Goal: Task Accomplishment & Management: Manage account settings

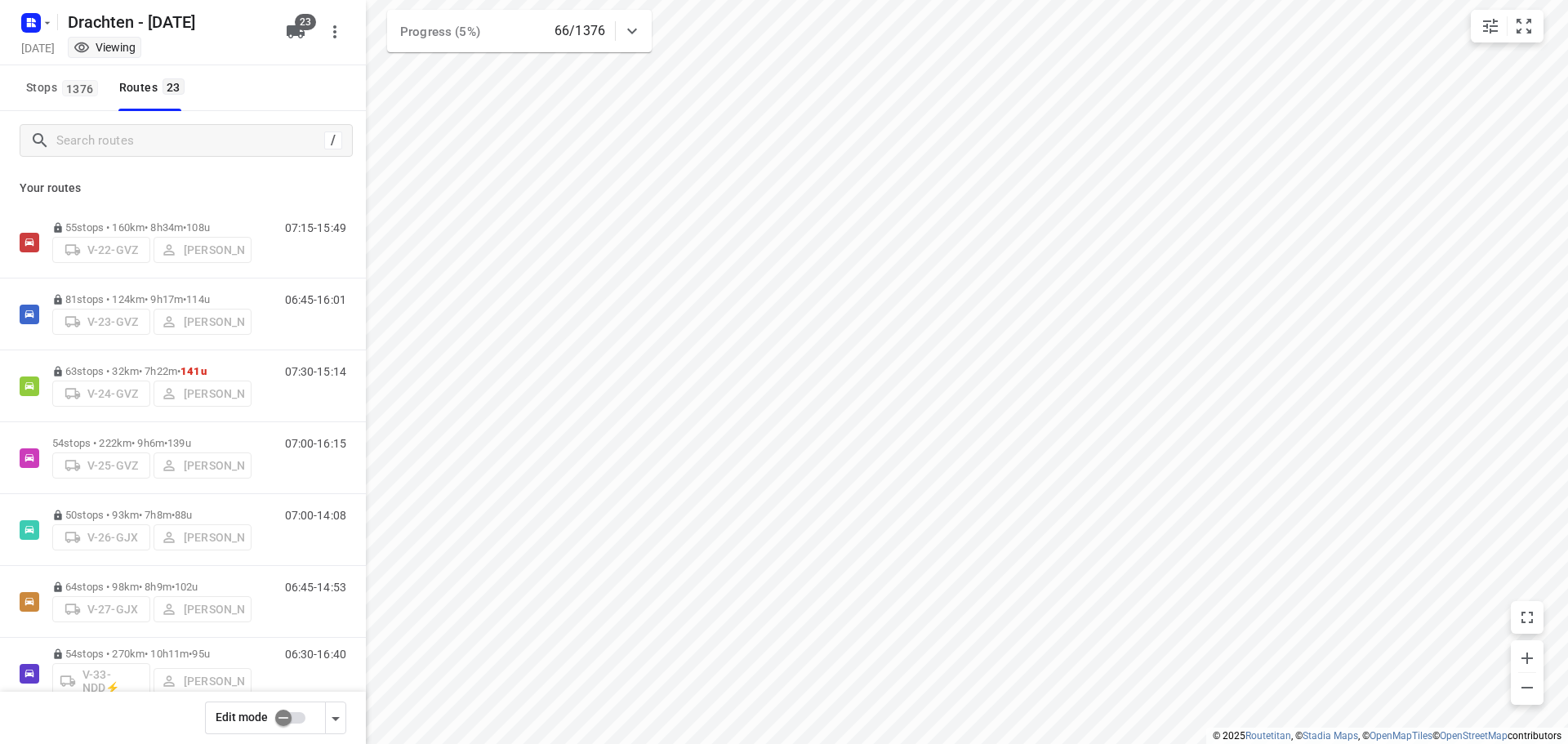
scroll to position [1184, 0]
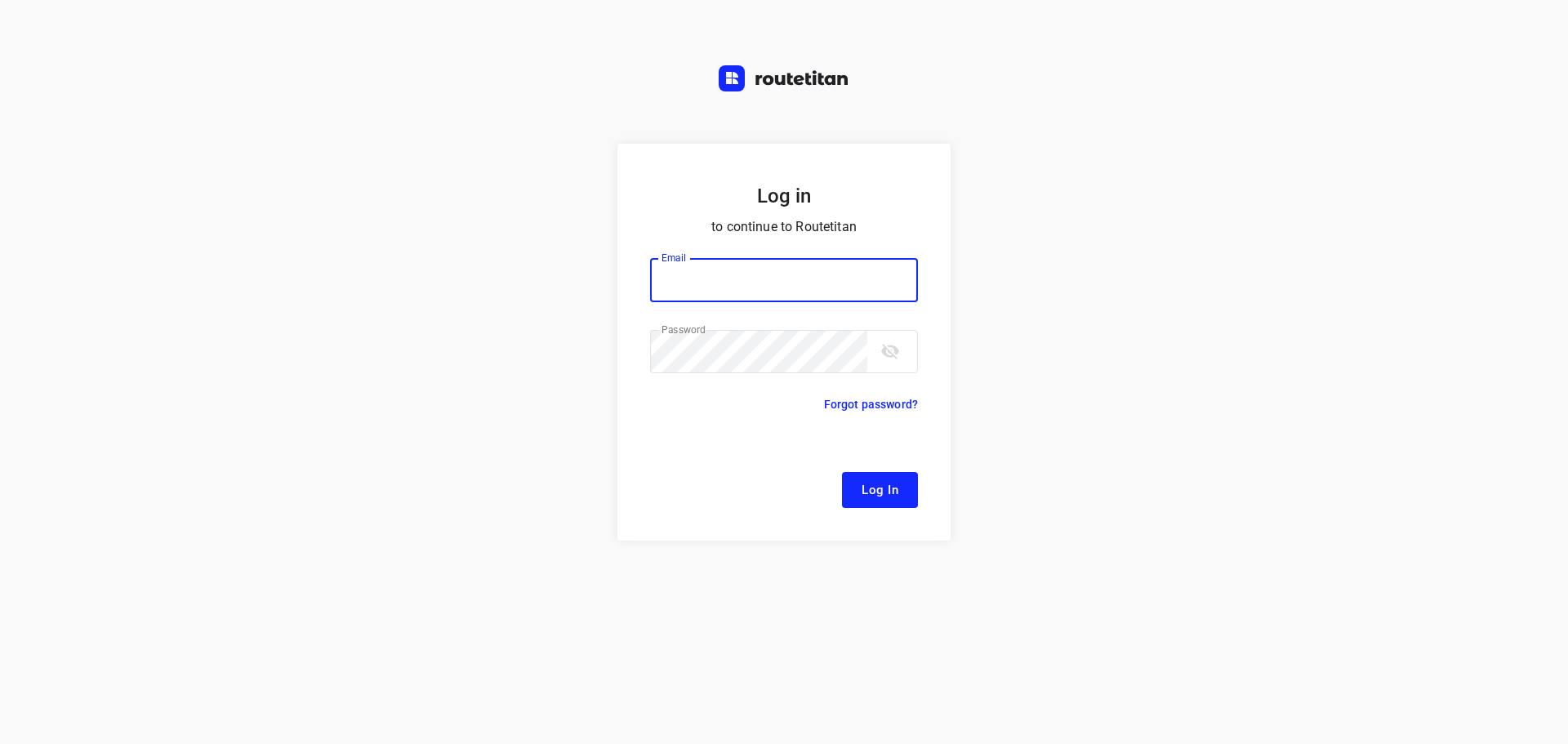
type input "[EMAIL_ADDRESS][DOMAIN_NAME]"
click at [898, 502] on button "Log In" at bounding box center [880, 490] width 76 height 36
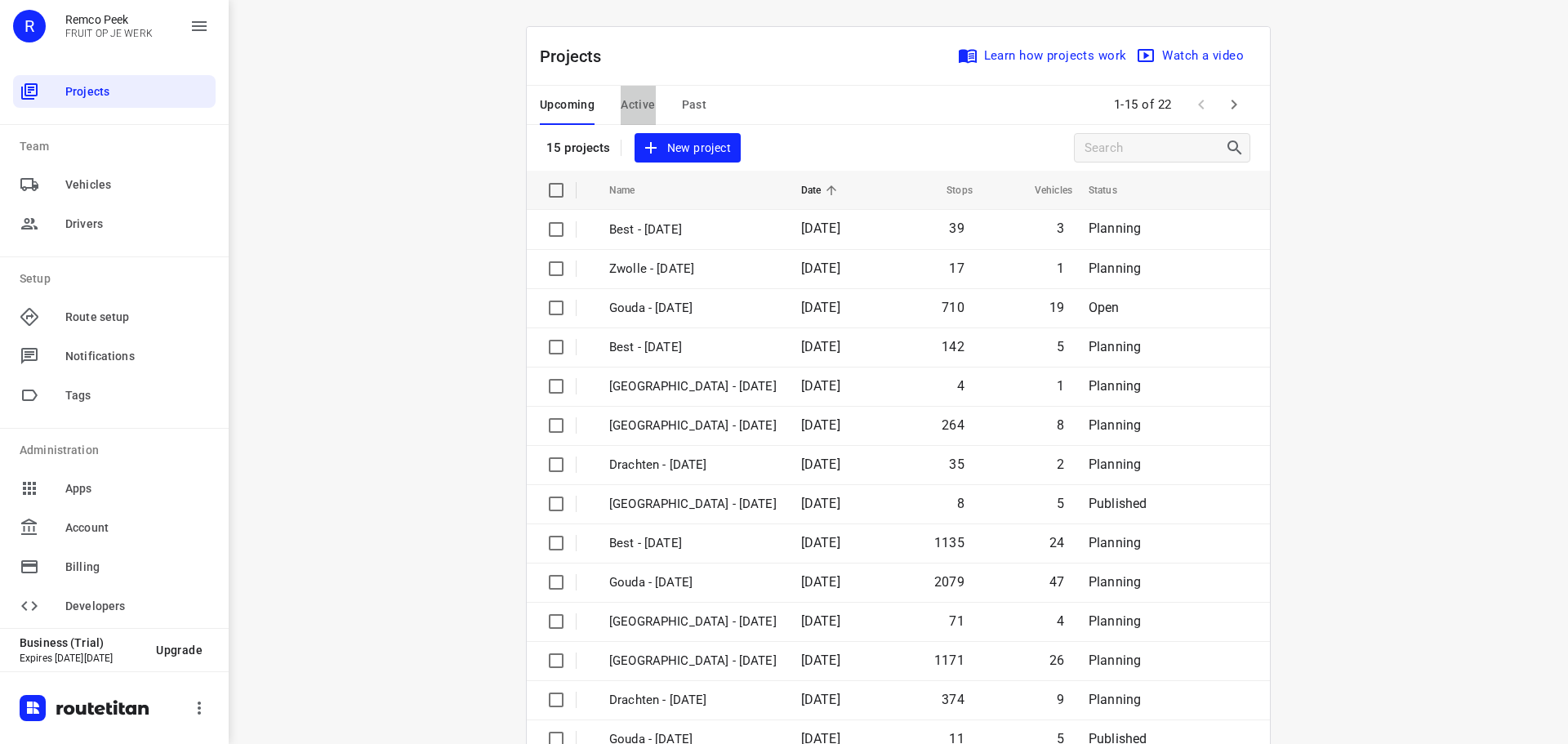
click at [625, 106] on span "Active" at bounding box center [638, 105] width 34 height 21
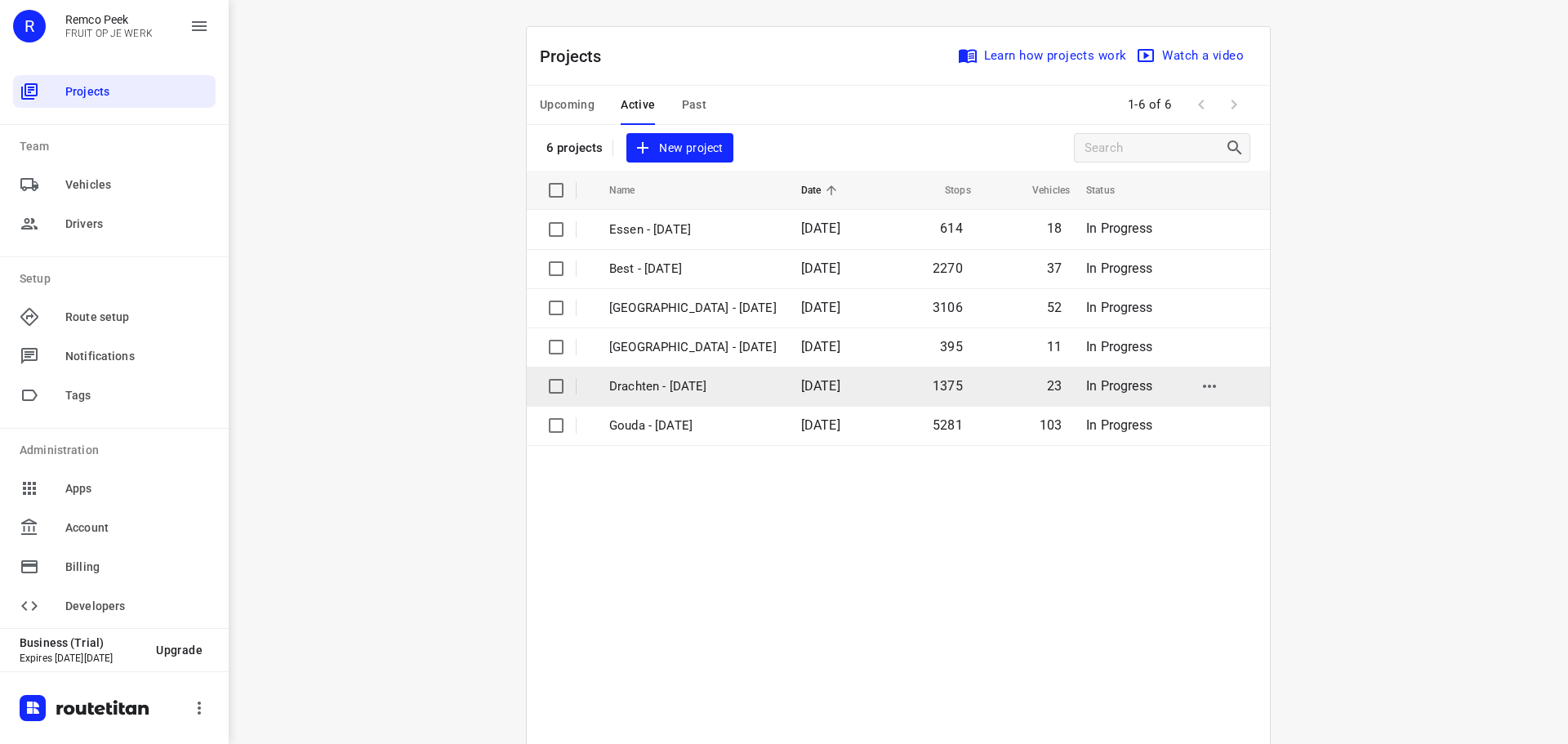
click at [688, 387] on p "Drachten - [DATE]" at bounding box center [692, 386] width 167 height 19
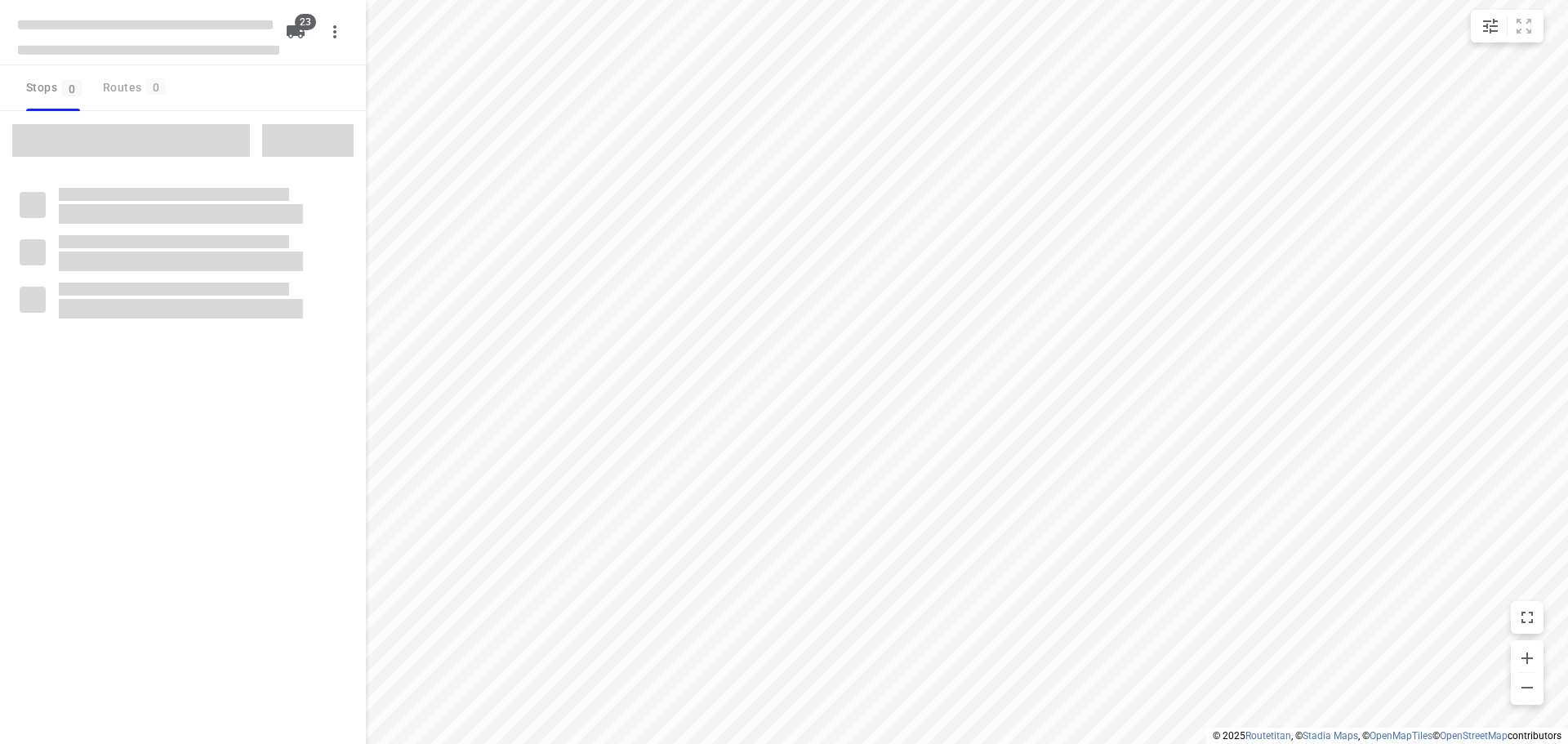
checkbox input "true"
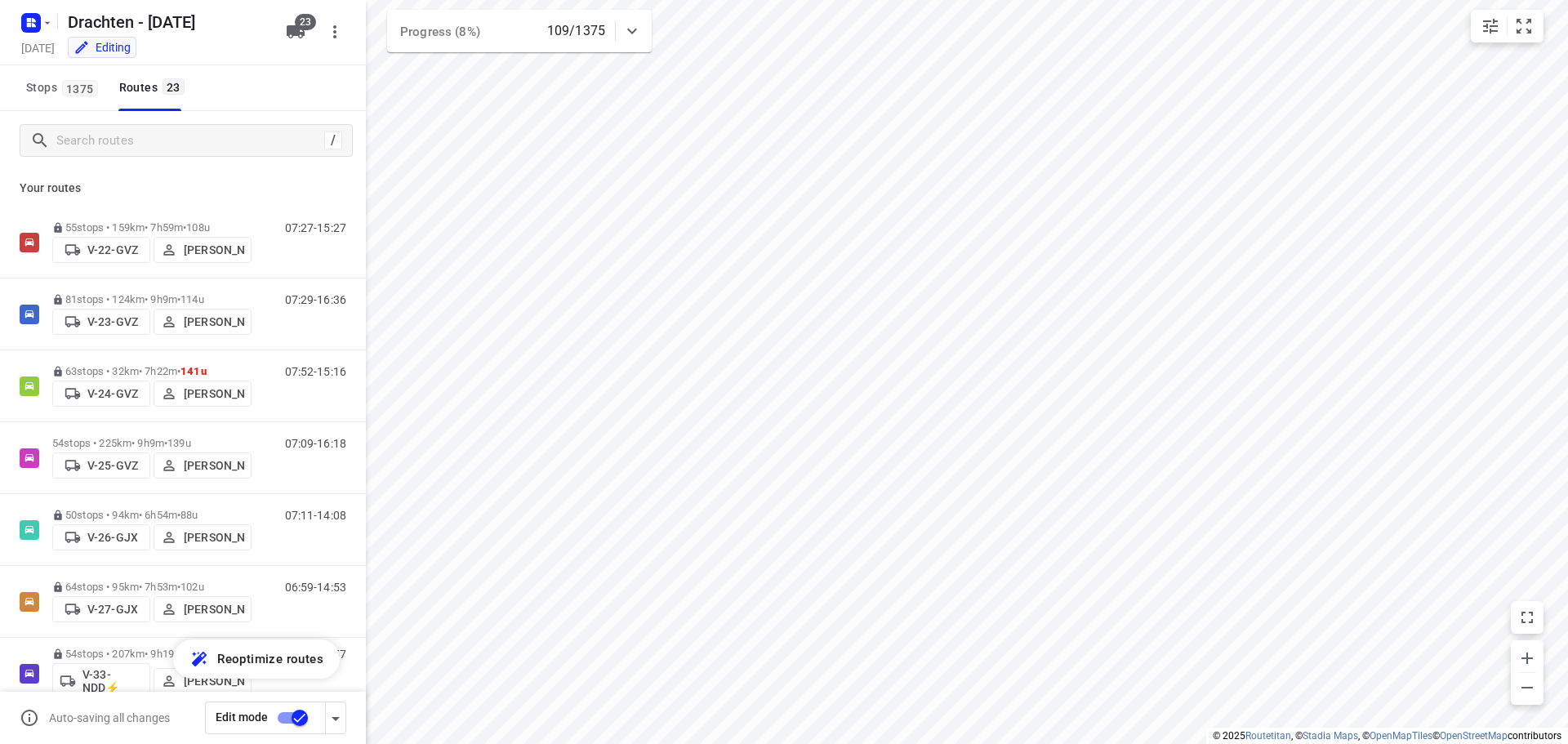
click at [299, 717] on input "checkbox" at bounding box center [300, 717] width 93 height 31
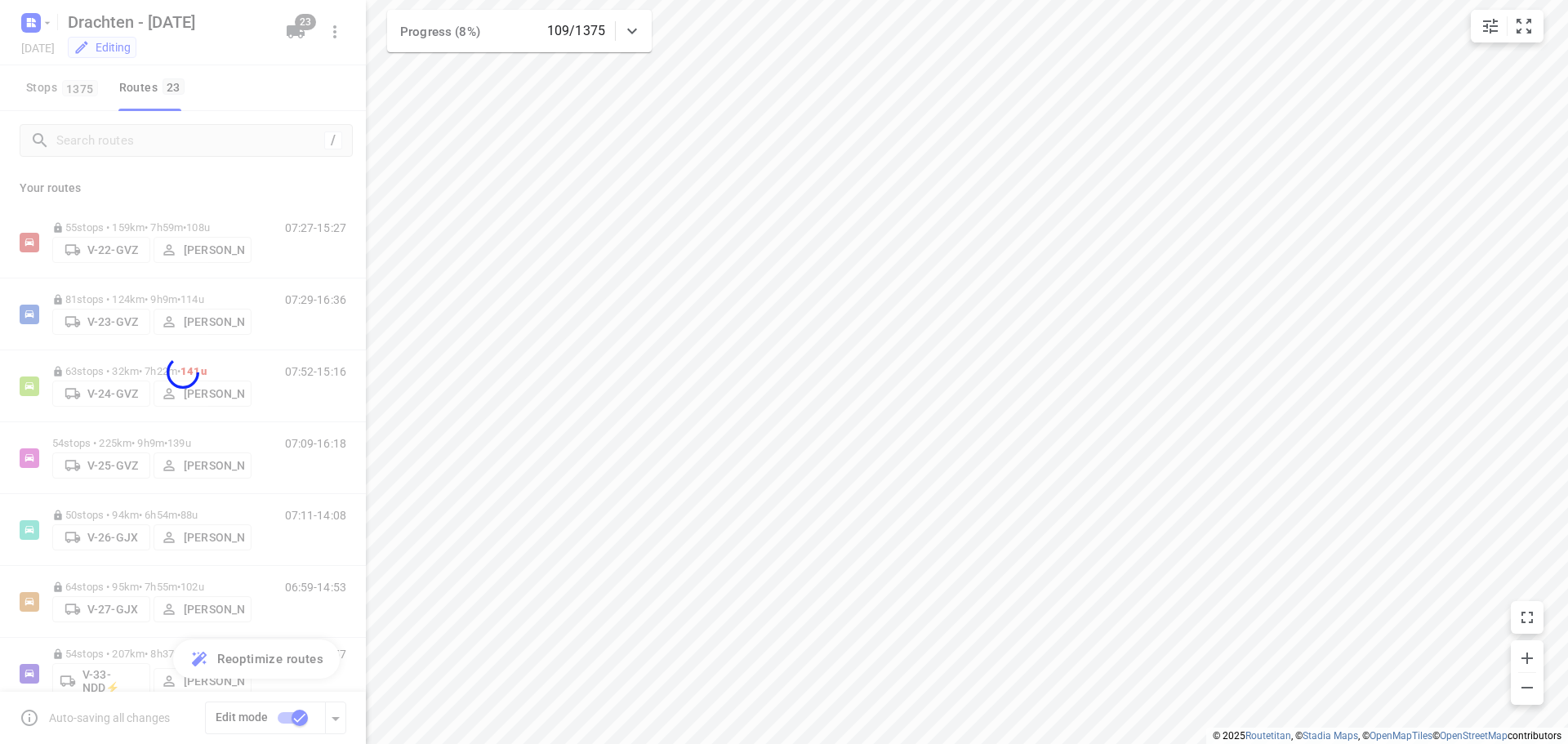
checkbox input "false"
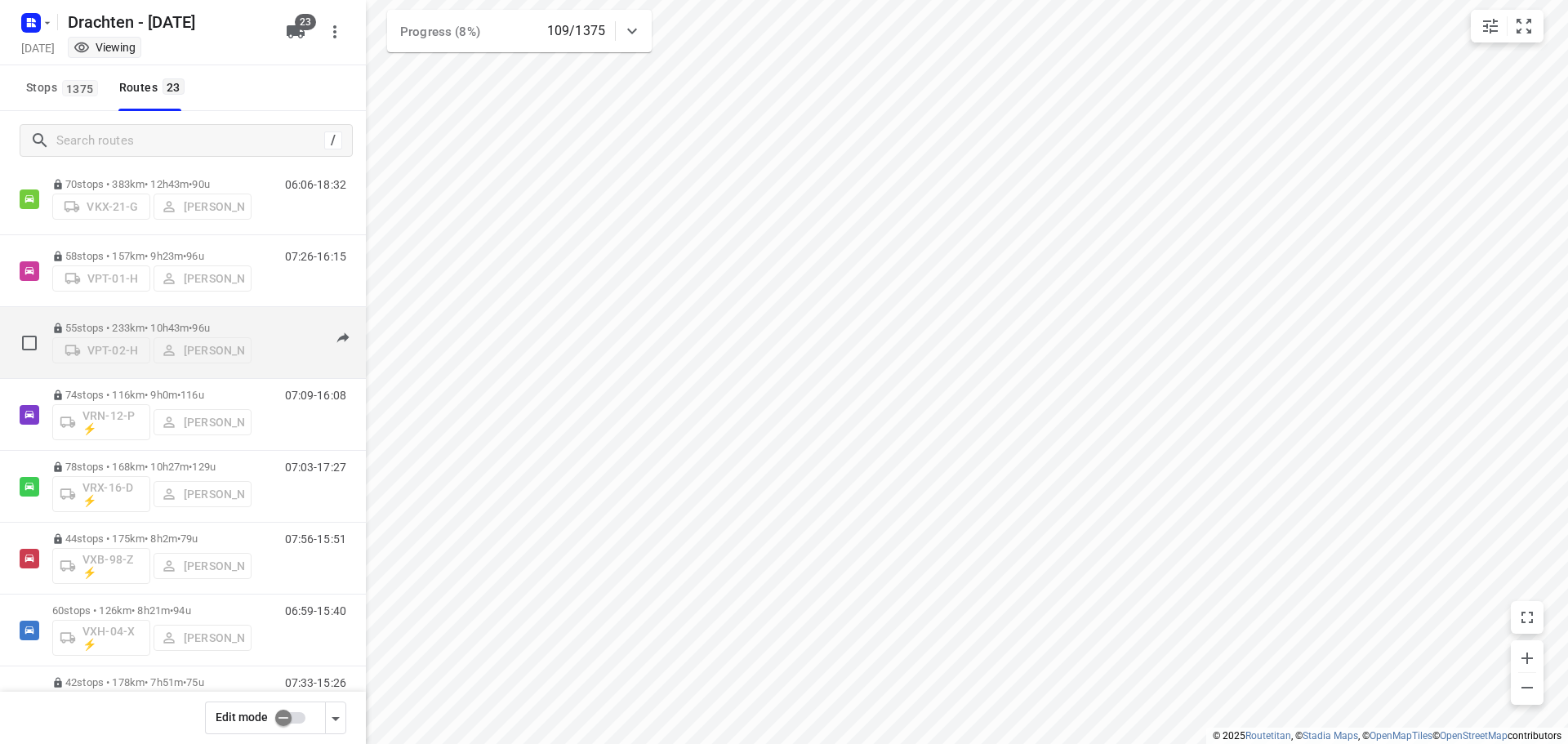
scroll to position [1184, 0]
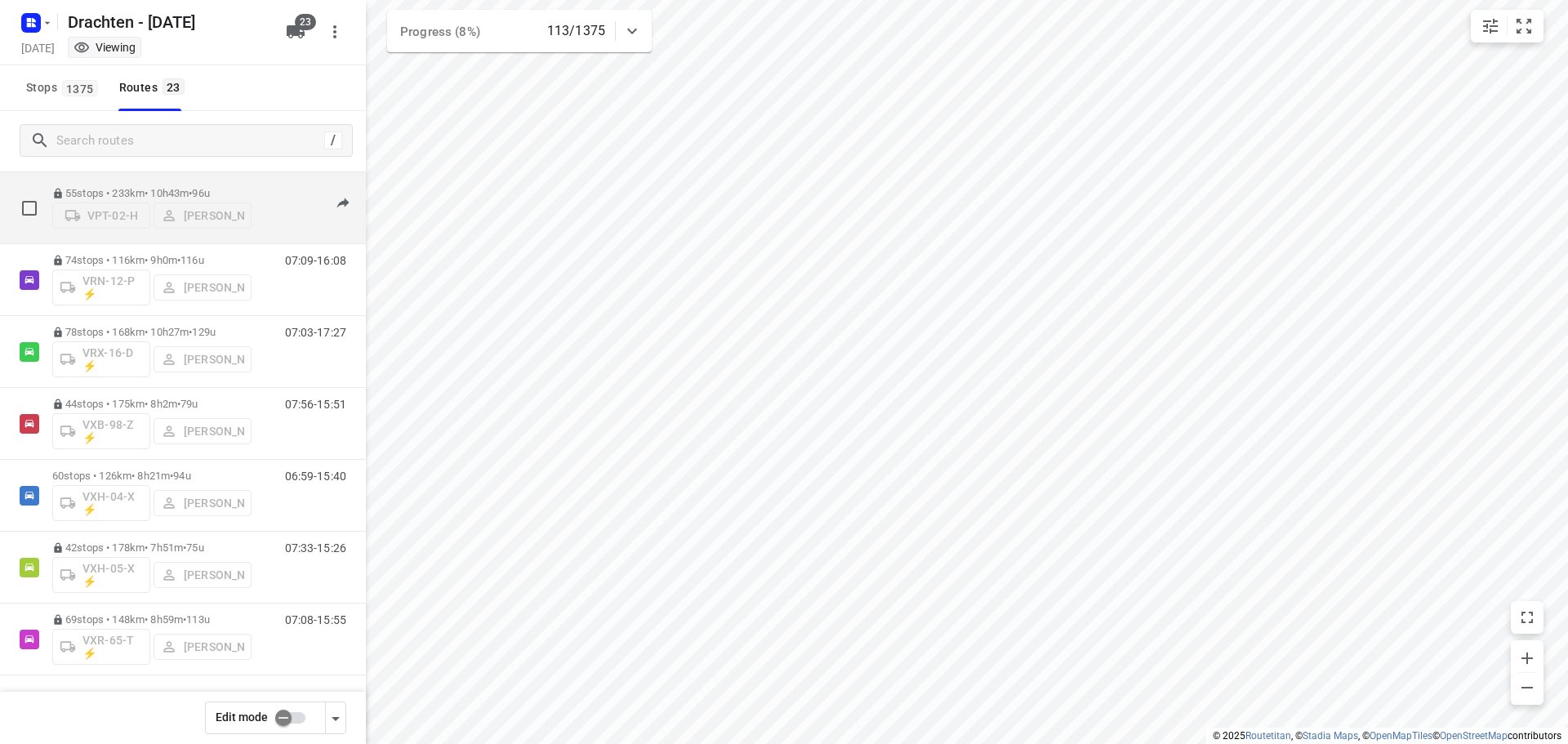
click at [154, 190] on p "55 stops • 233km • 10h43m • 96u" at bounding box center [151, 193] width 199 height 13
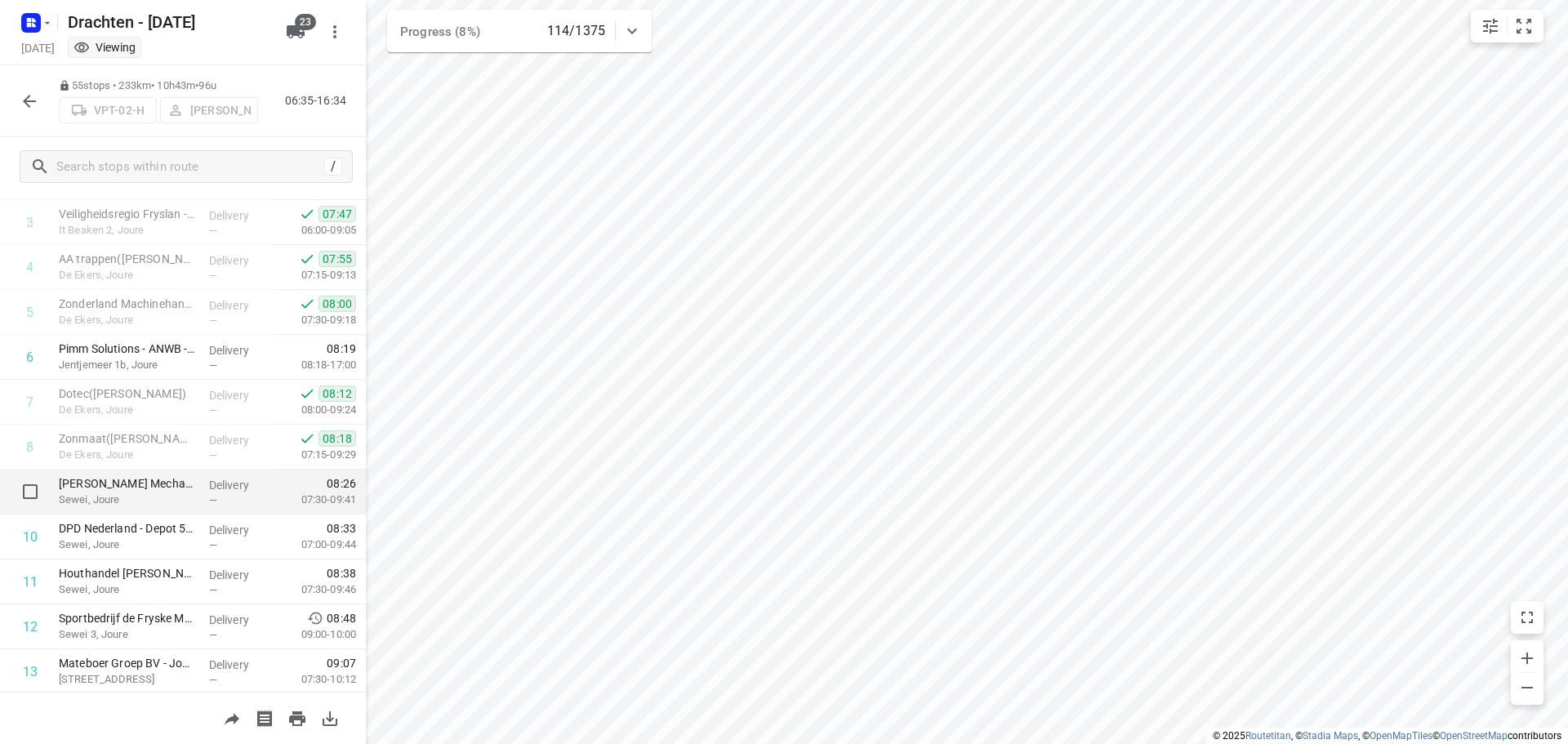
scroll to position [164, 0]
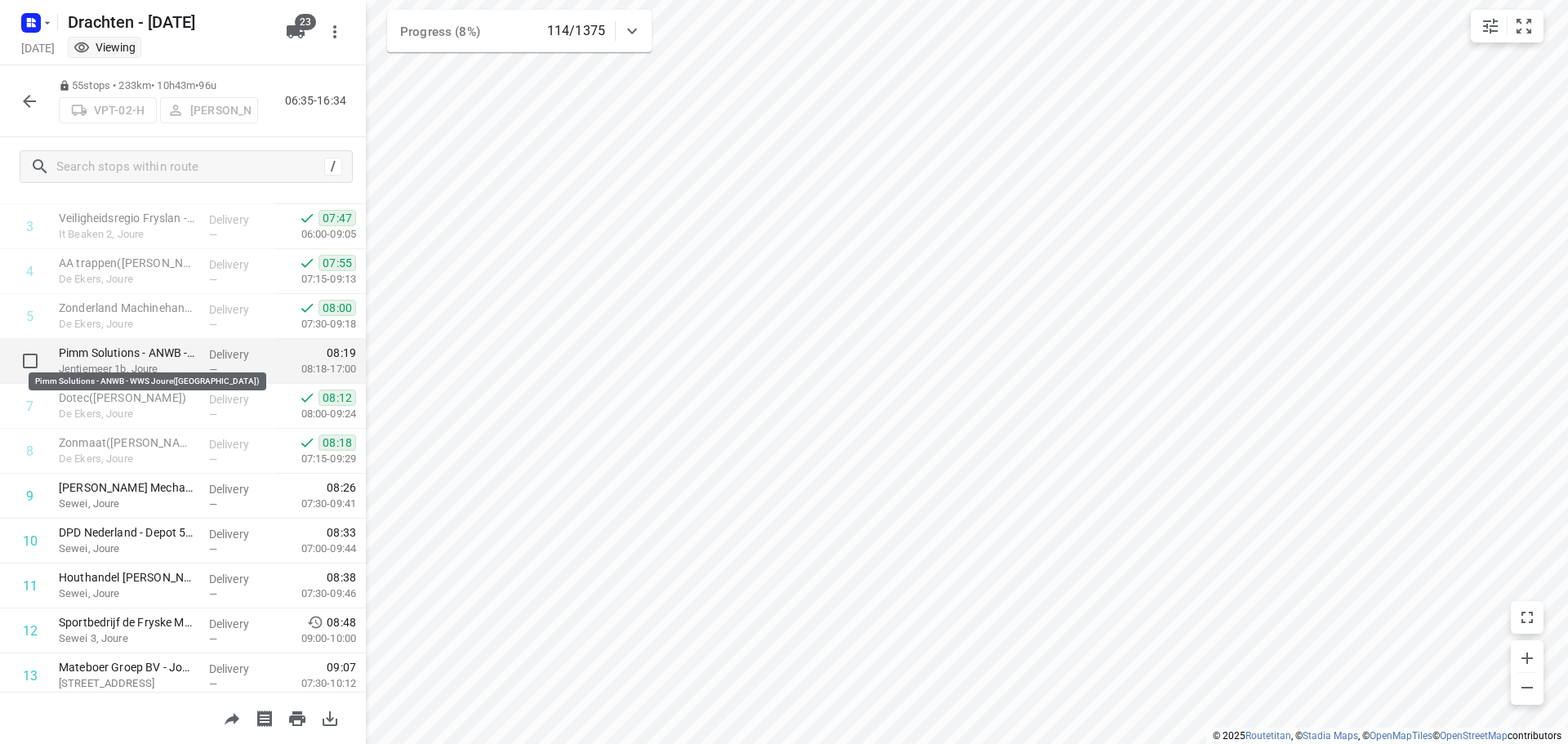
click at [110, 357] on p "Pimm Solutions - ANWB - WWS Joure([GEOGRAPHIC_DATA])" at bounding box center [127, 352] width 137 height 16
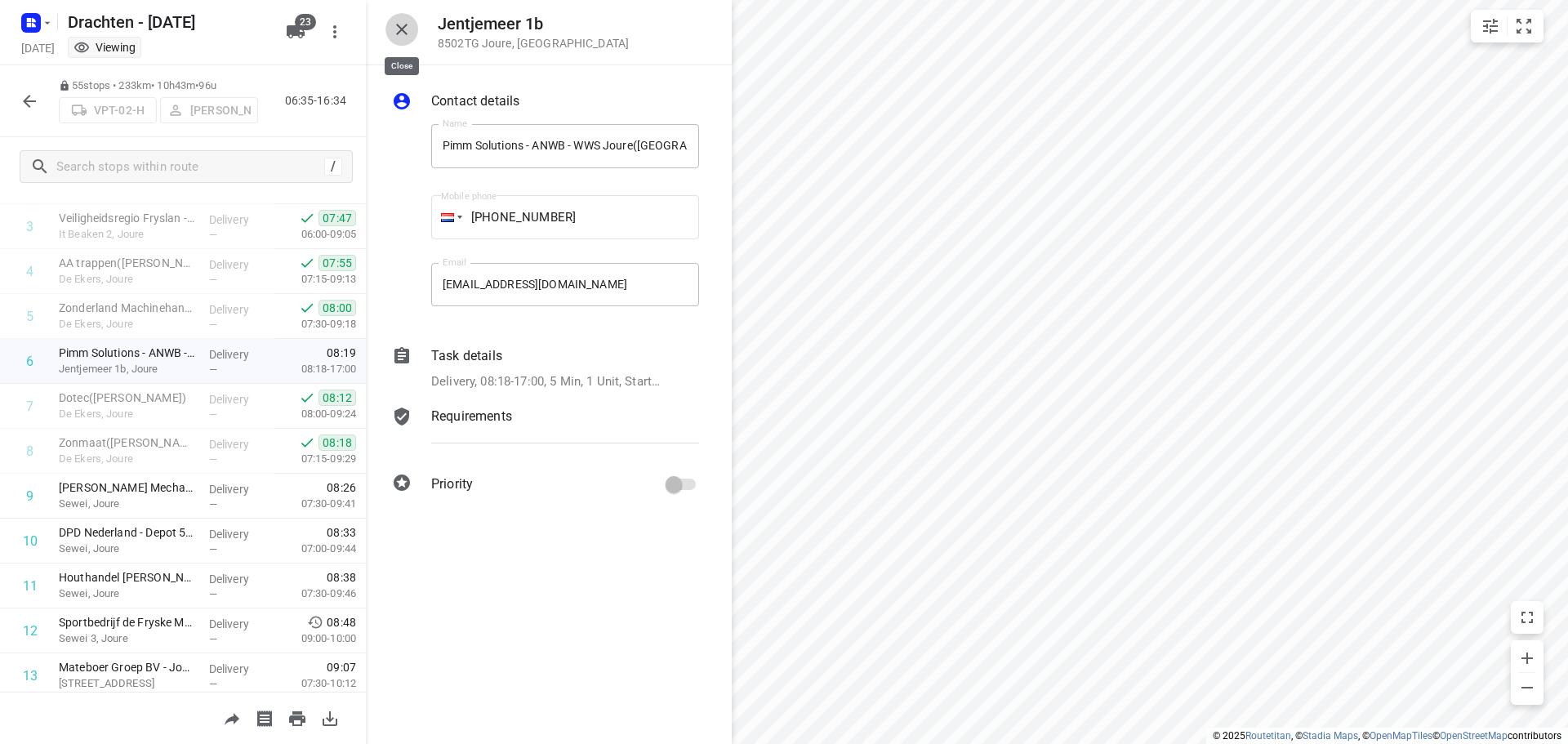
click at [400, 30] on icon "button" at bounding box center [402, 30] width 20 height 20
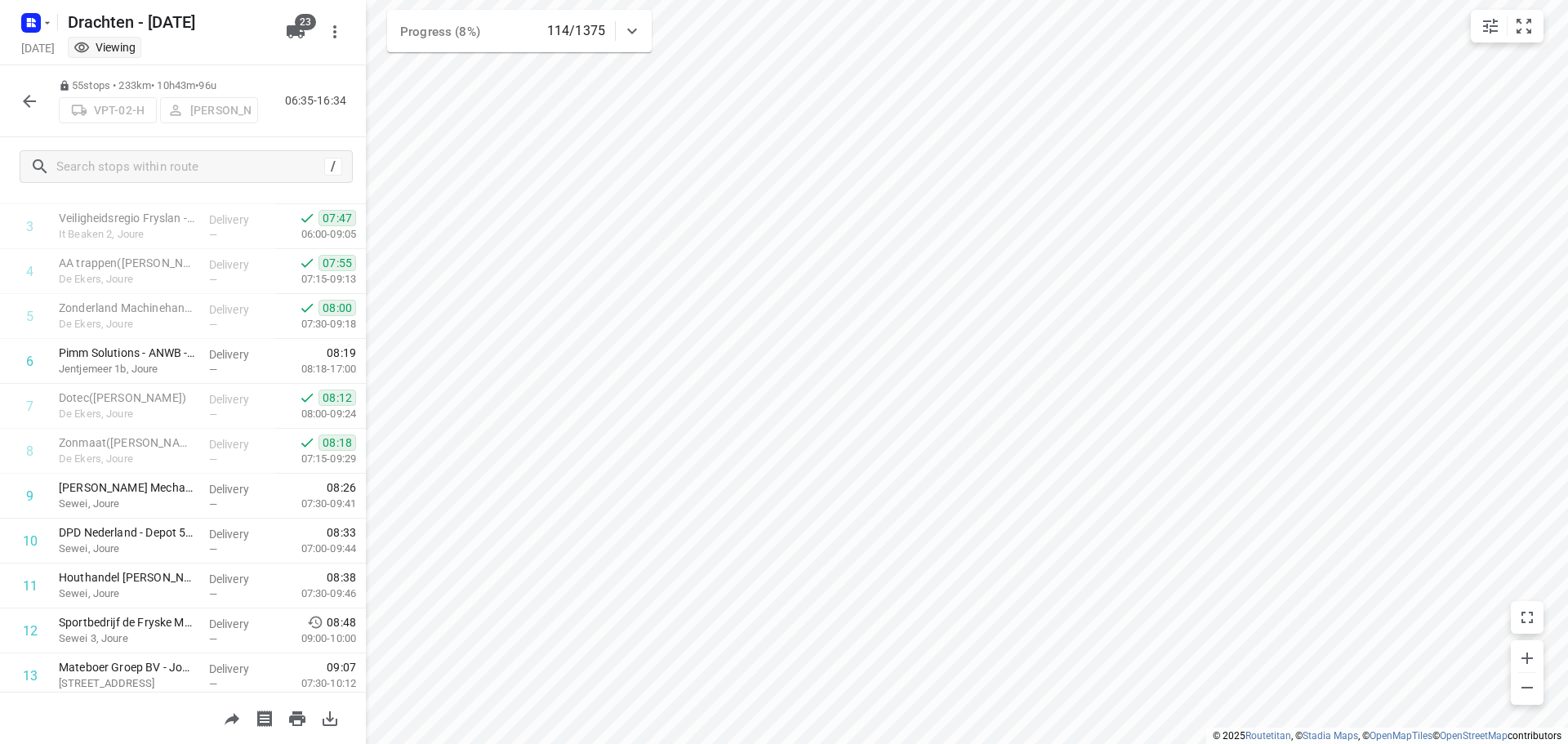
drag, startPoint x: 27, startPoint y: 82, endPoint x: 24, endPoint y: 90, distance: 8.5
click at [26, 86] on div "55 stops • 233km • 10h43m • 96u VPT-02-[PERSON_NAME] 06:35-16:34" at bounding box center [182, 101] width 366 height 72
click at [24, 98] on icon "button" at bounding box center [30, 101] width 20 height 20
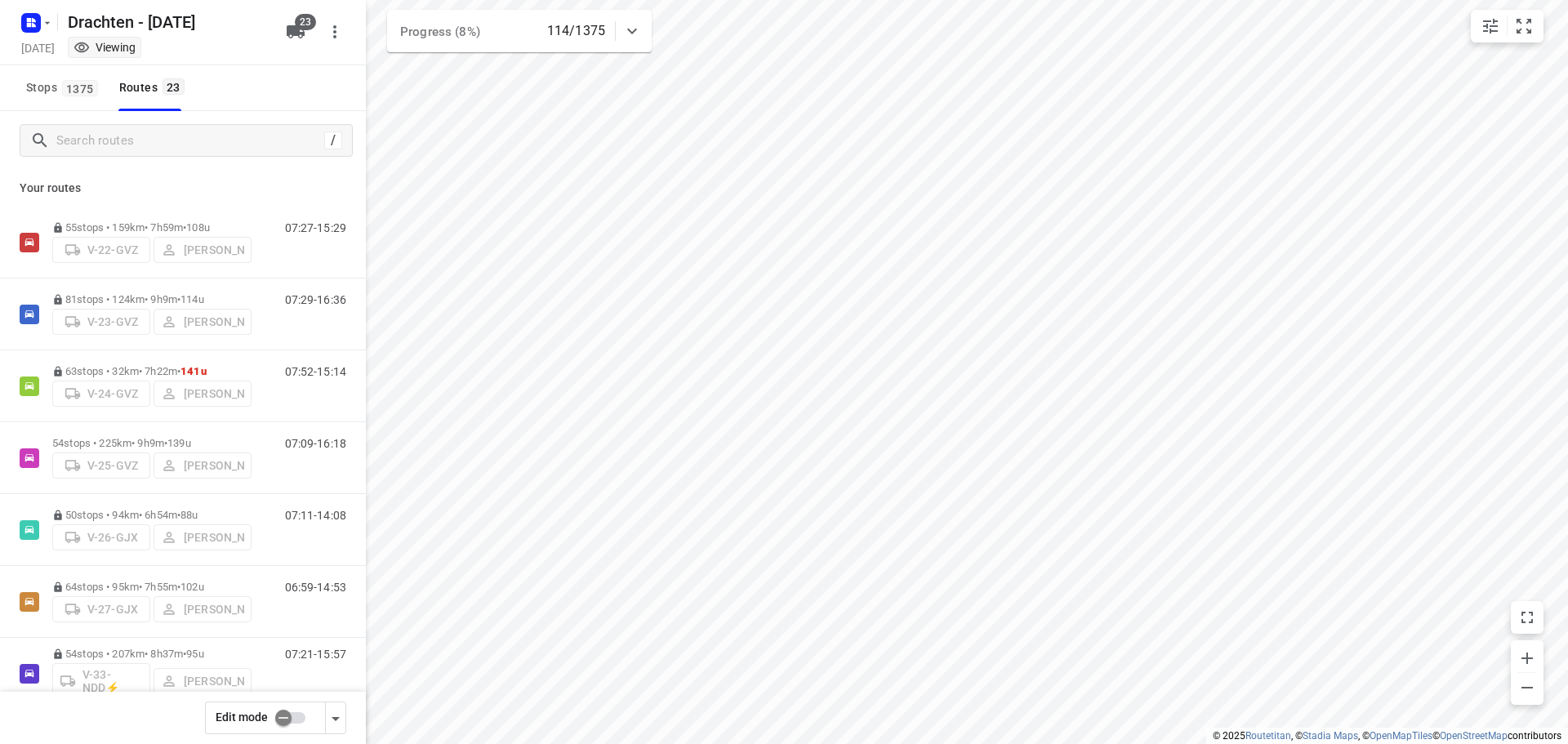
click at [278, 721] on input "checkbox" at bounding box center [284, 717] width 93 height 31
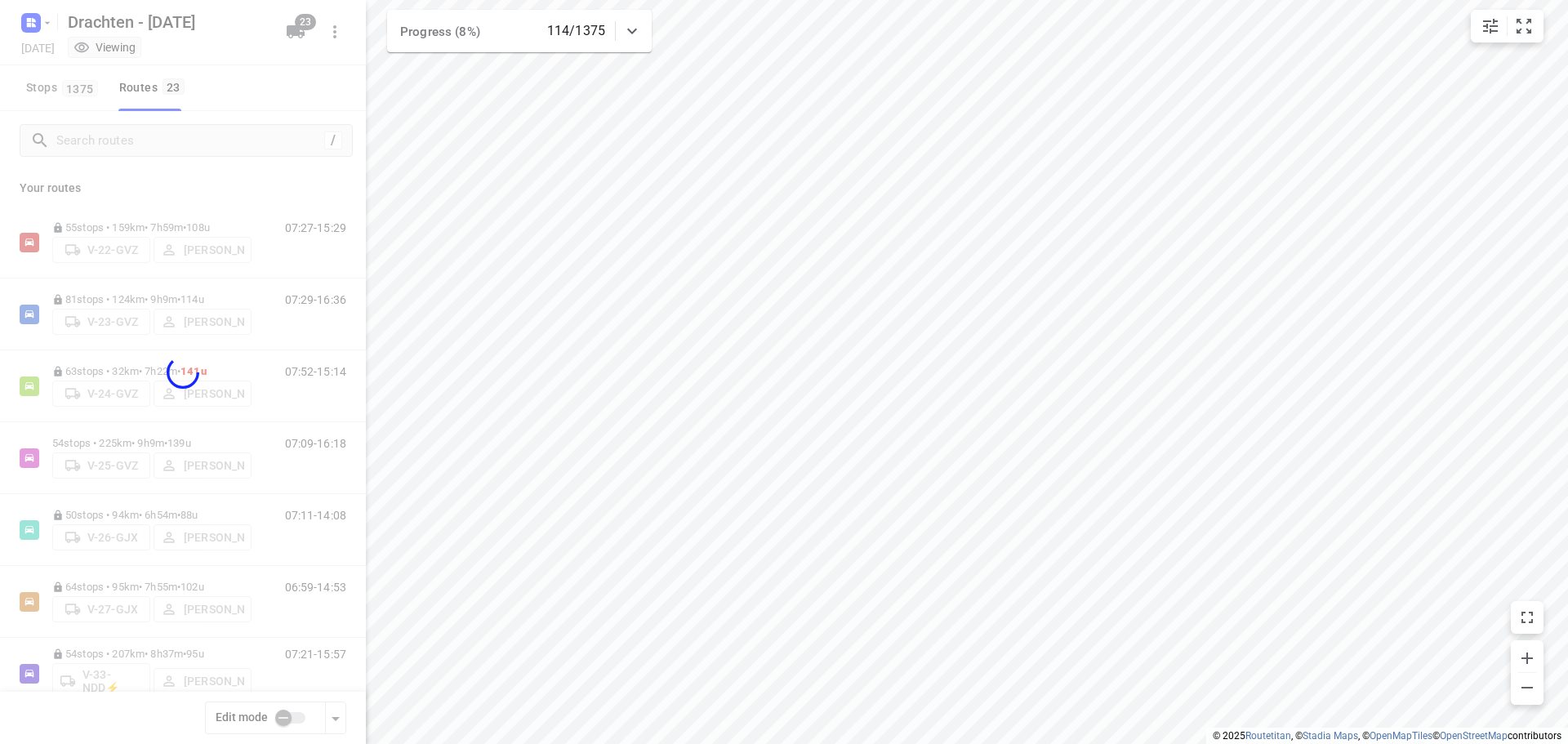
checkbox input "true"
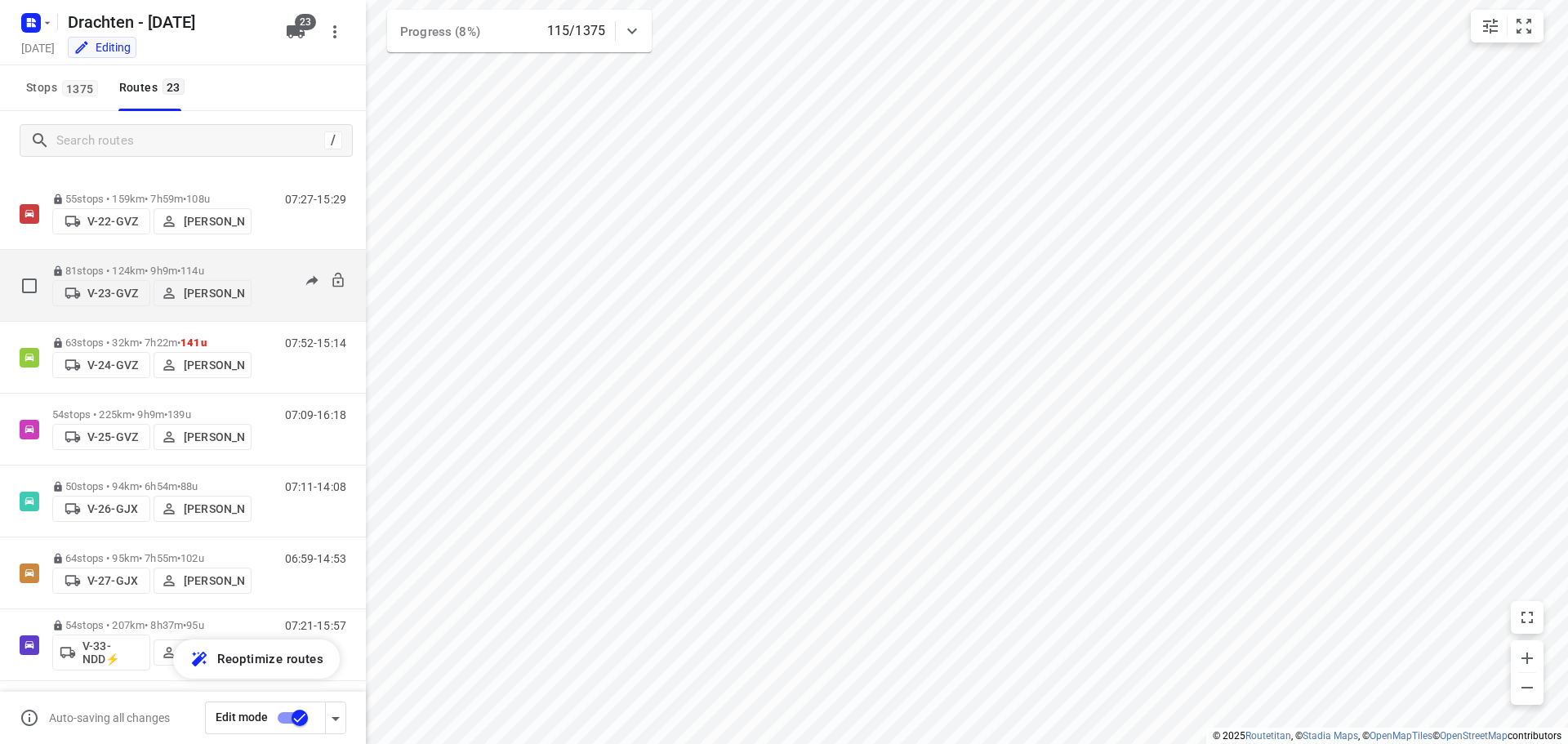
scroll to position [0, 0]
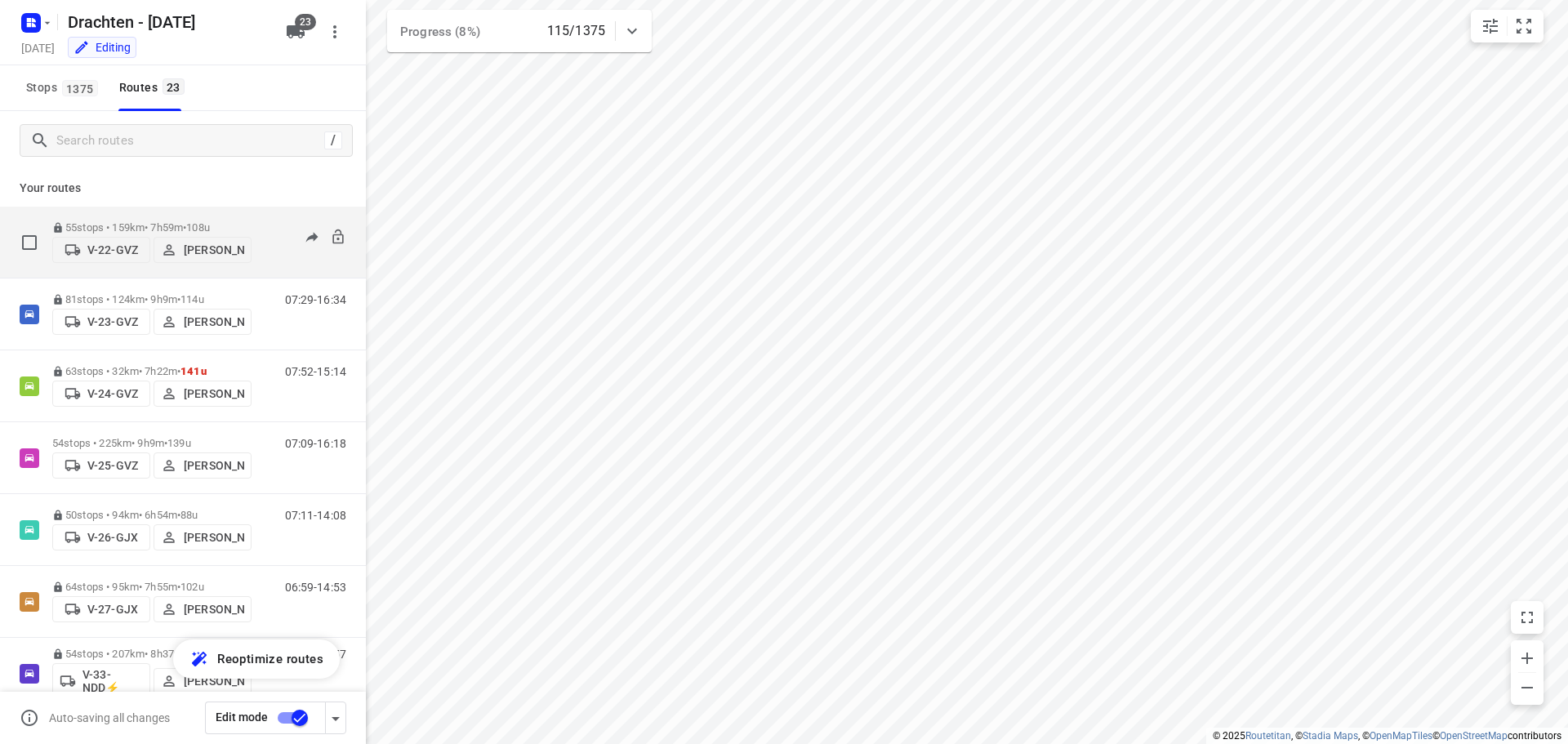
click at [152, 224] on p "55 stops • 159km • 7h59m • 108u" at bounding box center [151, 227] width 199 height 13
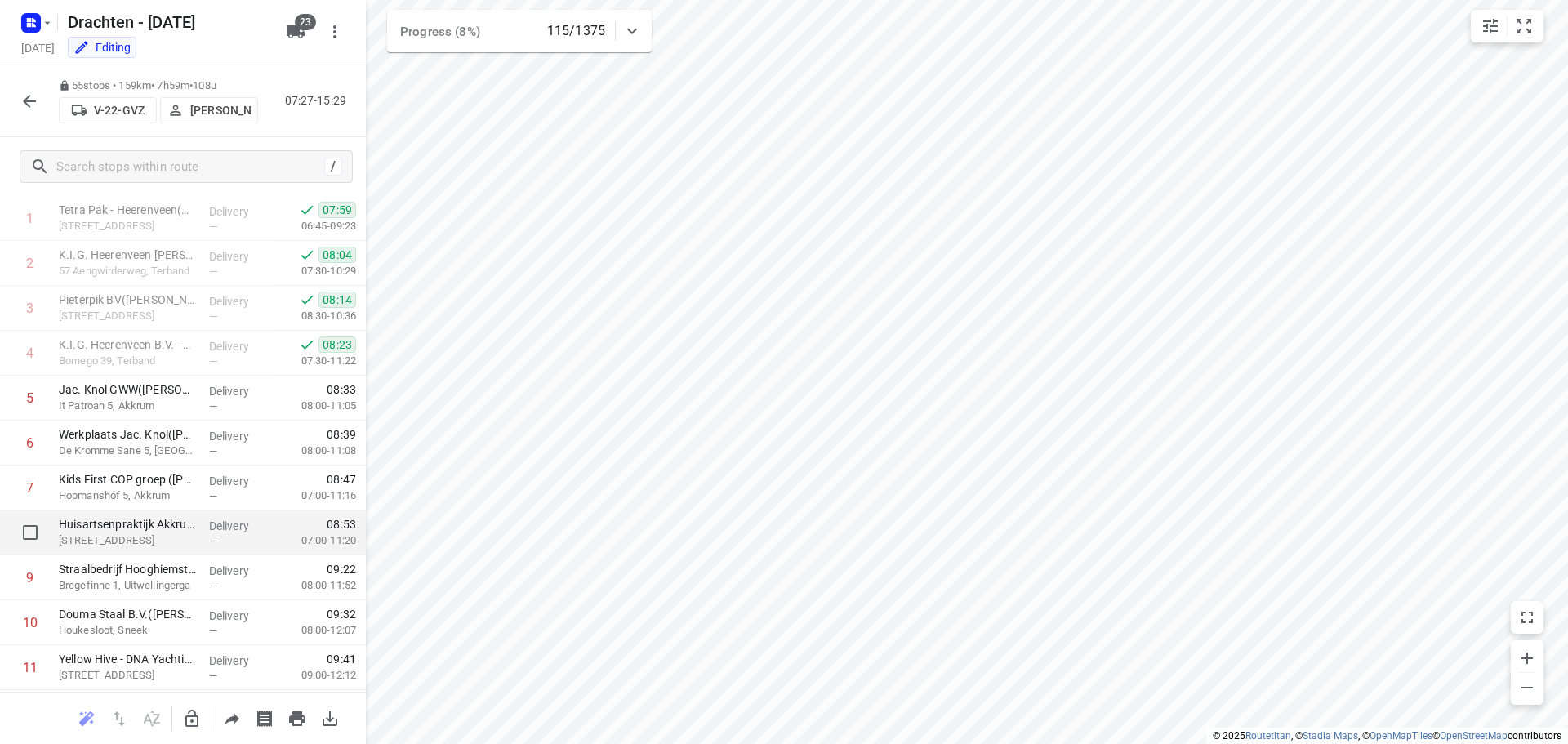
scroll to position [164, 0]
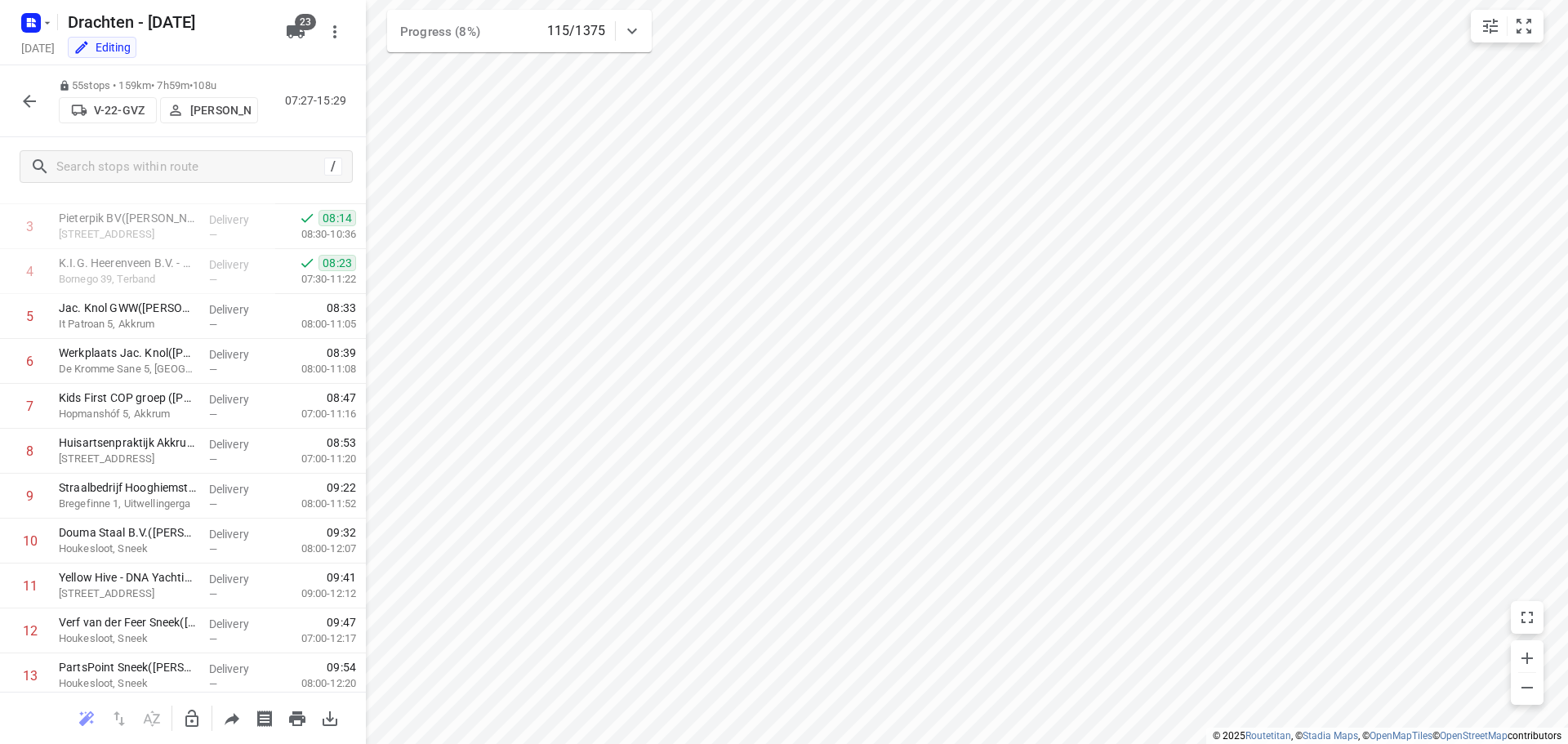
click at [38, 97] on icon "button" at bounding box center [30, 101] width 20 height 20
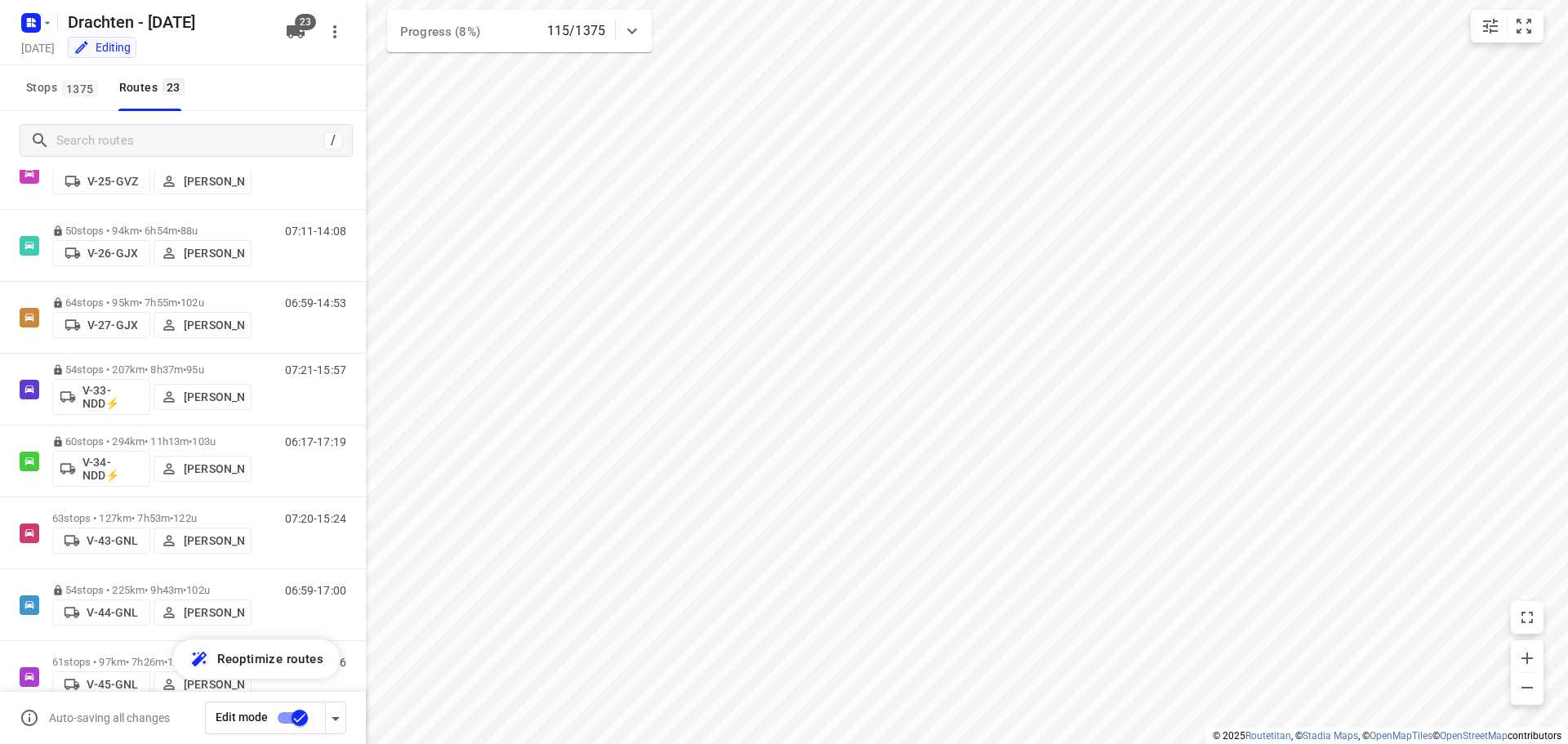
scroll to position [81, 0]
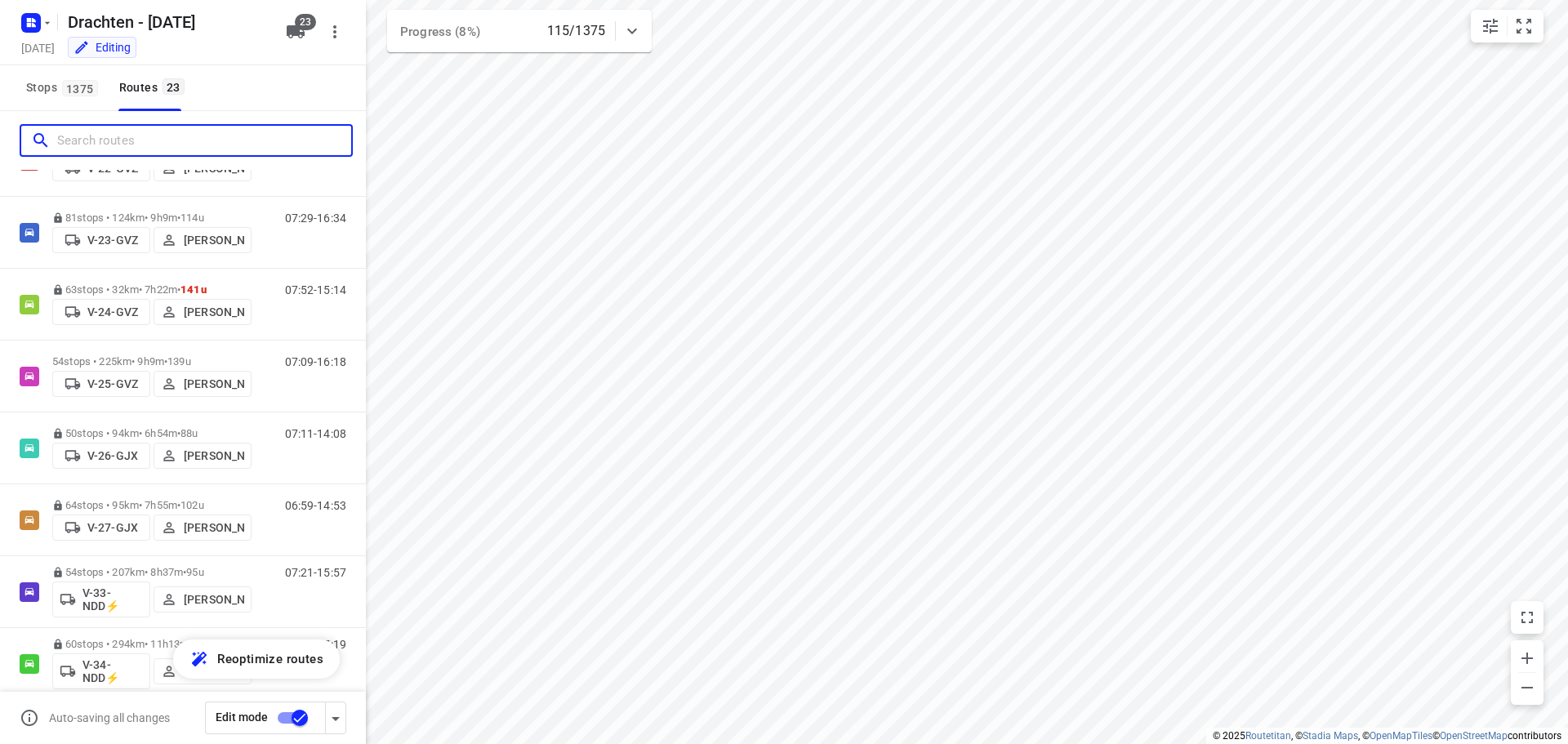
click at [117, 131] on input "Search routes" at bounding box center [204, 140] width 294 height 25
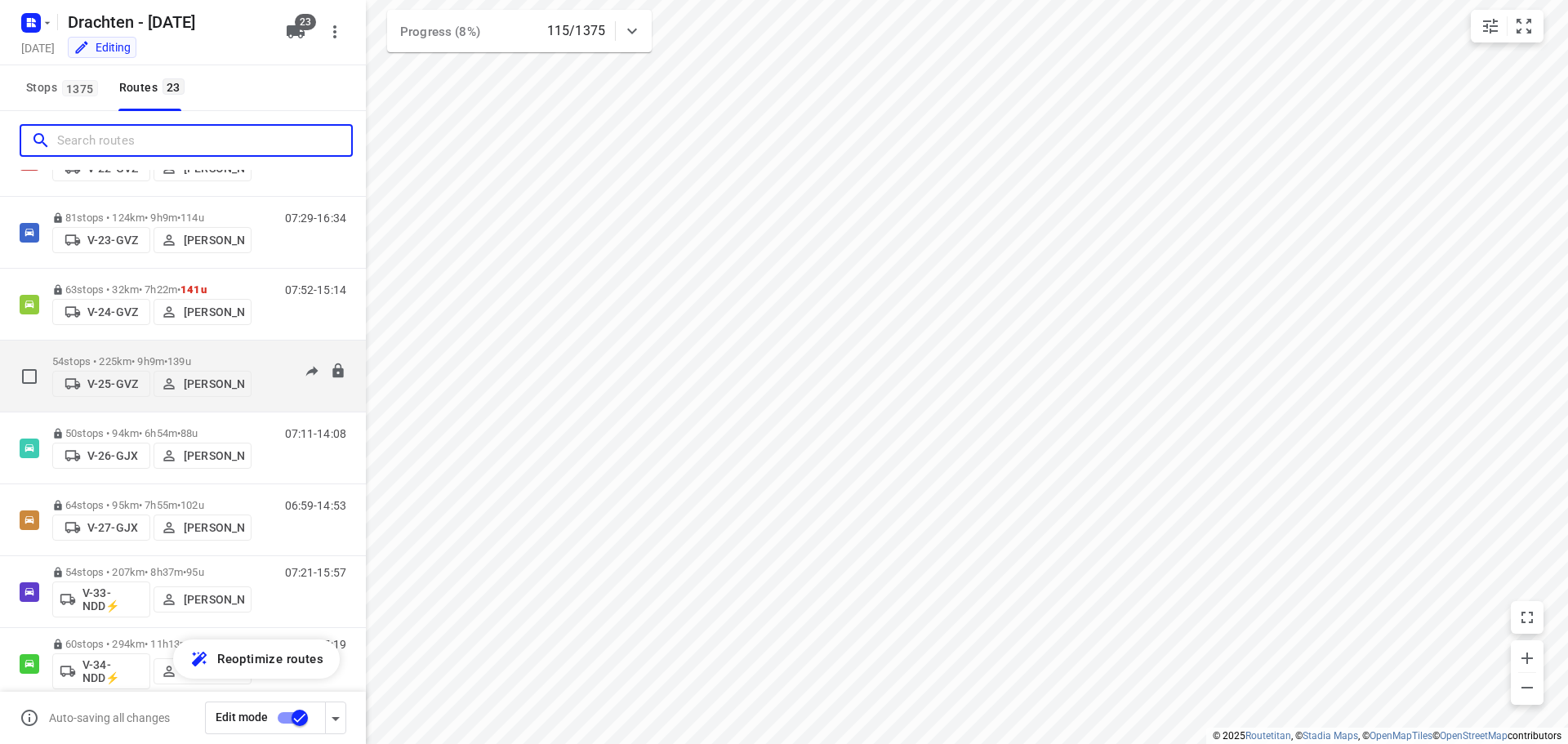
type input "["
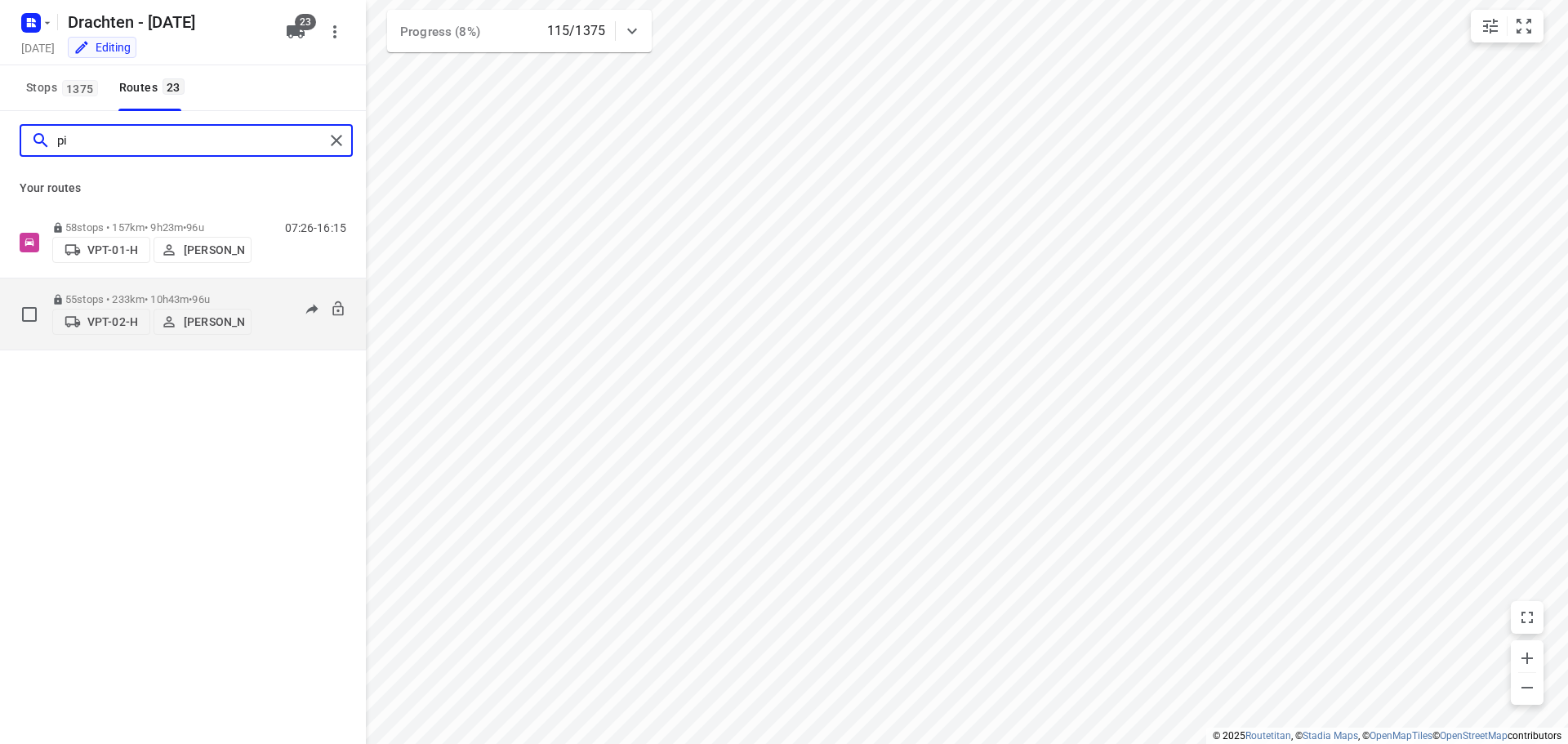
type input "pi"
click at [277, 341] on div "06:35-16:34" at bounding box center [305, 318] width 81 height 50
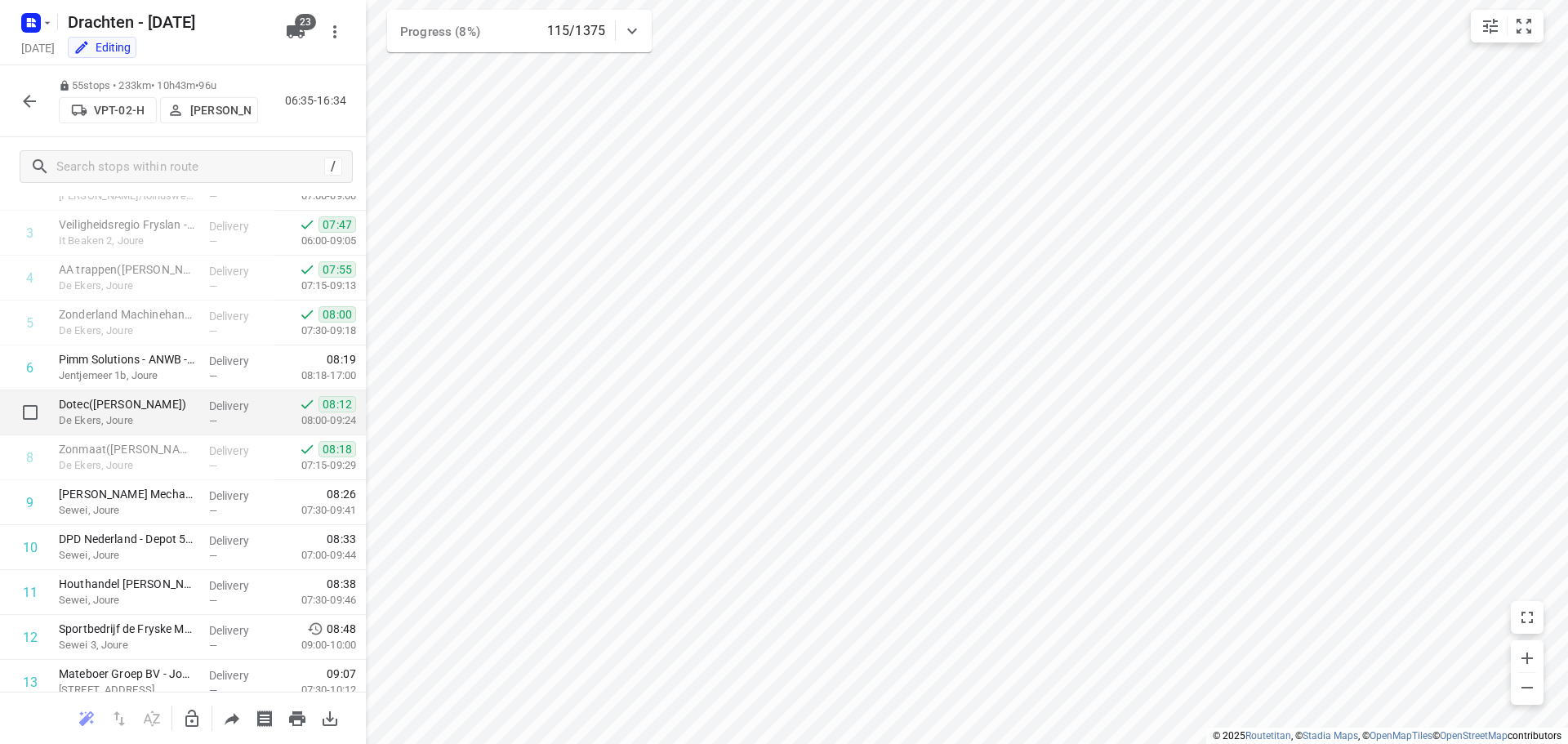
scroll to position [164, 0]
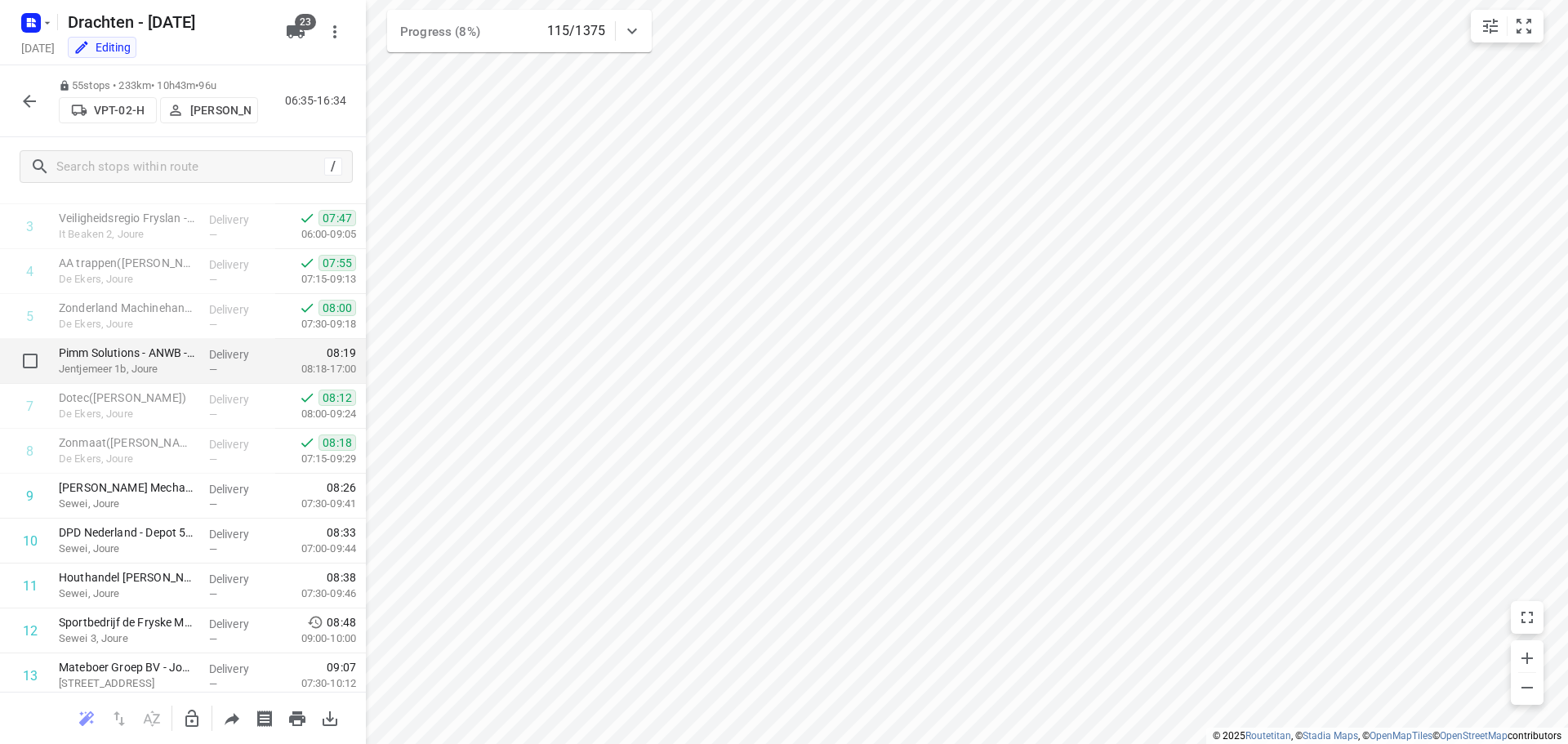
click at [137, 362] on p "Jentjemeer 1b, Joure" at bounding box center [127, 369] width 137 height 16
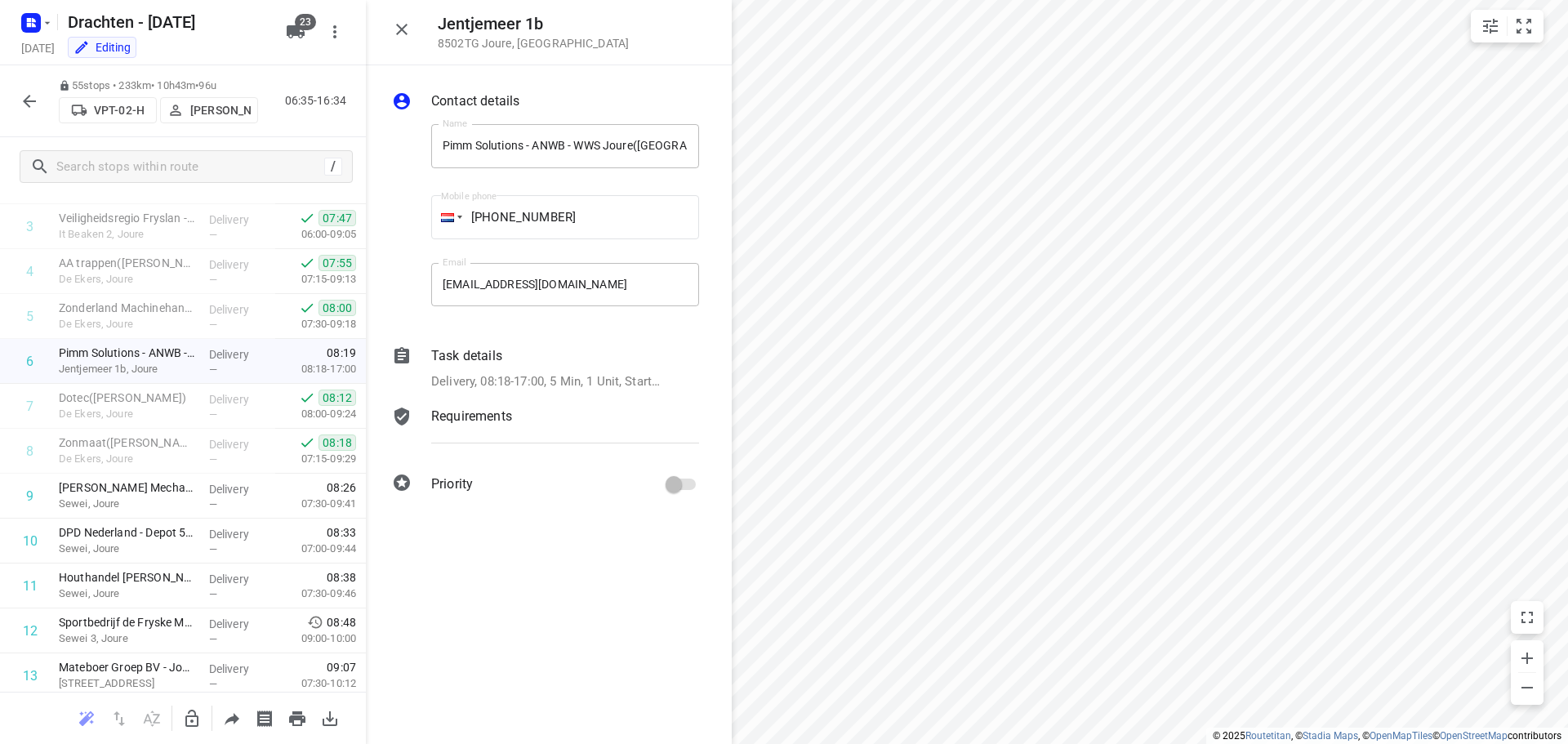
click at [579, 368] on div "Task details Delivery, 08:18-17:00, 5 Min, 1 Unit, Startdatum: [DATE]. Welkom b…" at bounding box center [565, 369] width 275 height 52
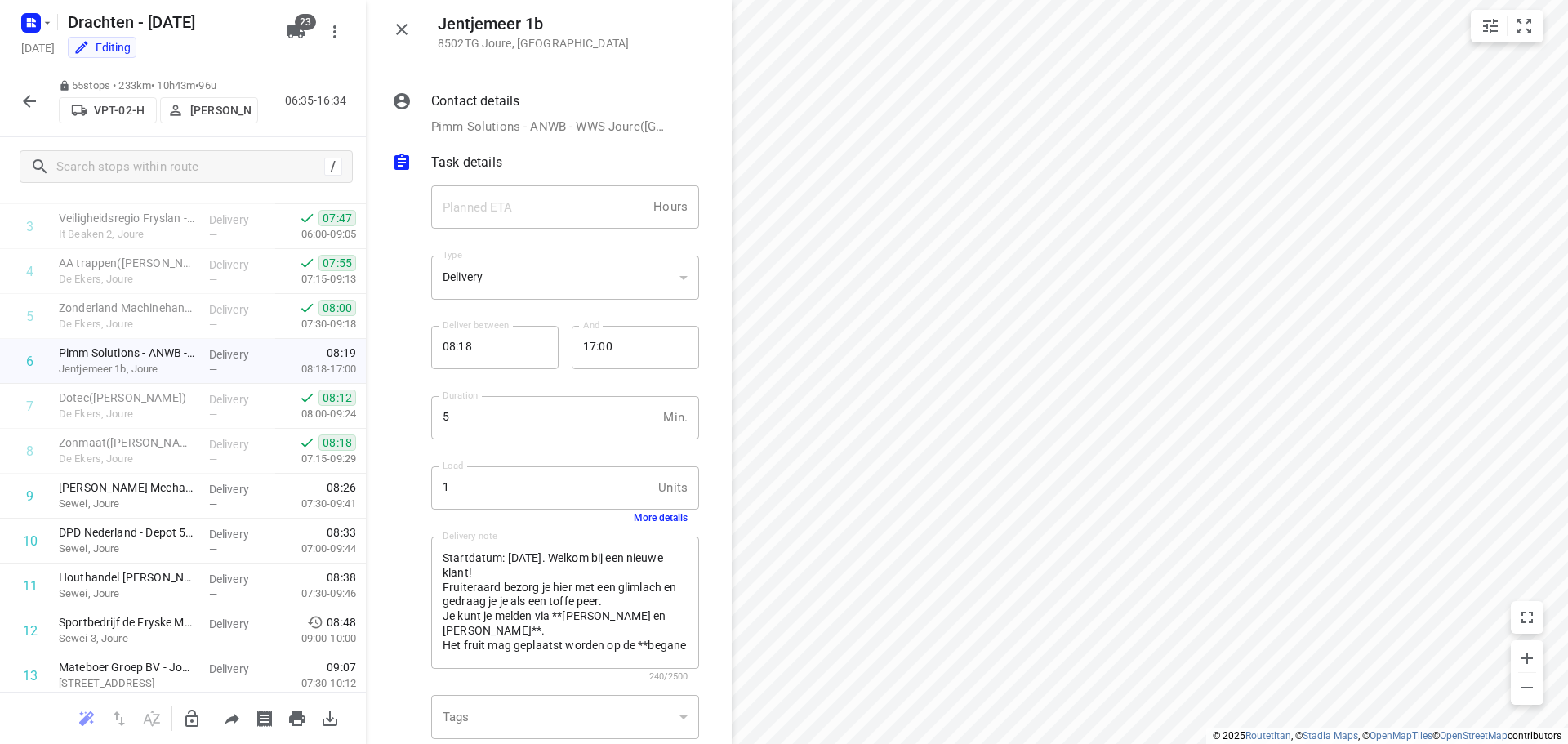
click at [645, 513] on button "More details" at bounding box center [661, 518] width 54 height 12
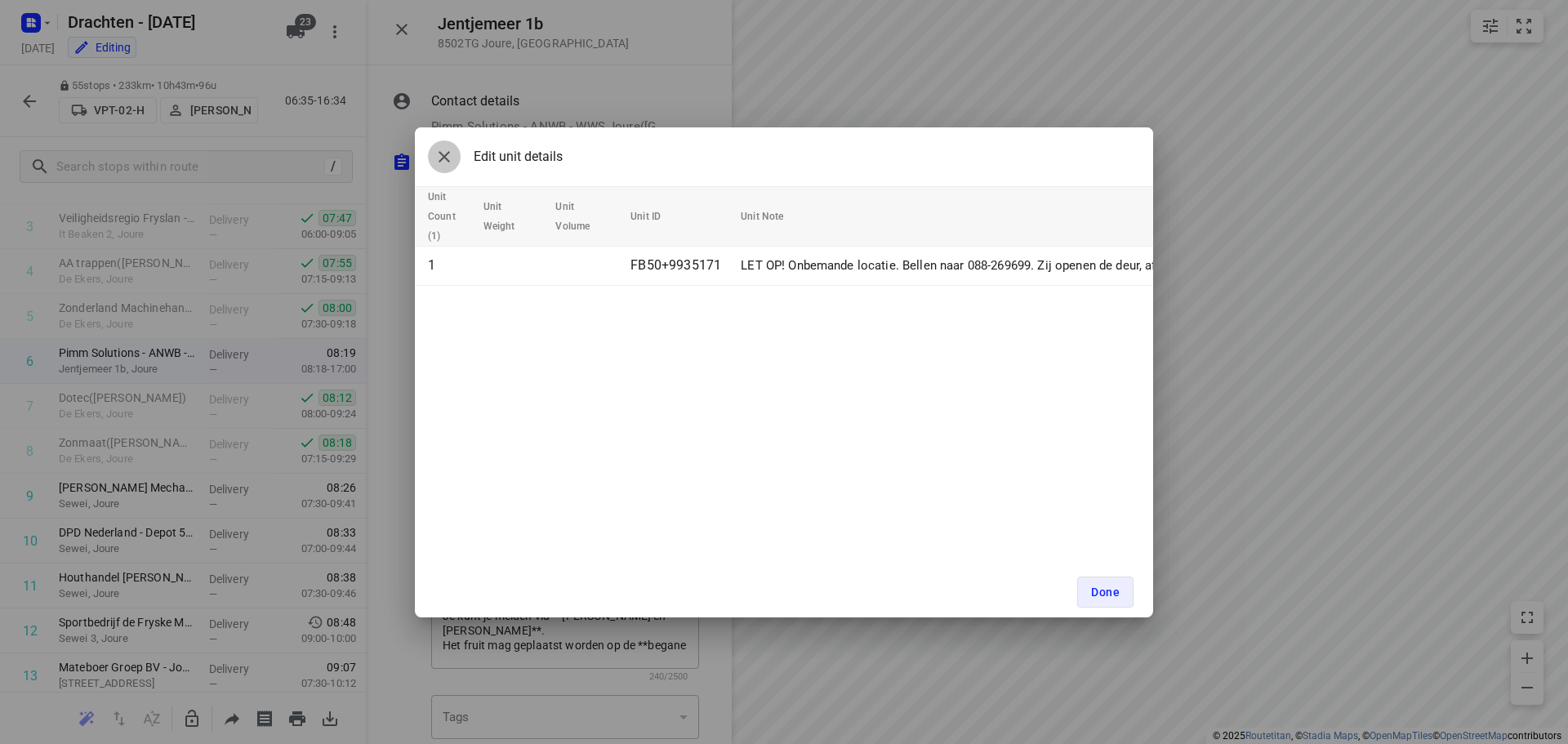
click at [437, 152] on icon "button" at bounding box center [445, 156] width 20 height 20
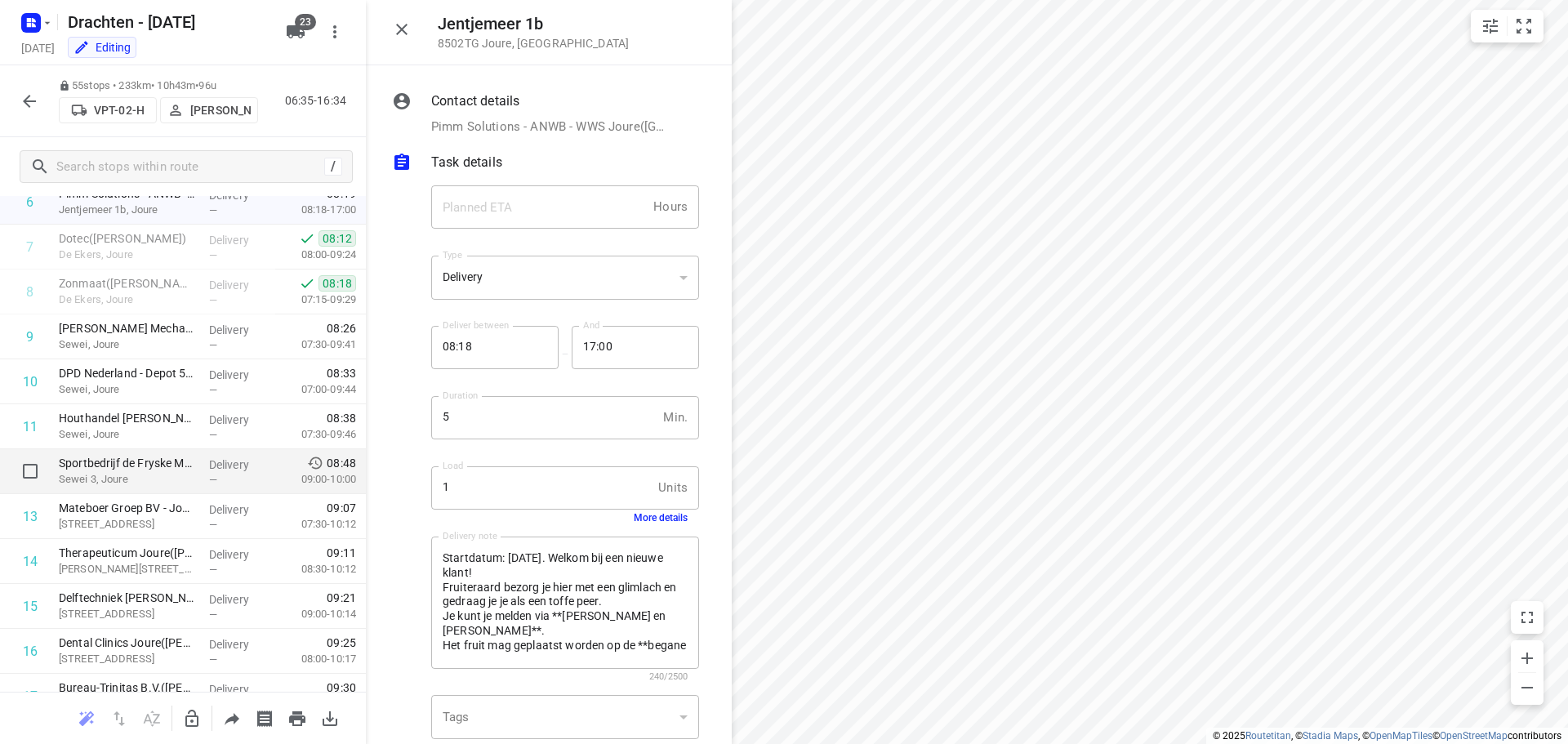
scroll to position [326, 0]
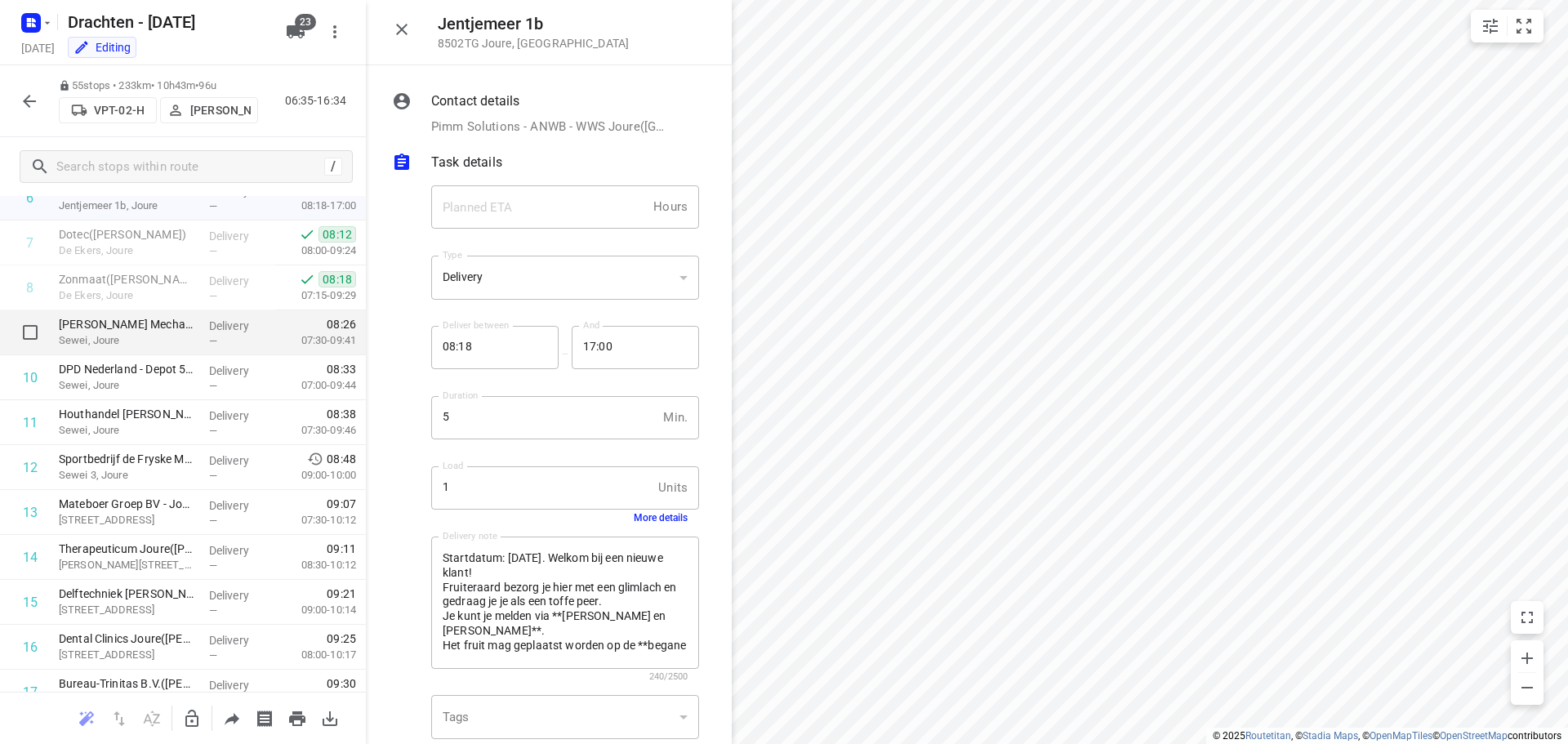
click at [148, 333] on p "Sewei, Joure" at bounding box center [127, 341] width 137 height 16
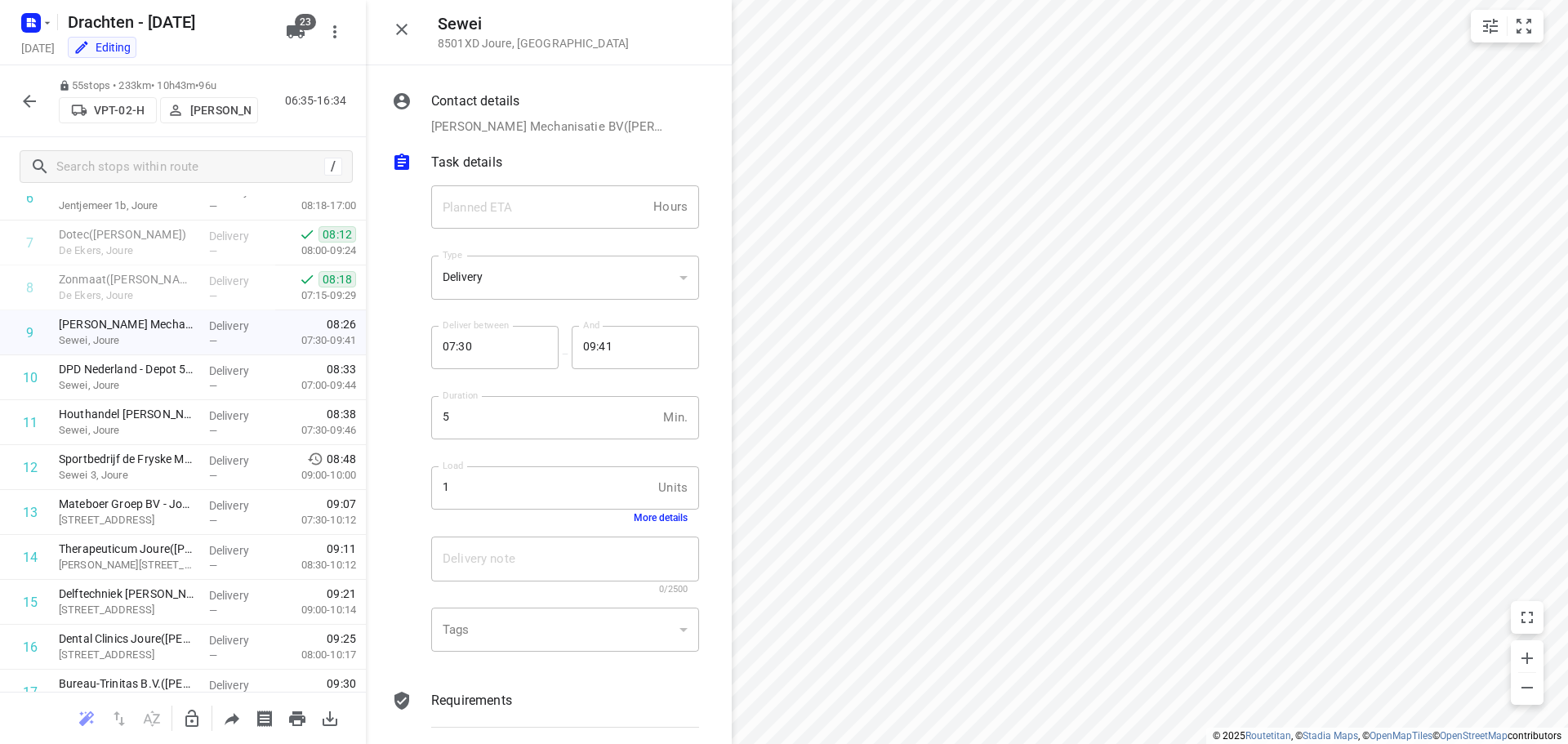
click at [665, 523] on button "More details" at bounding box center [661, 518] width 54 height 12
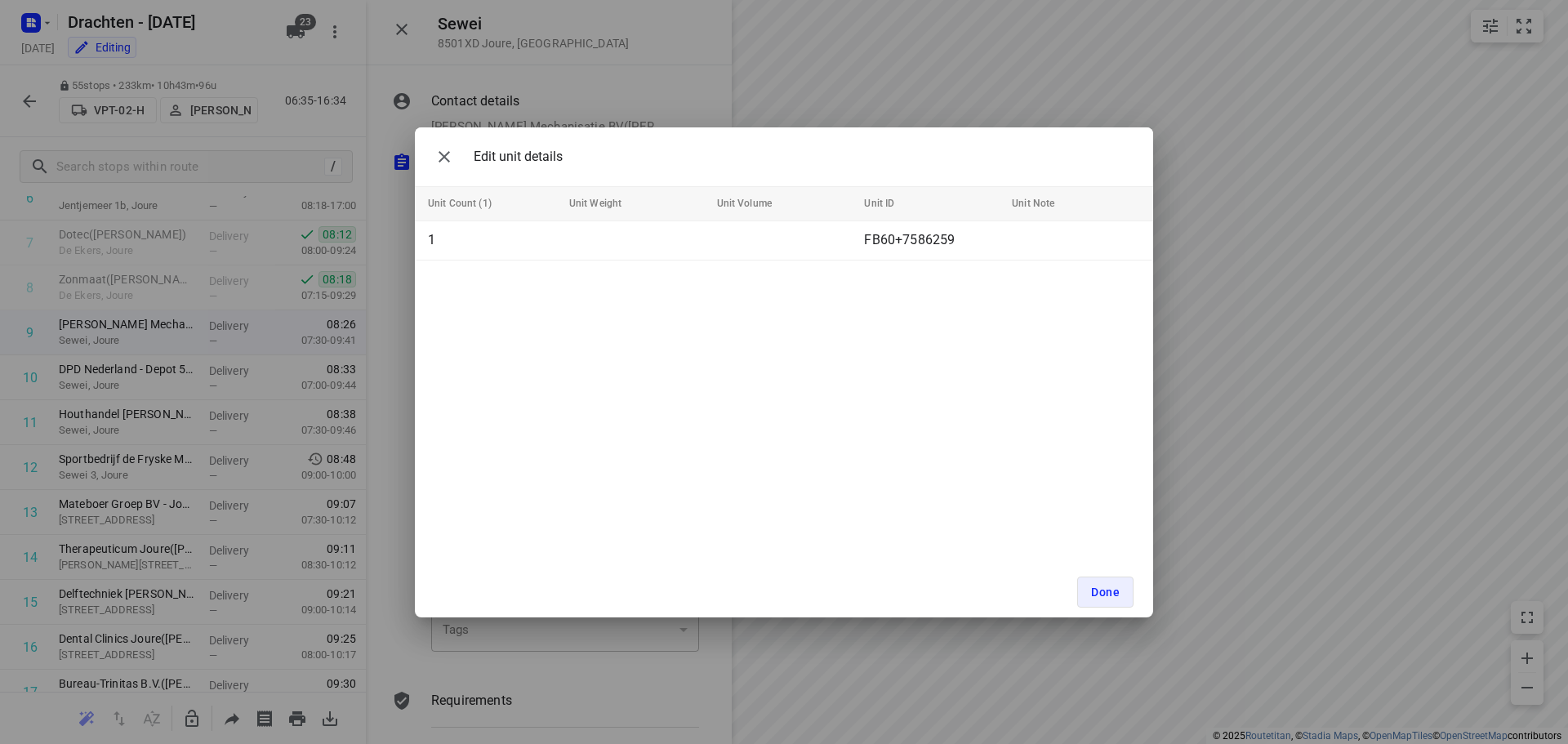
drag, startPoint x: 340, startPoint y: 345, endPoint x: 346, endPoint y: 333, distance: 13.4
click at [343, 343] on div "Edit unit details Unit Count (1) Unit Weight Unit Volume Unit ID Unit Note 1 FB…" at bounding box center [784, 372] width 1568 height 744
click at [439, 157] on icon "button" at bounding box center [445, 156] width 20 height 20
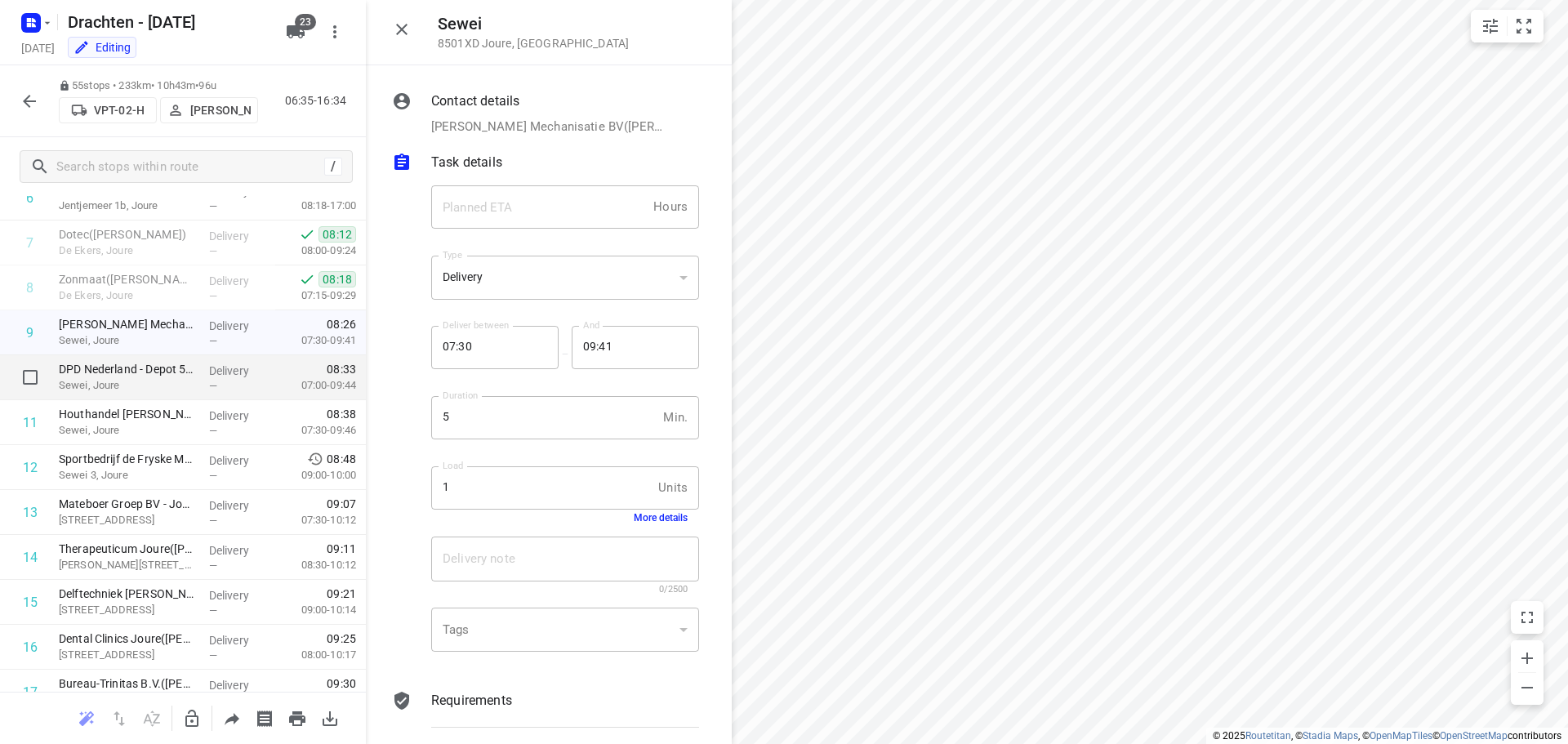
click at [158, 363] on p "DPD Nederland - Depot 514 Joure([PERSON_NAME](wijziging via [PERSON_NAME]))" at bounding box center [127, 369] width 137 height 16
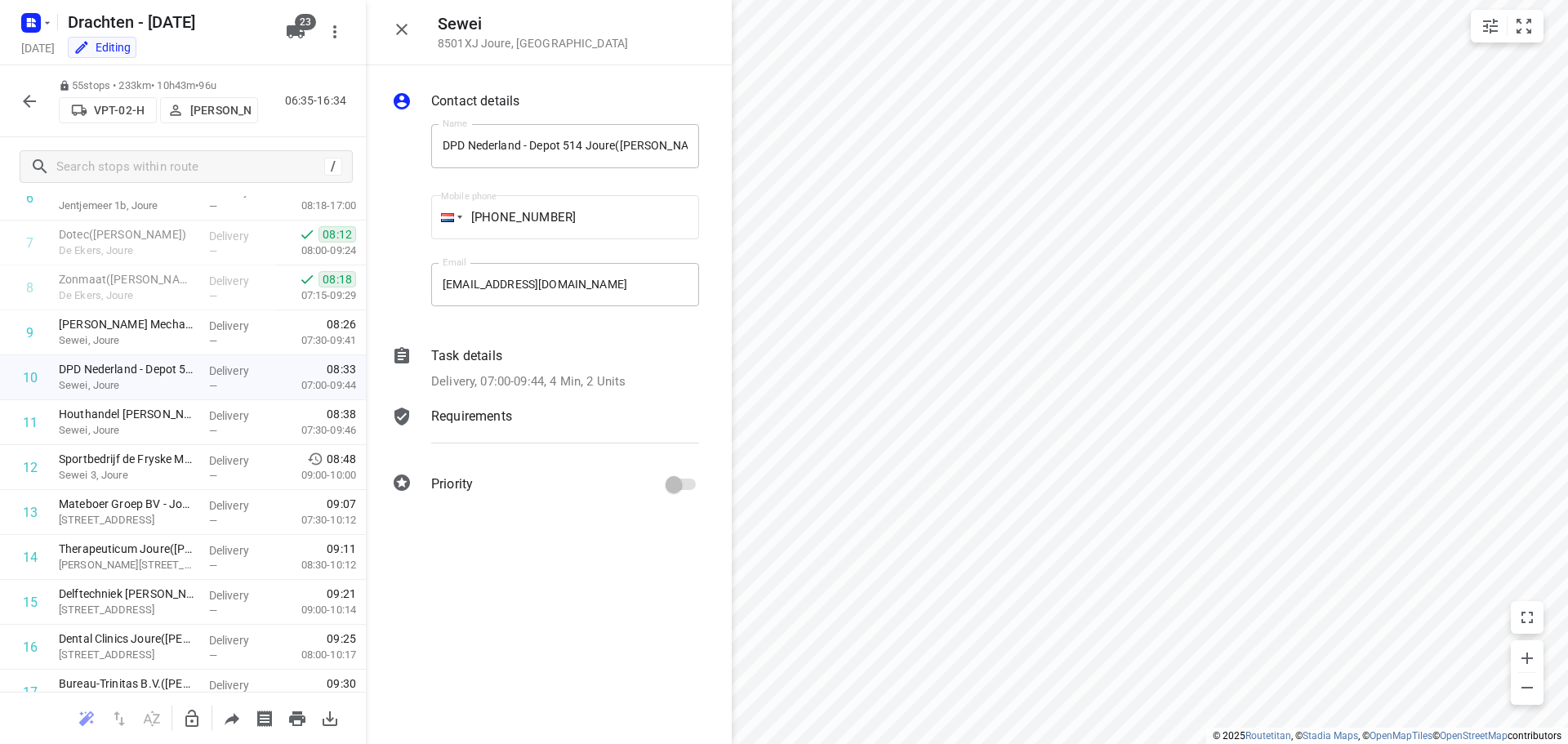
click at [644, 377] on div "Delivery, 07:00-09:44, 4 Min, 2 Units" at bounding box center [565, 381] width 268 height 19
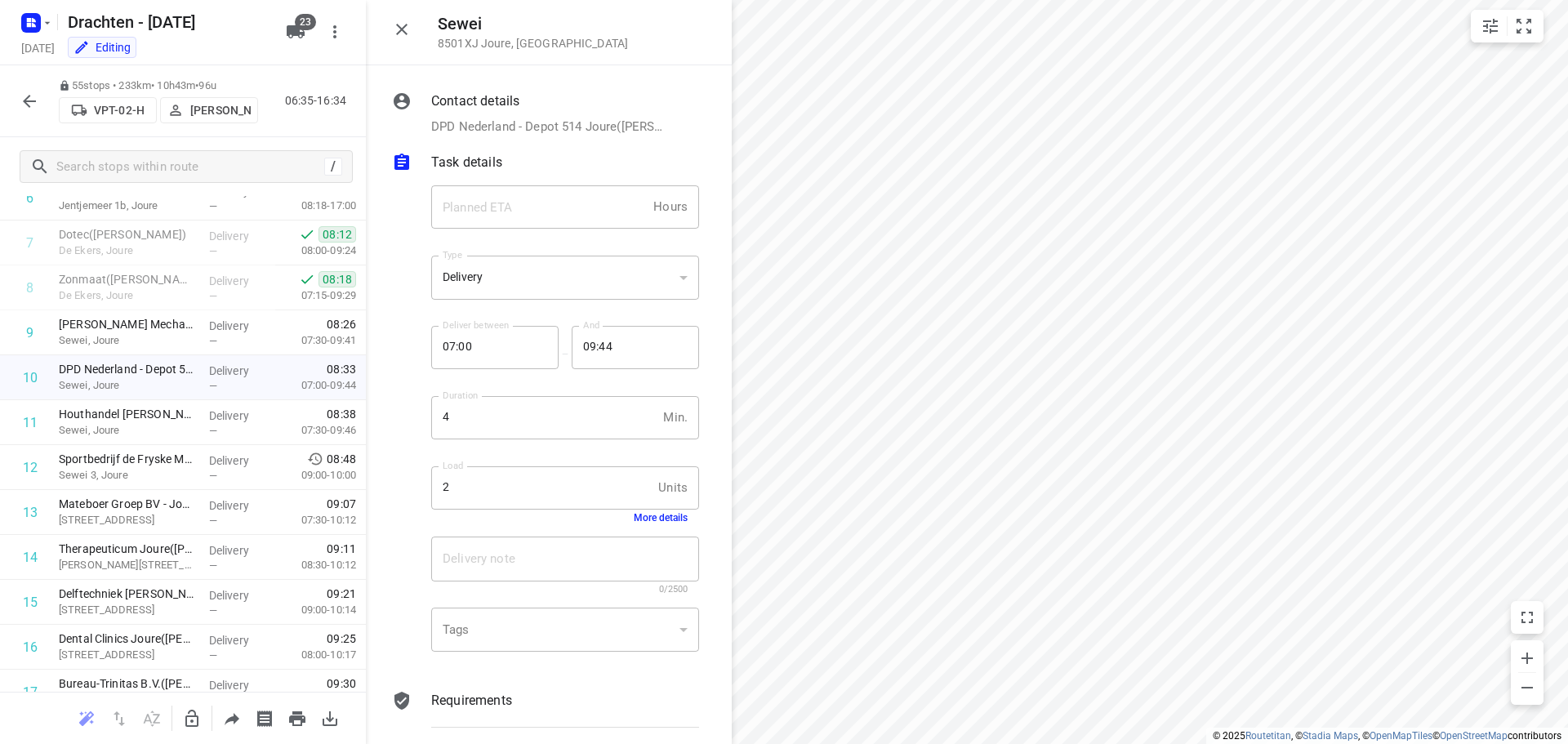
click at [645, 519] on button "More details" at bounding box center [661, 518] width 54 height 12
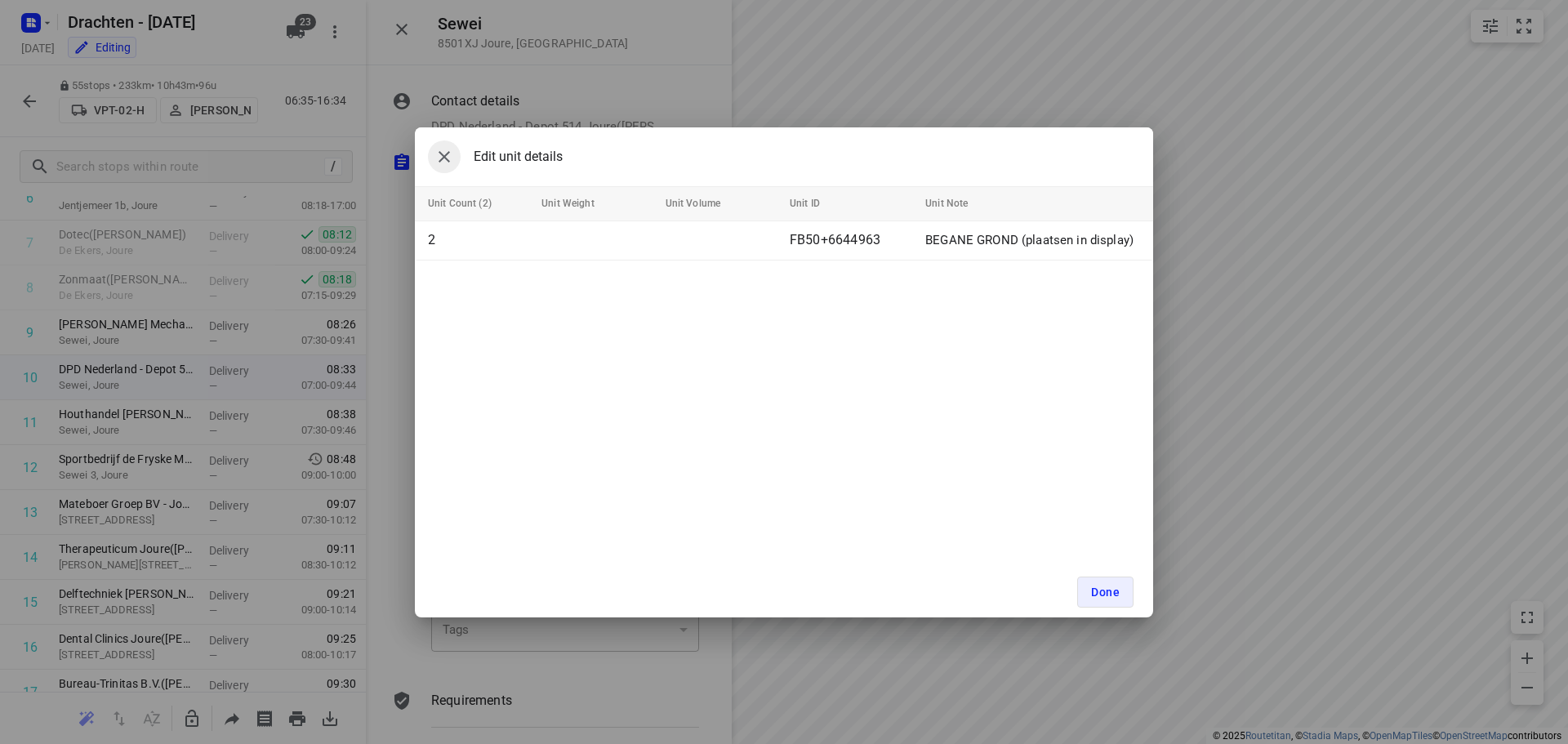
click at [439, 152] on icon "button" at bounding box center [444, 156] width 12 height 12
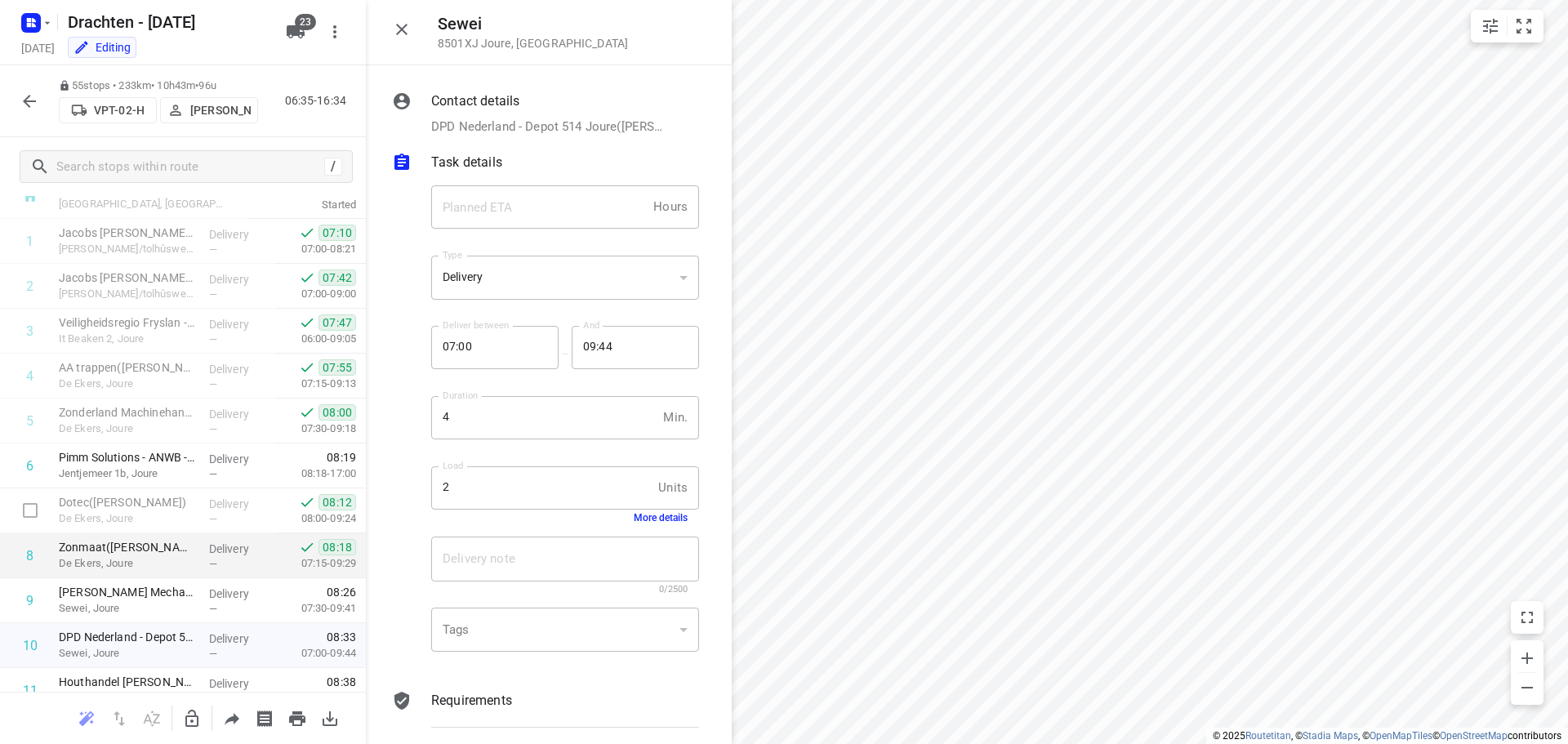
scroll to position [81, 0]
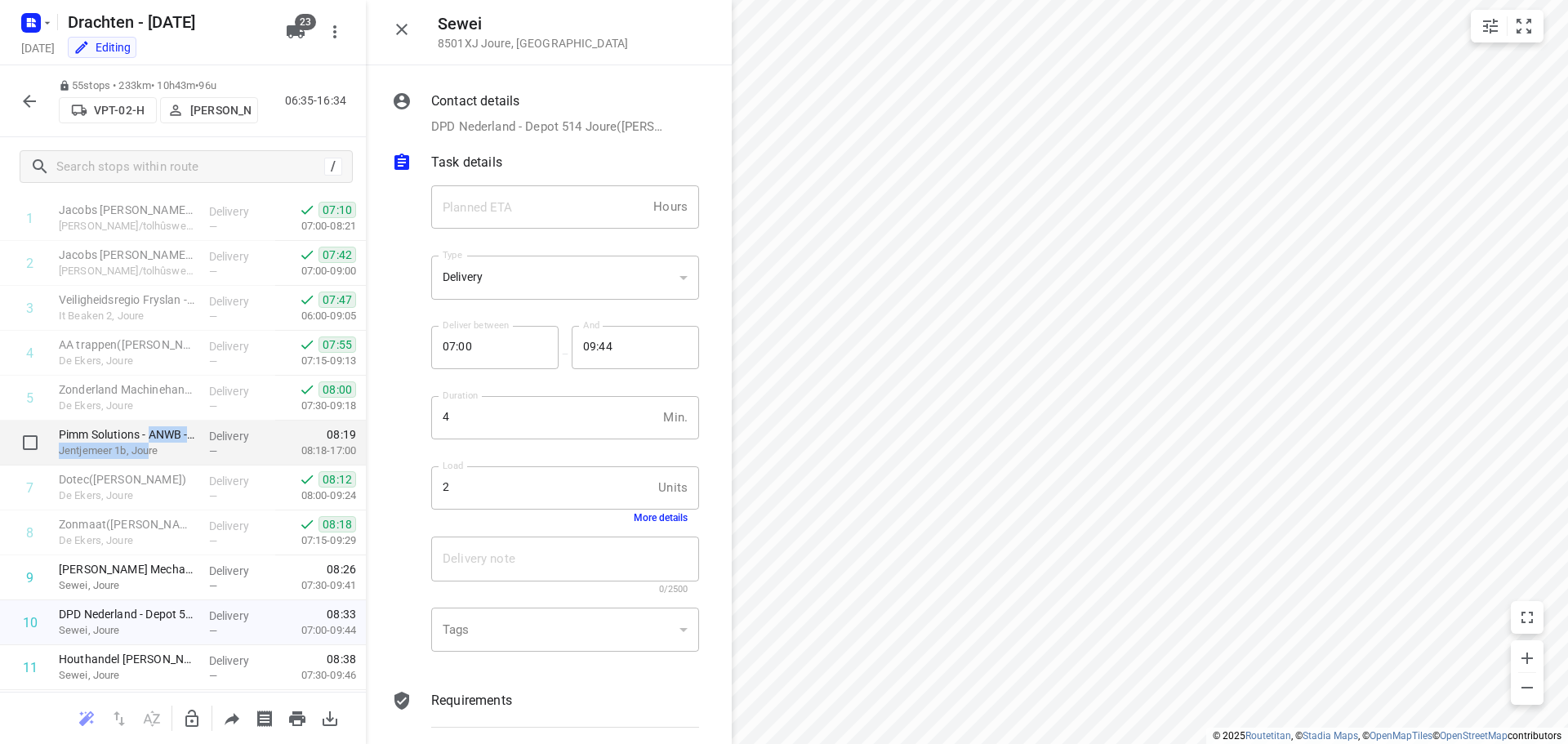
drag, startPoint x: 149, startPoint y: 438, endPoint x: 151, endPoint y: 450, distance: 12.2
click at [151, 450] on div "Pimm Solutions - ANWB - WWS Joure([GEOGRAPHIC_DATA]) Jentjemeer 1b, Joure" at bounding box center [127, 443] width 150 height 45
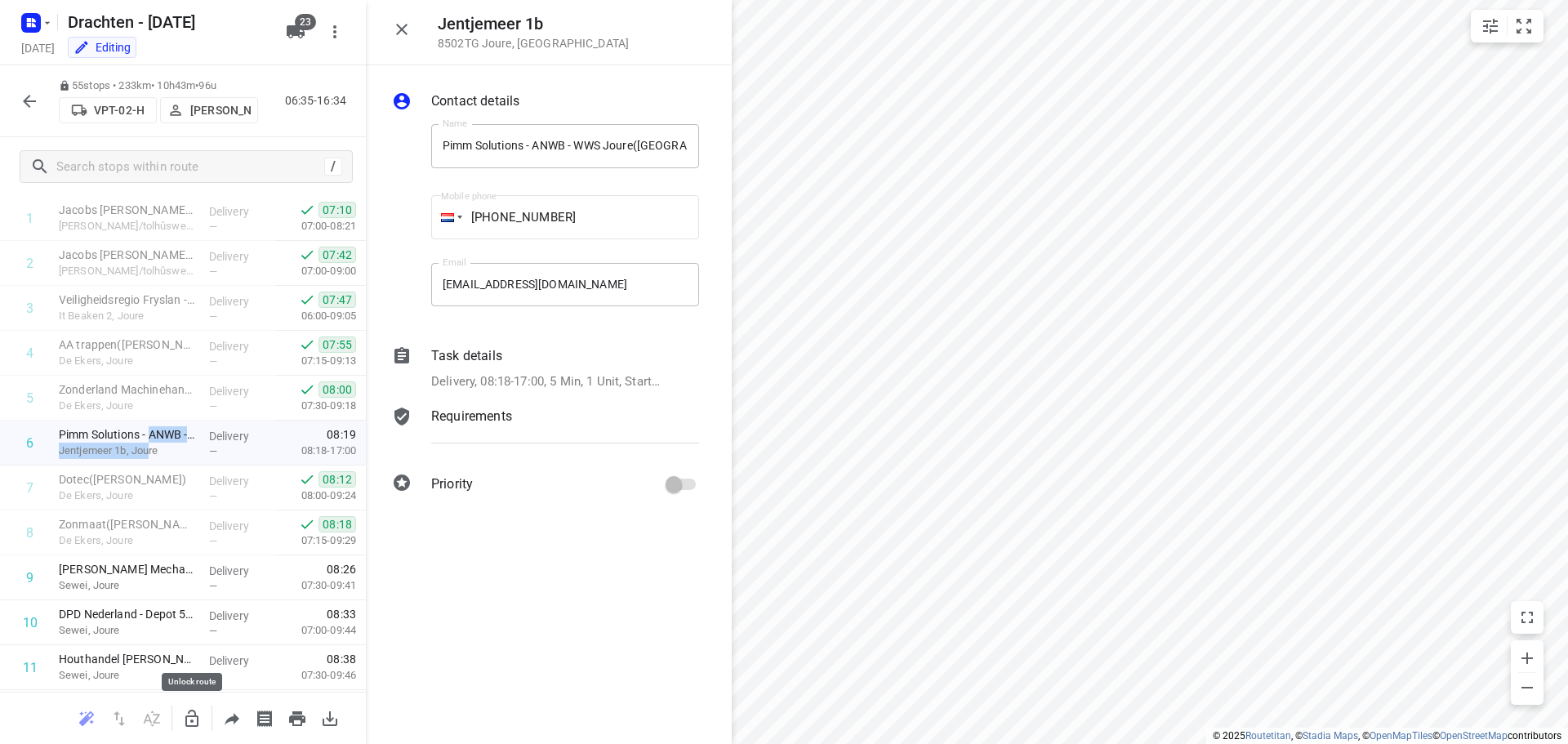
click at [188, 711] on icon "button" at bounding box center [192, 719] width 20 height 20
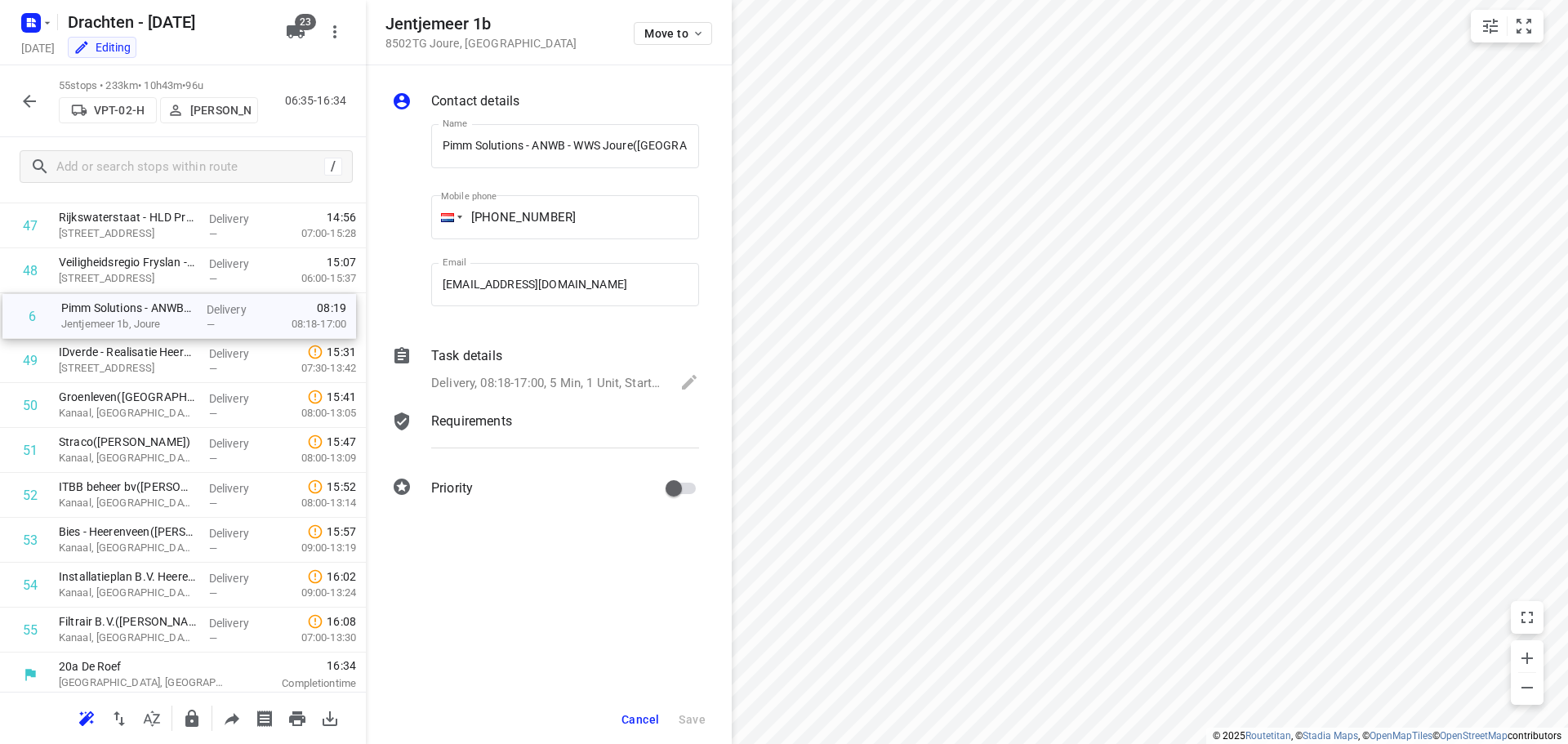
scroll to position [2085, 0]
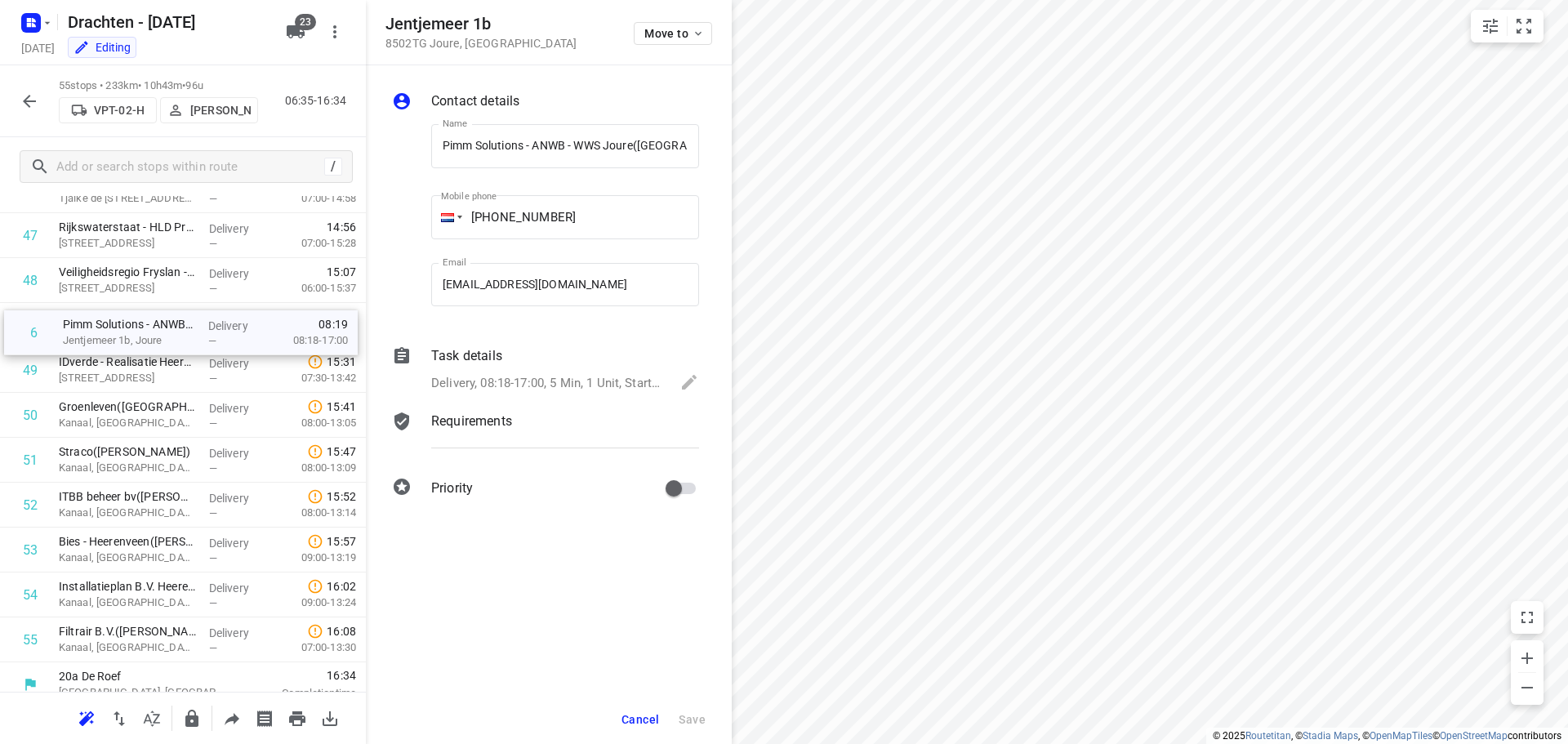
drag, startPoint x: 137, startPoint y: 444, endPoint x: 142, endPoint y: 340, distance: 104.1
click at [191, 718] on icon "button" at bounding box center [191, 718] width 13 height 17
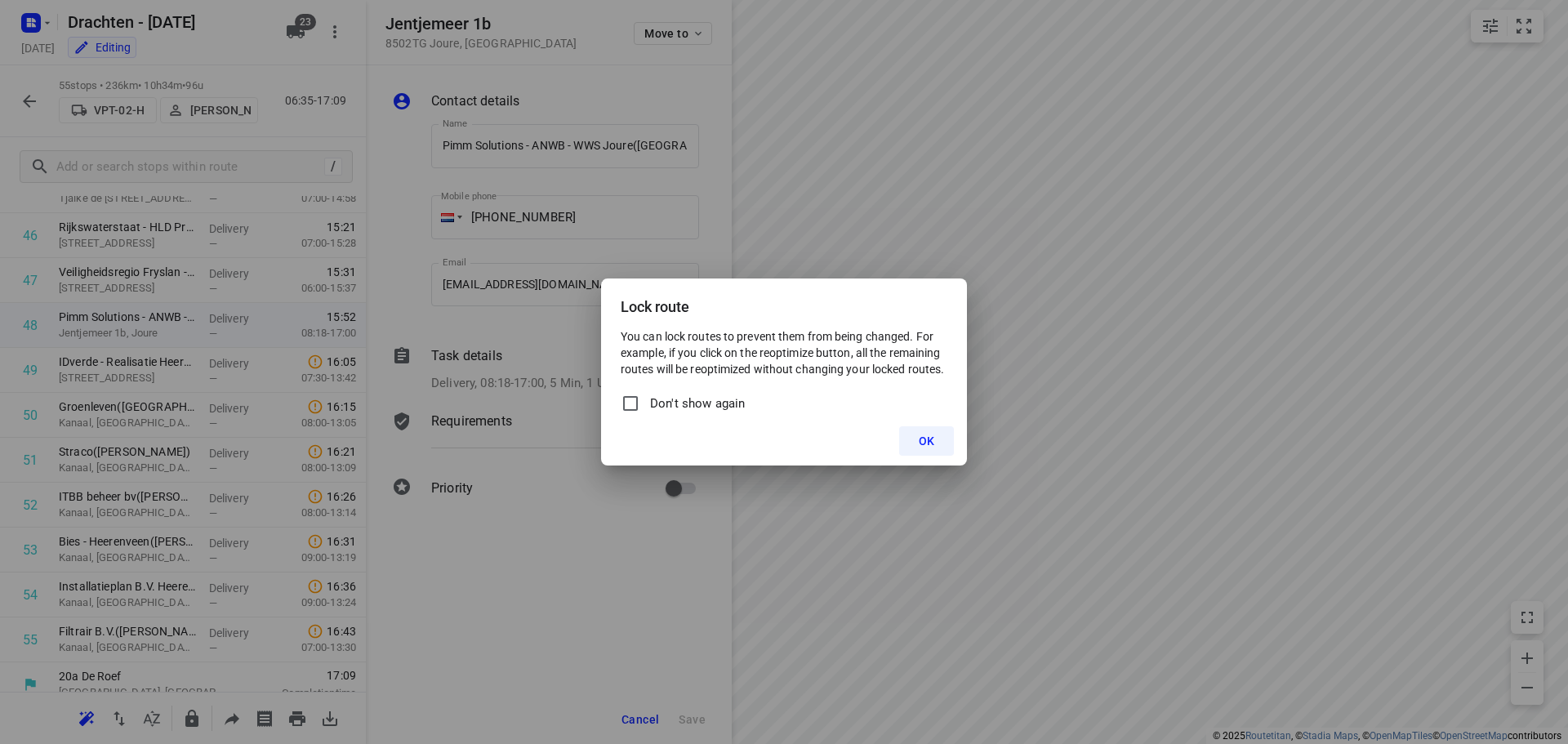
click at [936, 444] on button "OK" at bounding box center [926, 441] width 55 height 30
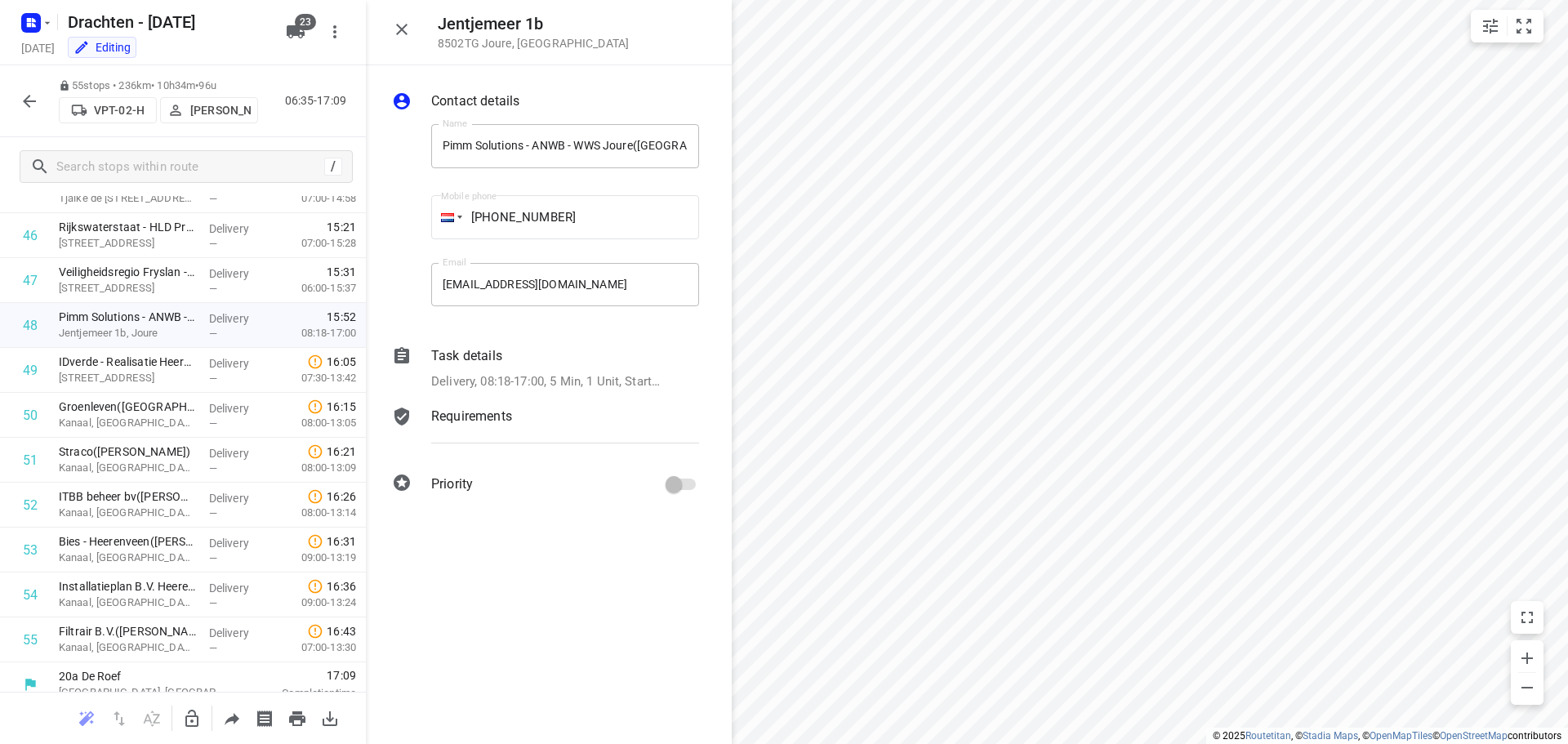
click at [35, 95] on icon "button" at bounding box center [30, 101] width 20 height 20
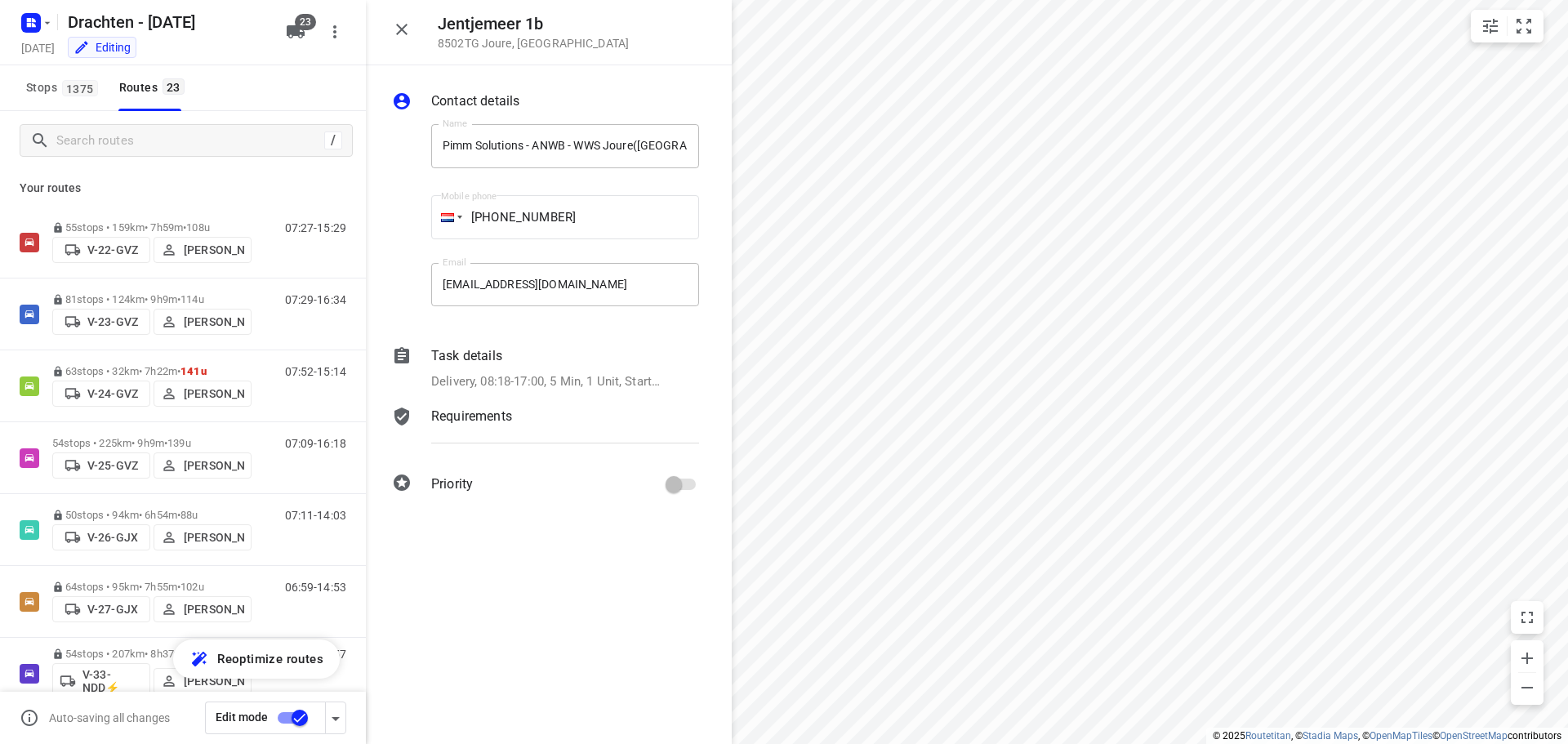
click at [400, 23] on icon "button" at bounding box center [402, 30] width 20 height 20
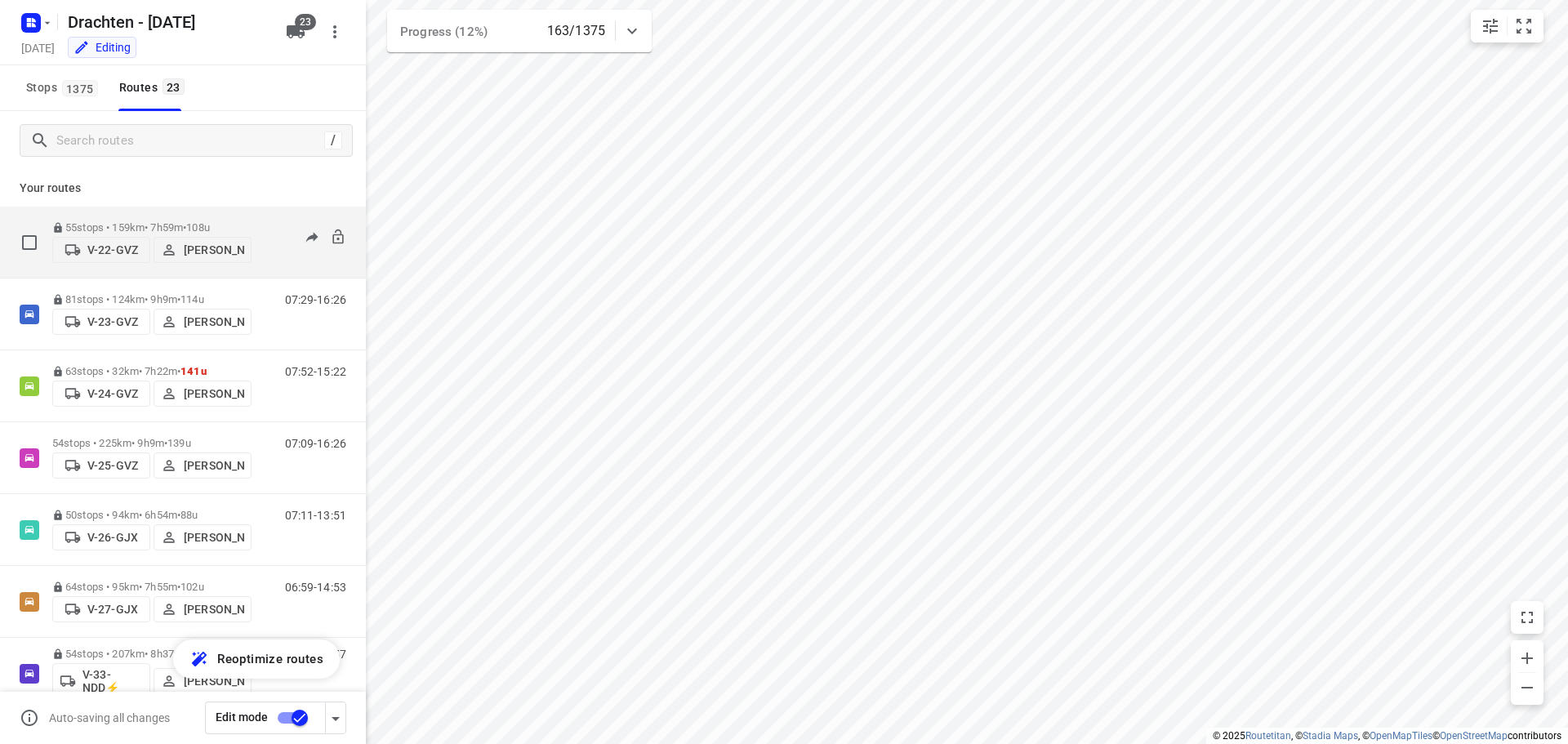
scroll to position [81, 0]
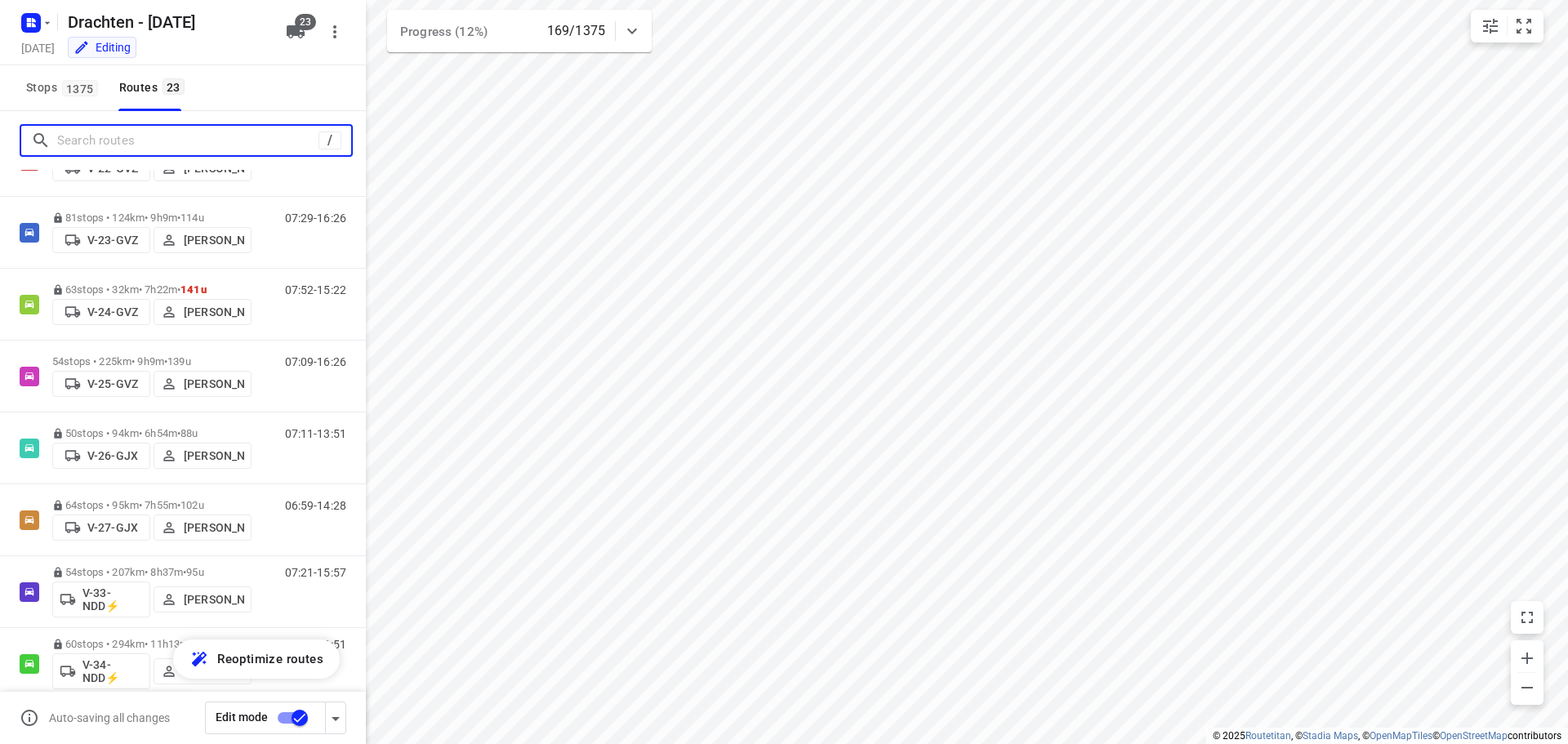
click at [149, 137] on input "Search routes" at bounding box center [188, 140] width 261 height 25
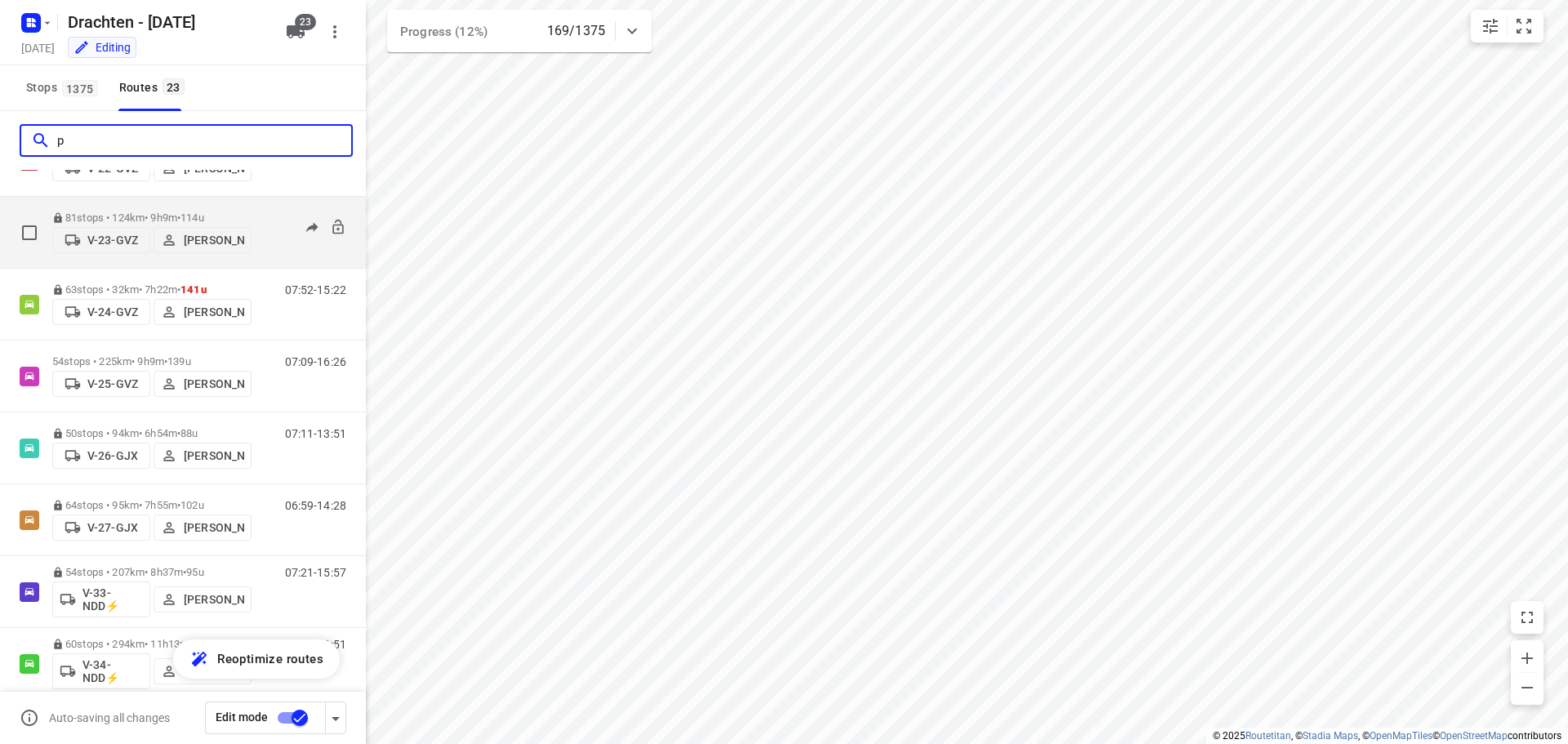
scroll to position [0, 0]
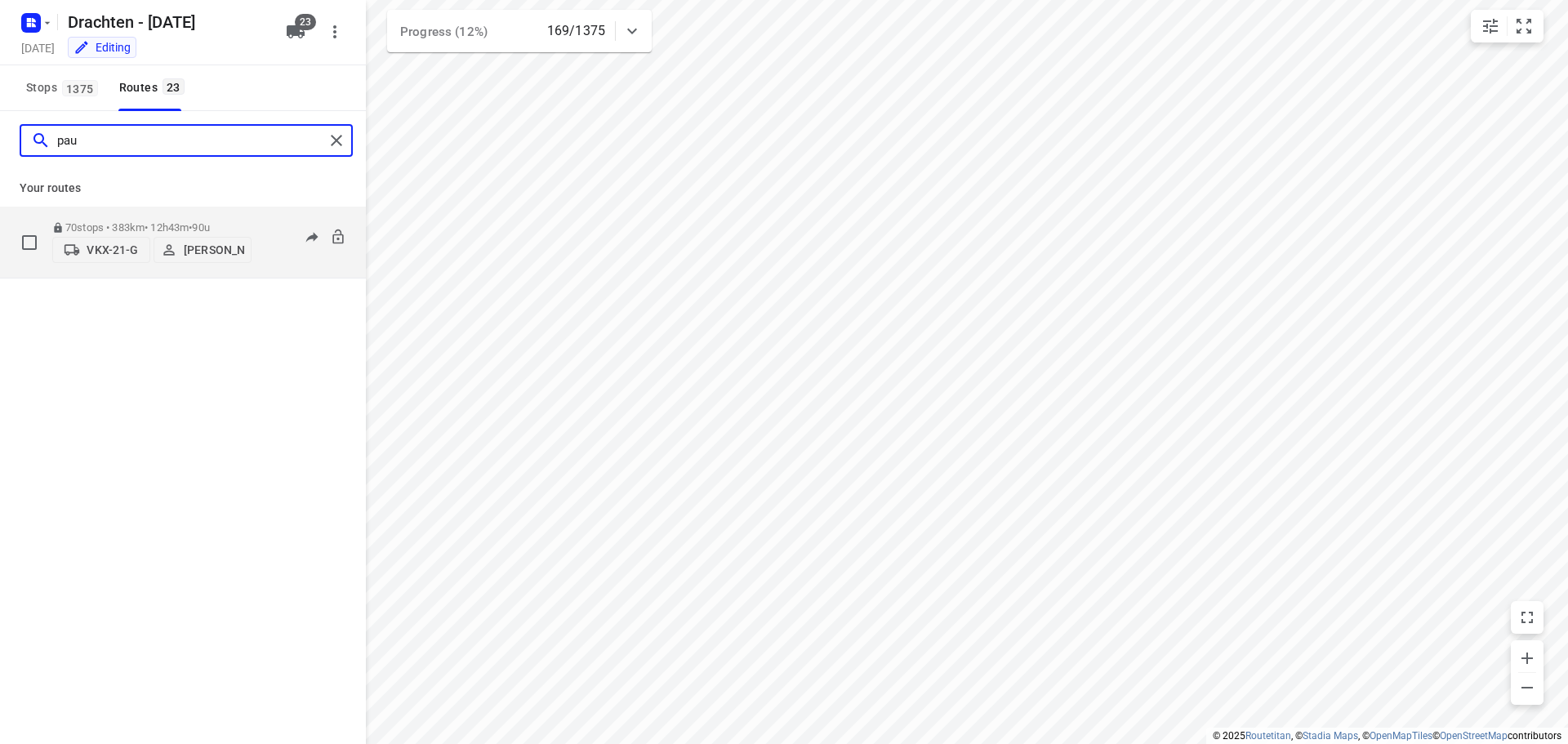
type input "pau"
click at [267, 221] on div "06:06-18:25" at bounding box center [305, 246] width 81 height 50
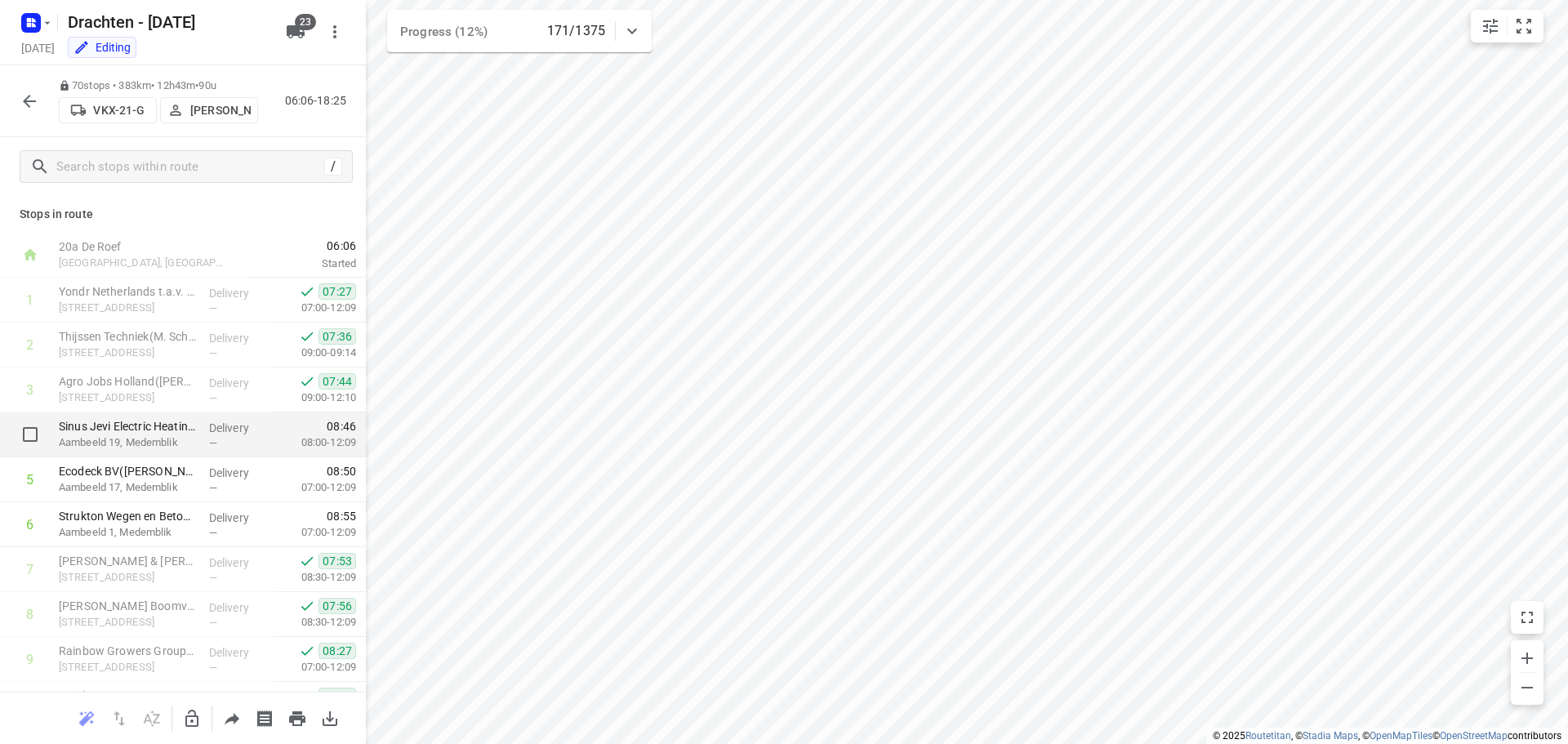
click at [236, 434] on p "Delivery" at bounding box center [240, 427] width 61 height 16
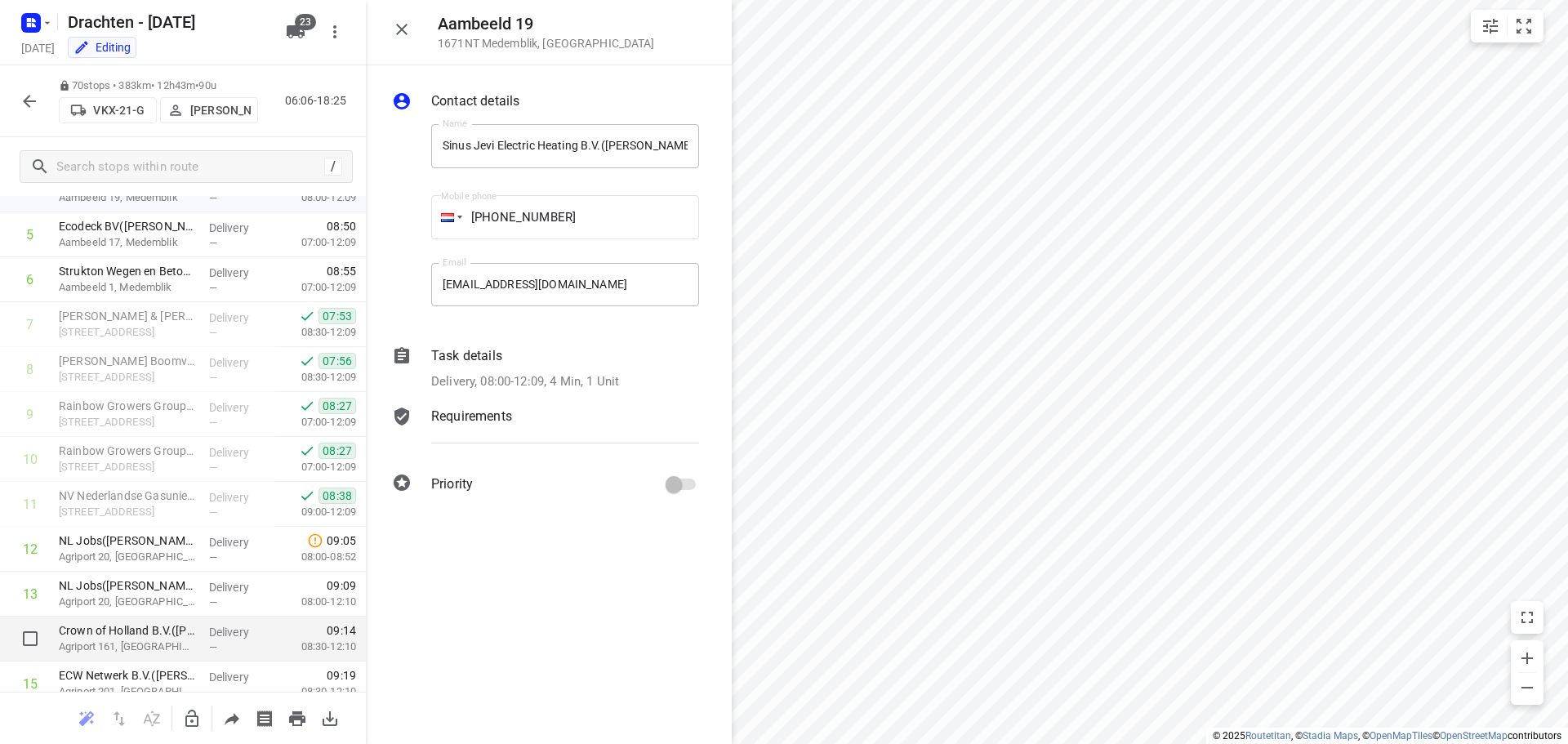
scroll to position [164, 0]
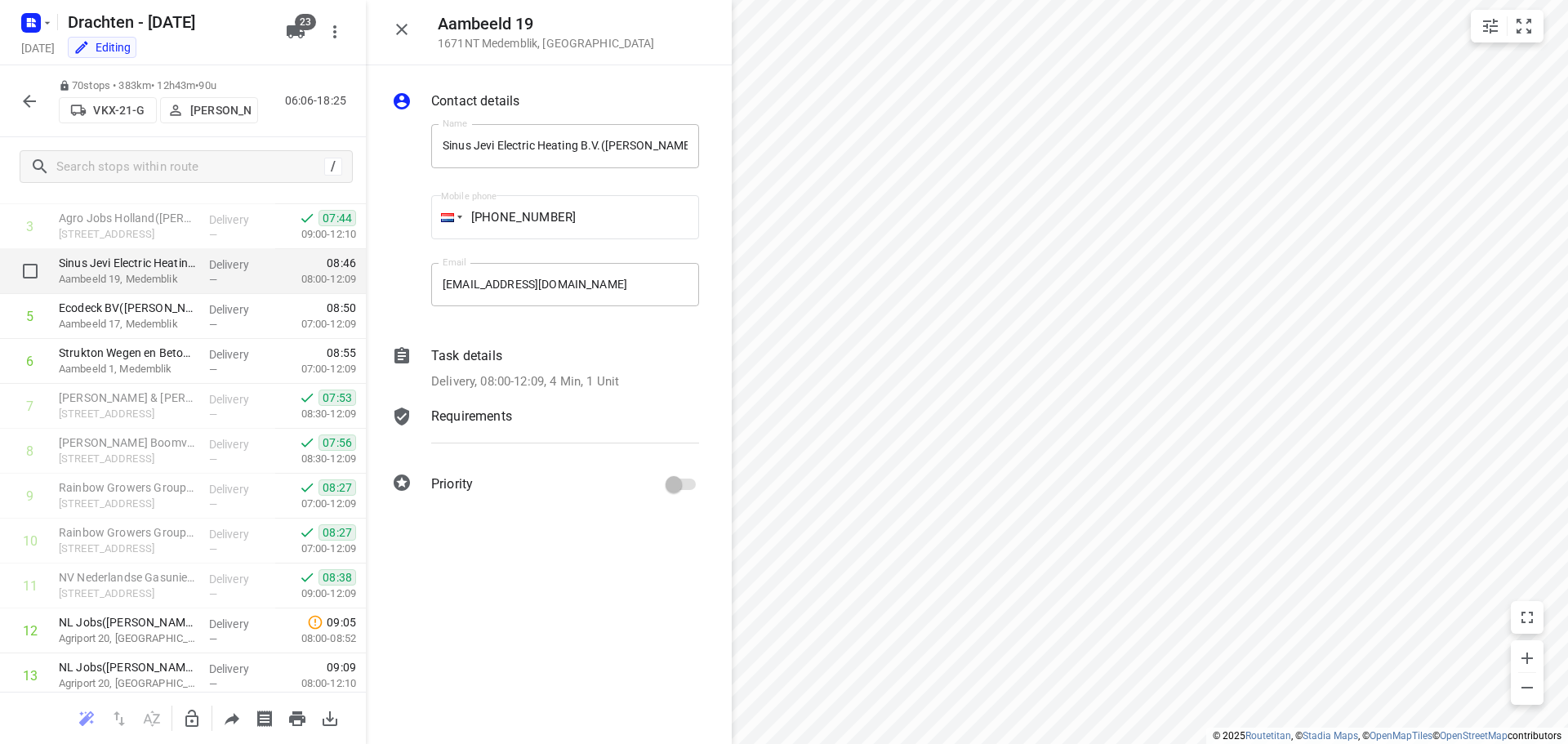
click at [141, 277] on p "Aambeeld 19, Medemblik" at bounding box center [127, 279] width 137 height 16
click at [636, 370] on div "Task details Delivery, 08:00-12:09, 4 Min, 1 Unit" at bounding box center [565, 369] width 275 height 52
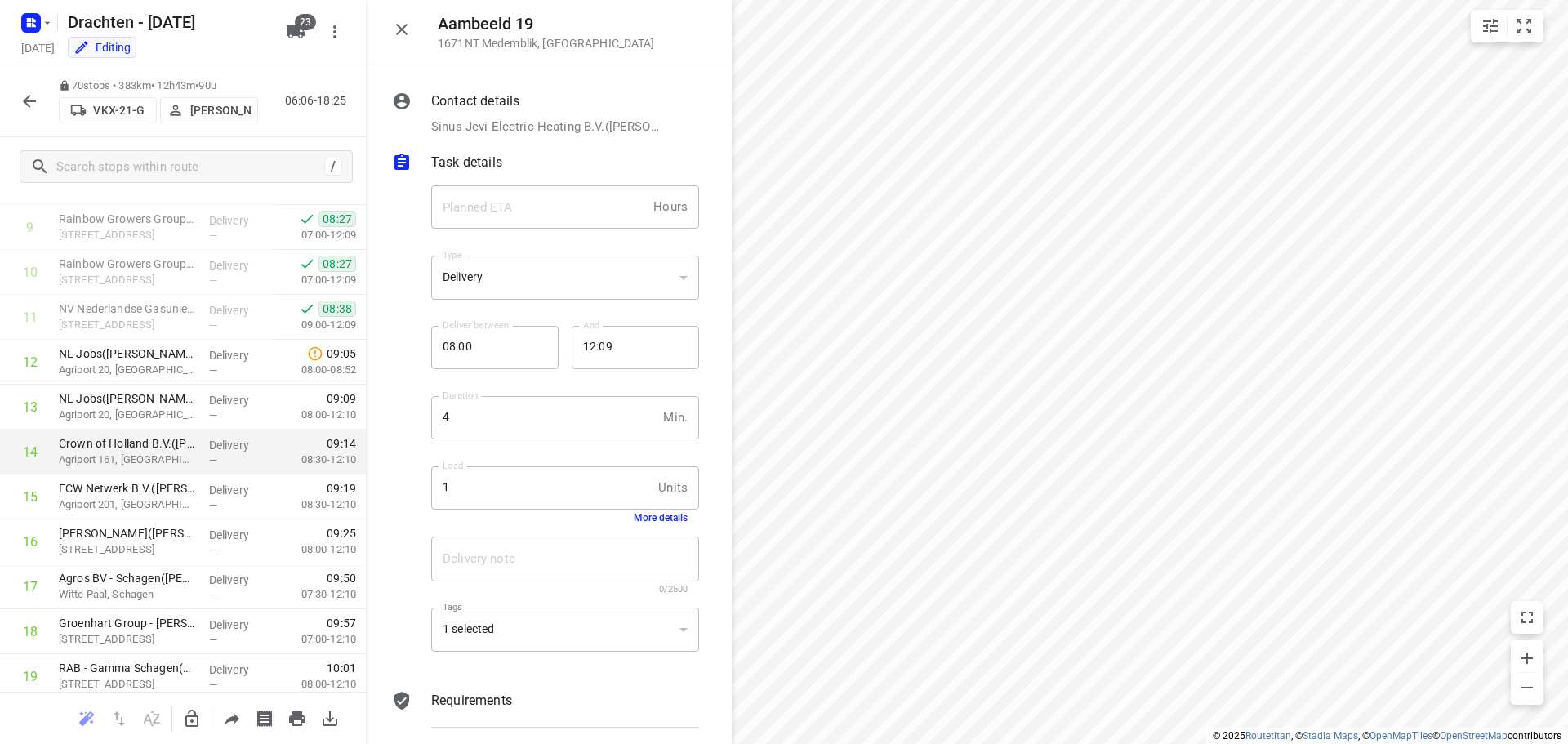
scroll to position [490, 0]
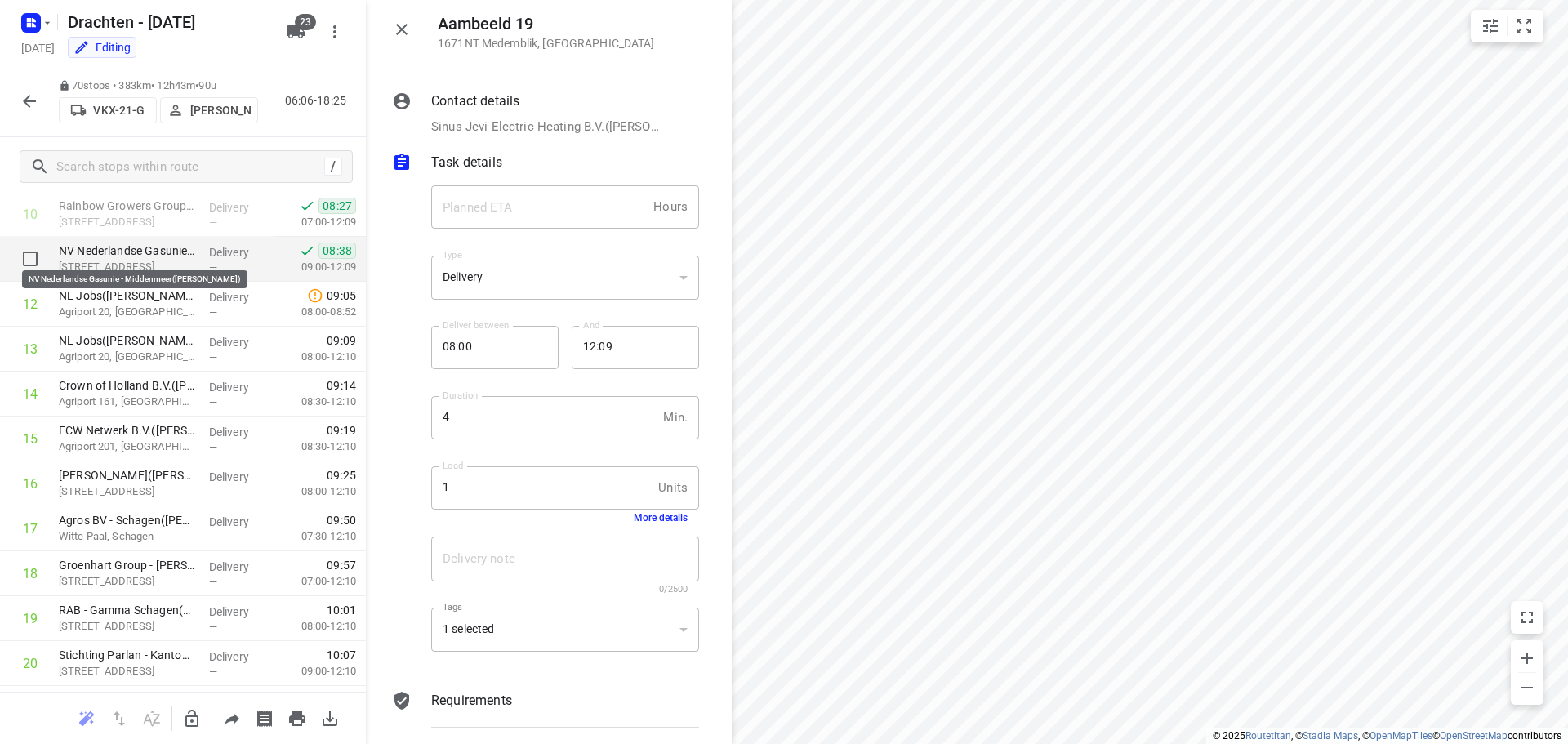
click at [88, 255] on p "NV Nederlandse Gasunie - Middenmeer([PERSON_NAME])" at bounding box center [127, 250] width 137 height 16
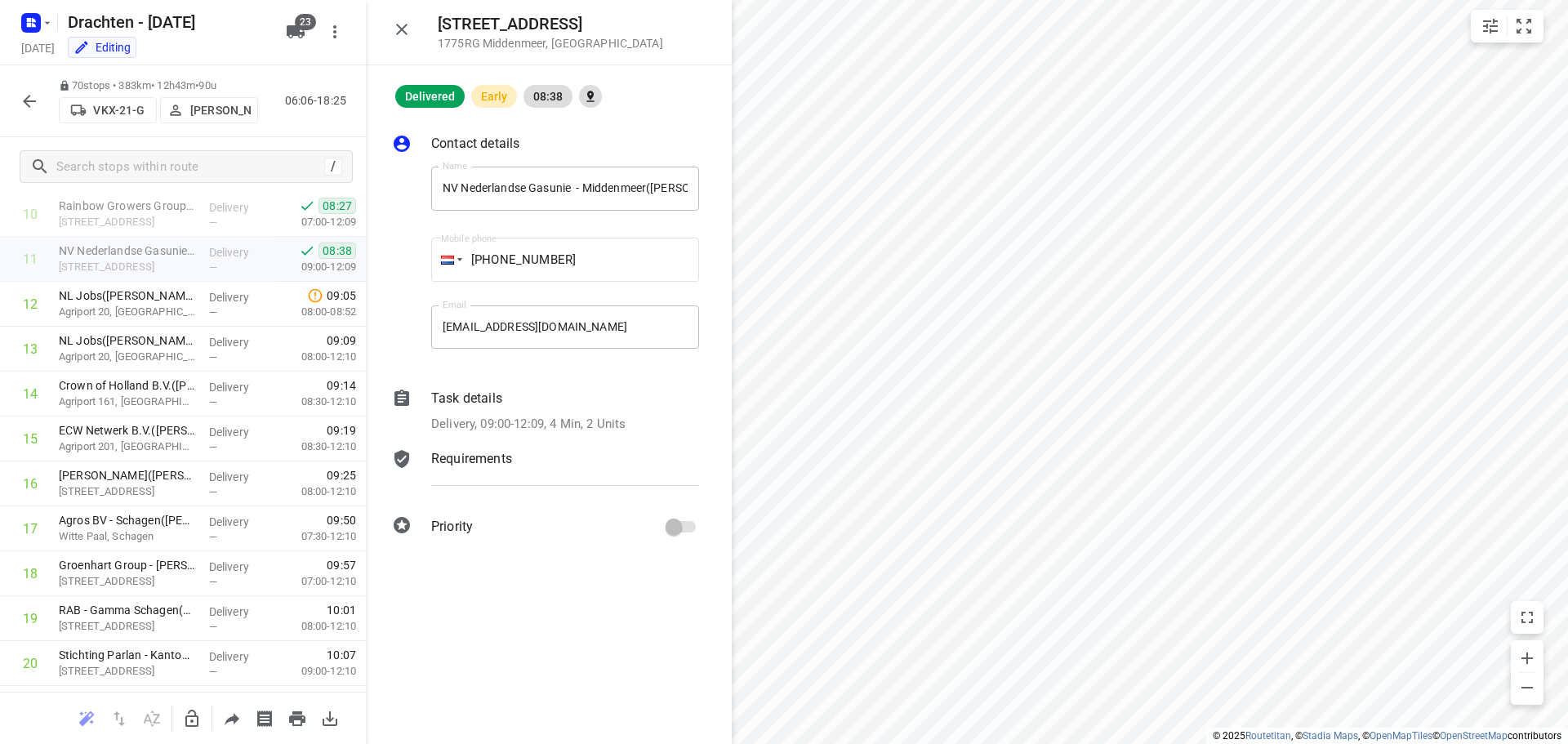
click at [639, 418] on div "Delivery, 09:00-12:09, 4 Min, 2 Units" at bounding box center [565, 424] width 268 height 19
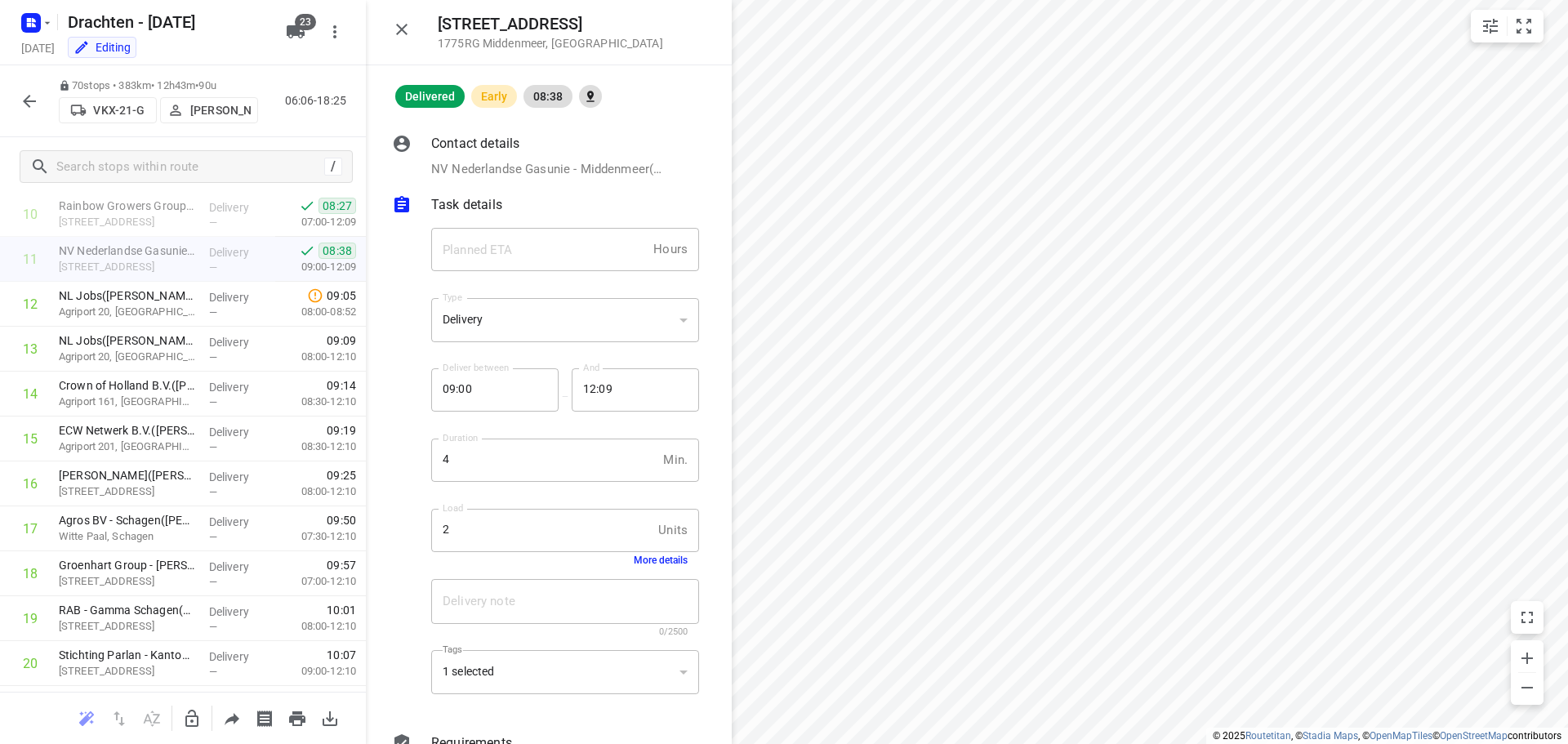
click at [655, 563] on button "More details" at bounding box center [661, 560] width 54 height 12
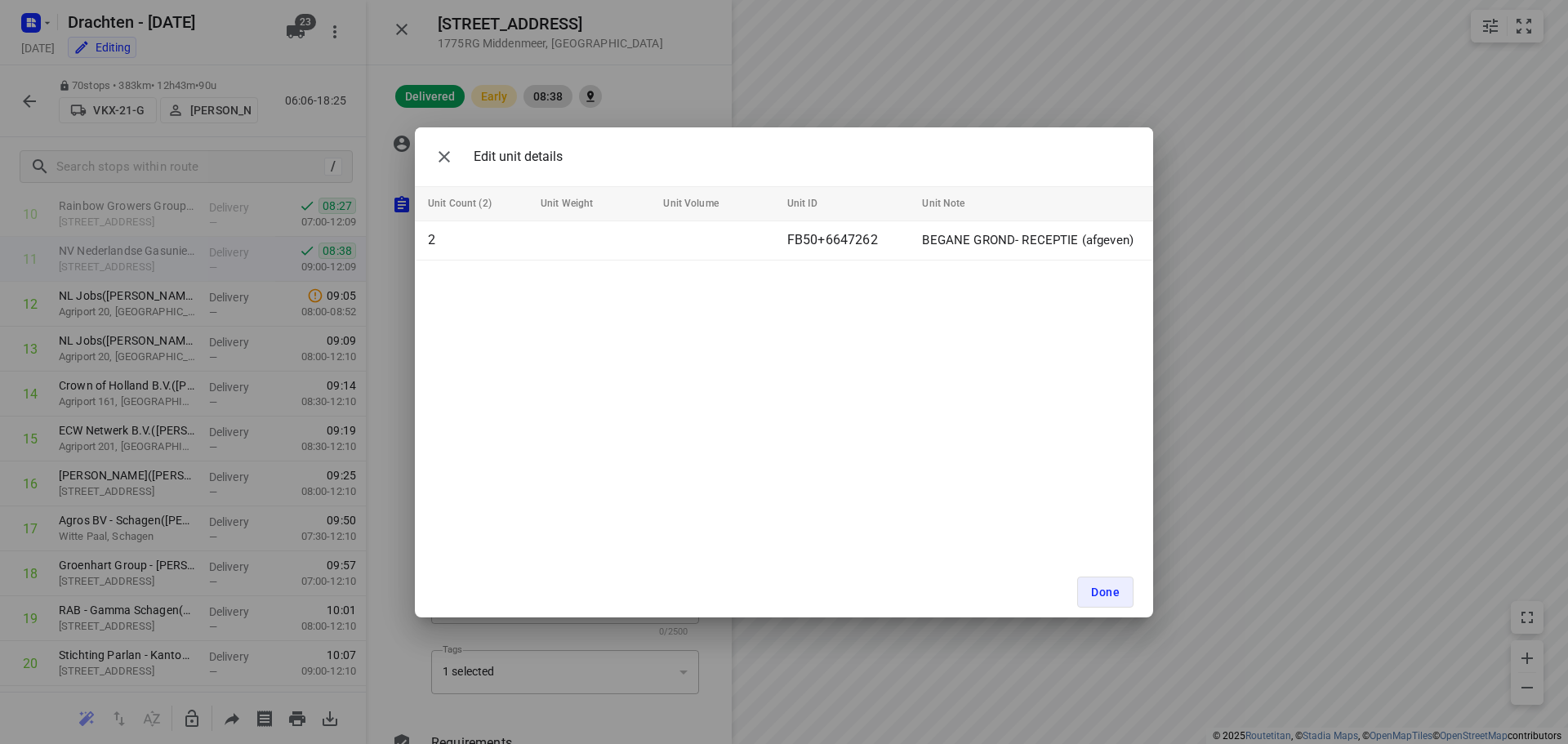
click at [170, 359] on div "Edit unit details Unit Count (2) Unit Weight Unit Volume Unit ID Unit Note 2 FB…" at bounding box center [784, 372] width 1568 height 744
drag, startPoint x: 437, startPoint y: 147, endPoint x: 454, endPoint y: 165, distance: 24.8
click at [438, 148] on icon "button" at bounding box center [445, 156] width 20 height 20
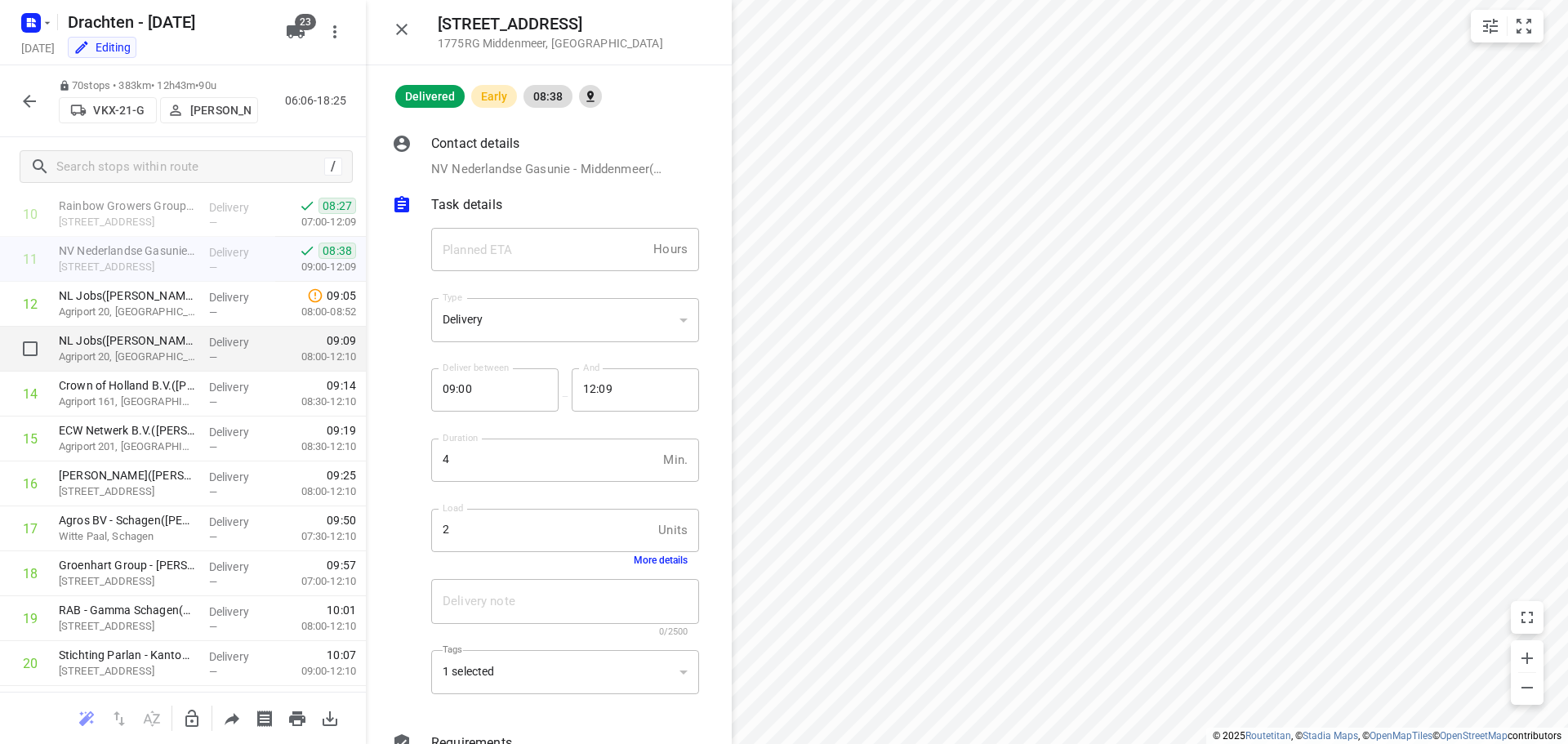
click at [146, 341] on p "NL Jobs([PERSON_NAME])" at bounding box center [127, 341] width 137 height 16
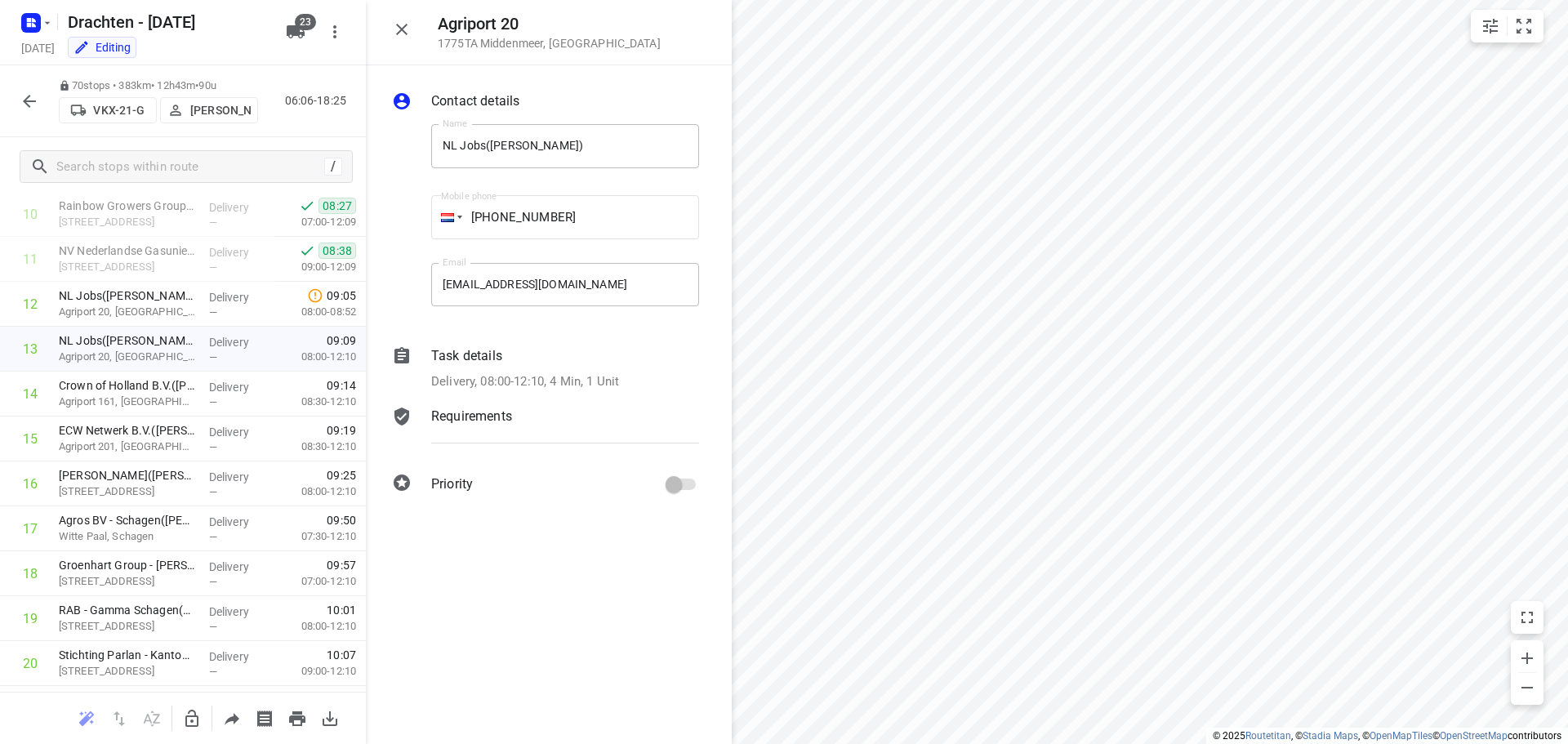
click at [640, 375] on div "Delivery, 08:00-12:10, 4 Min, 1 Unit" at bounding box center [565, 381] width 268 height 19
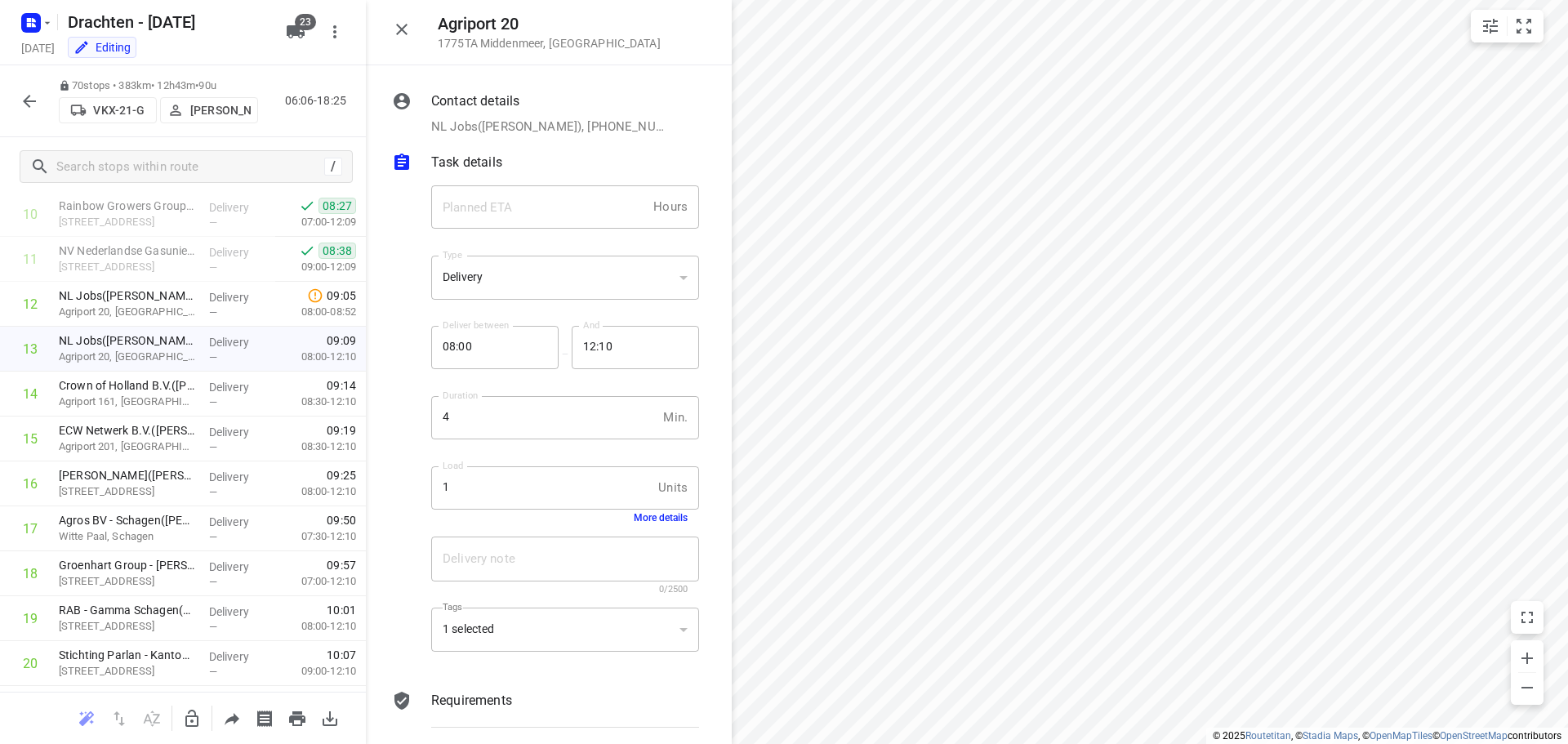
click at [656, 517] on button "More details" at bounding box center [661, 518] width 54 height 12
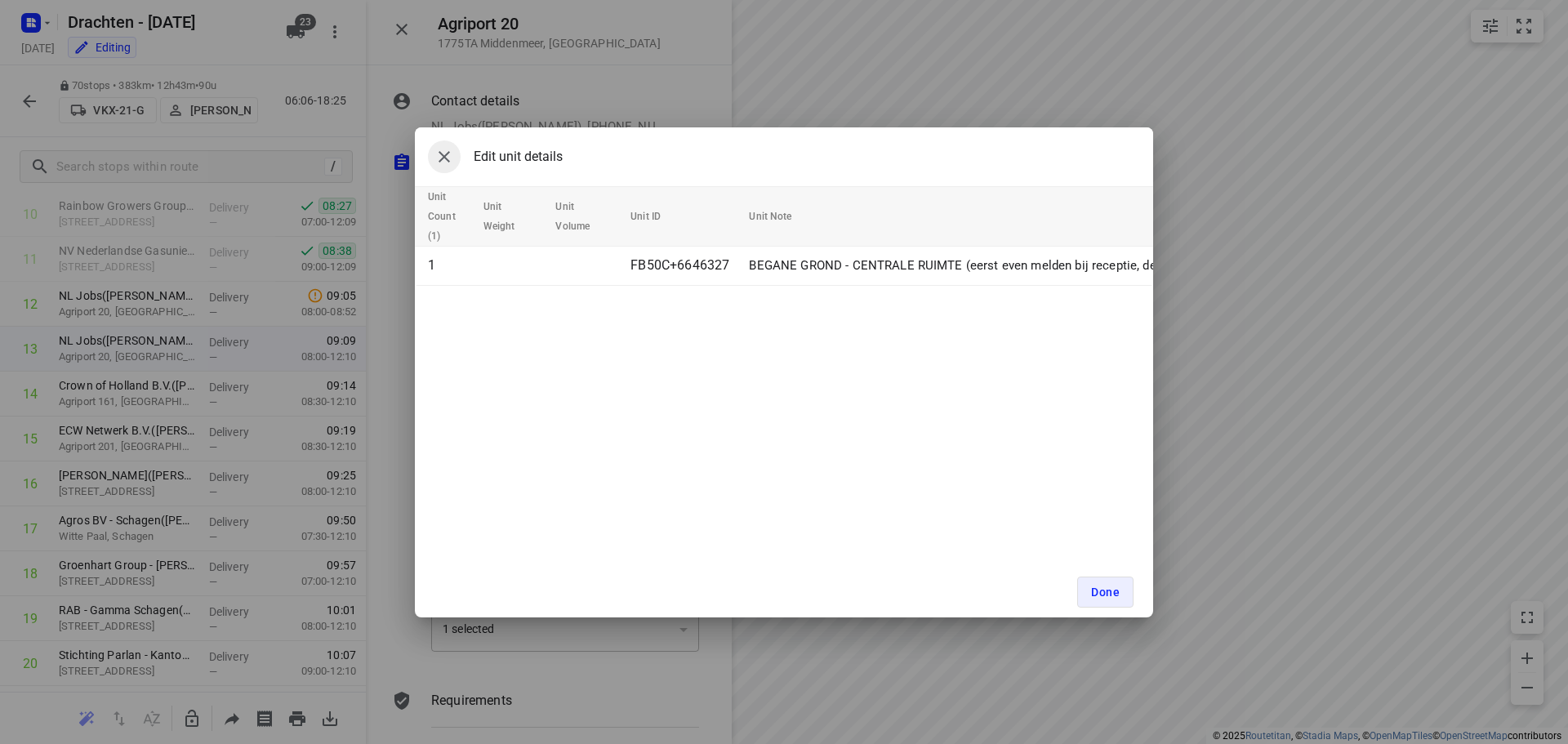
click at [445, 156] on icon "button" at bounding box center [444, 156] width 12 height 12
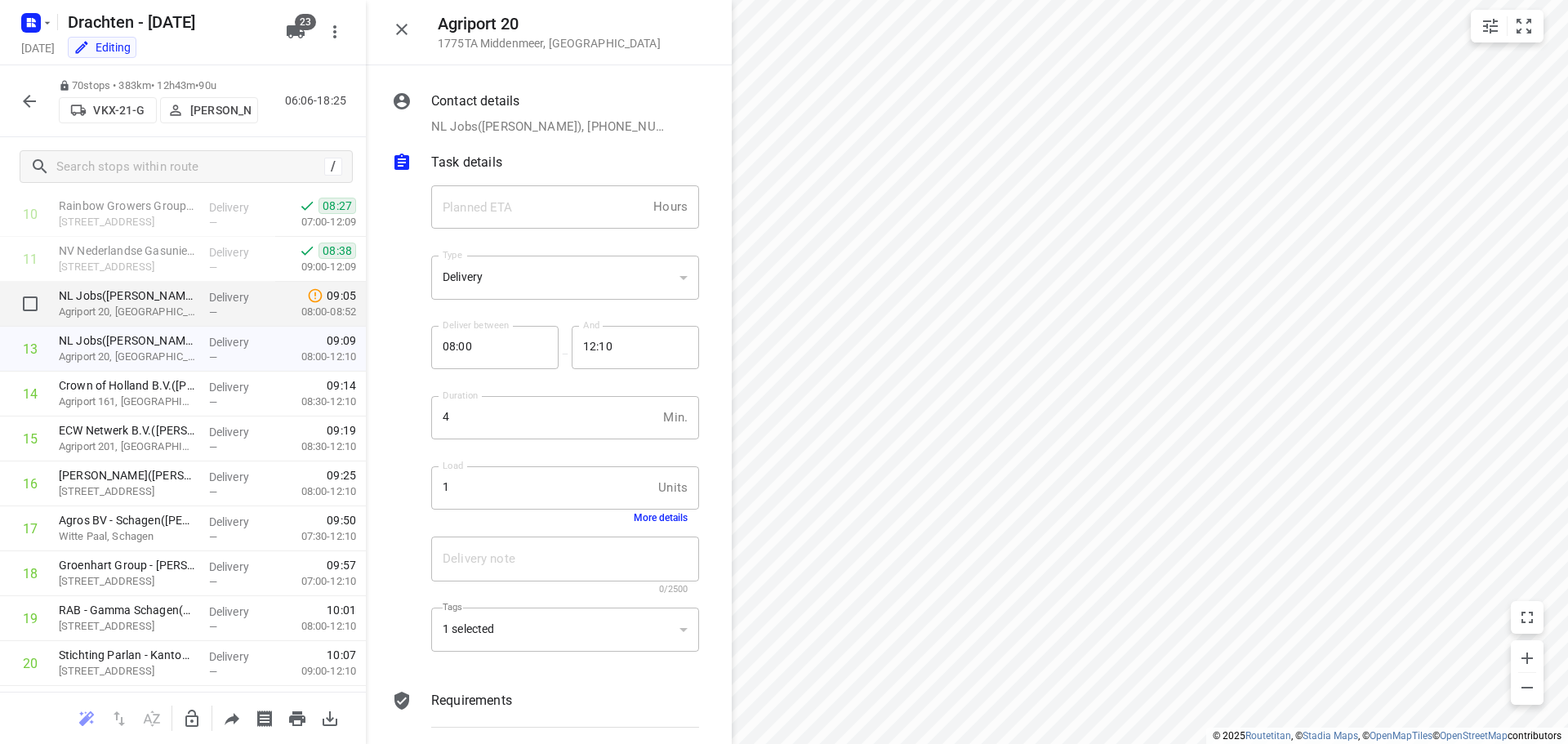
click at [176, 305] on p "Agriport 20, [GEOGRAPHIC_DATA]" at bounding box center [127, 312] width 137 height 16
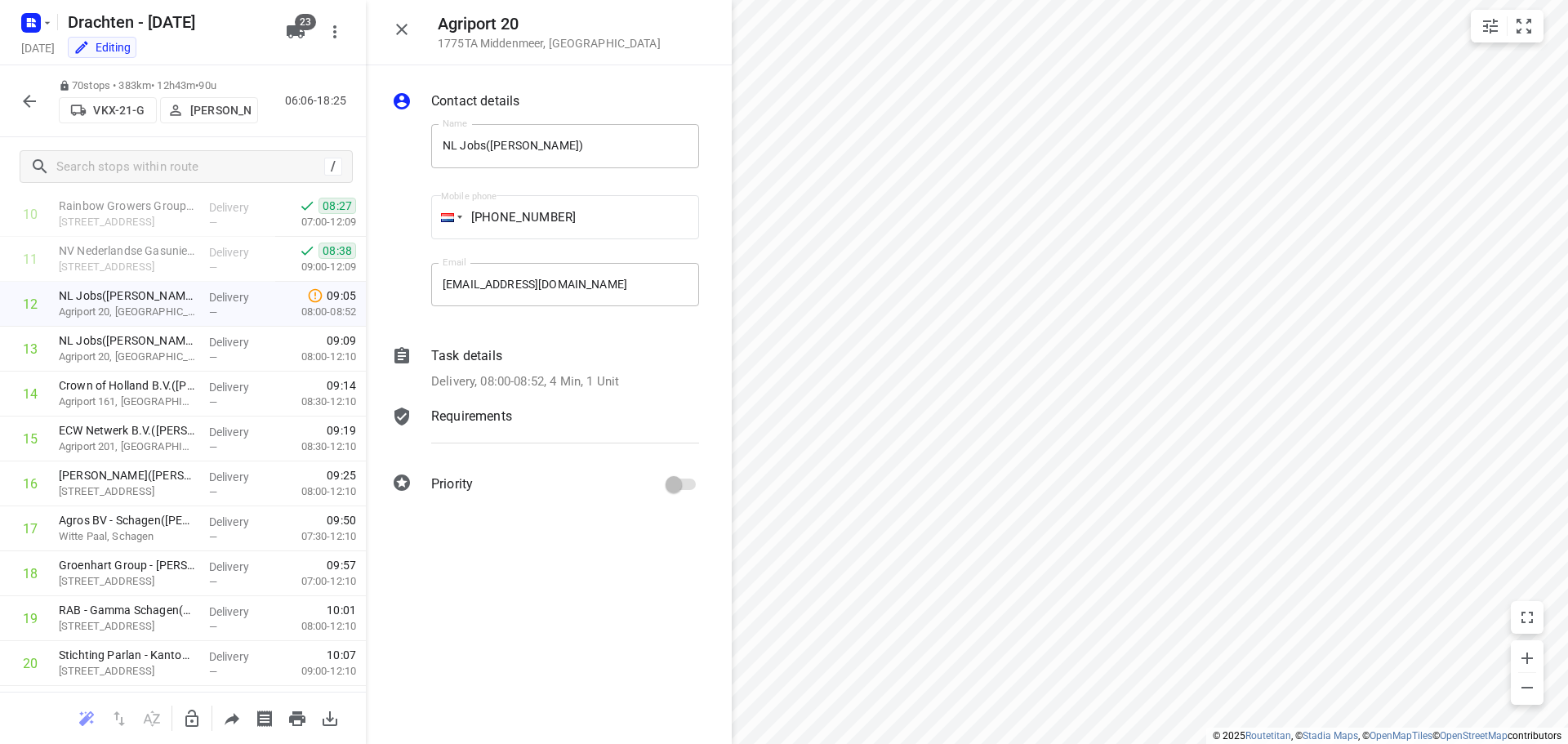
click at [33, 108] on icon "button" at bounding box center [30, 101] width 20 height 20
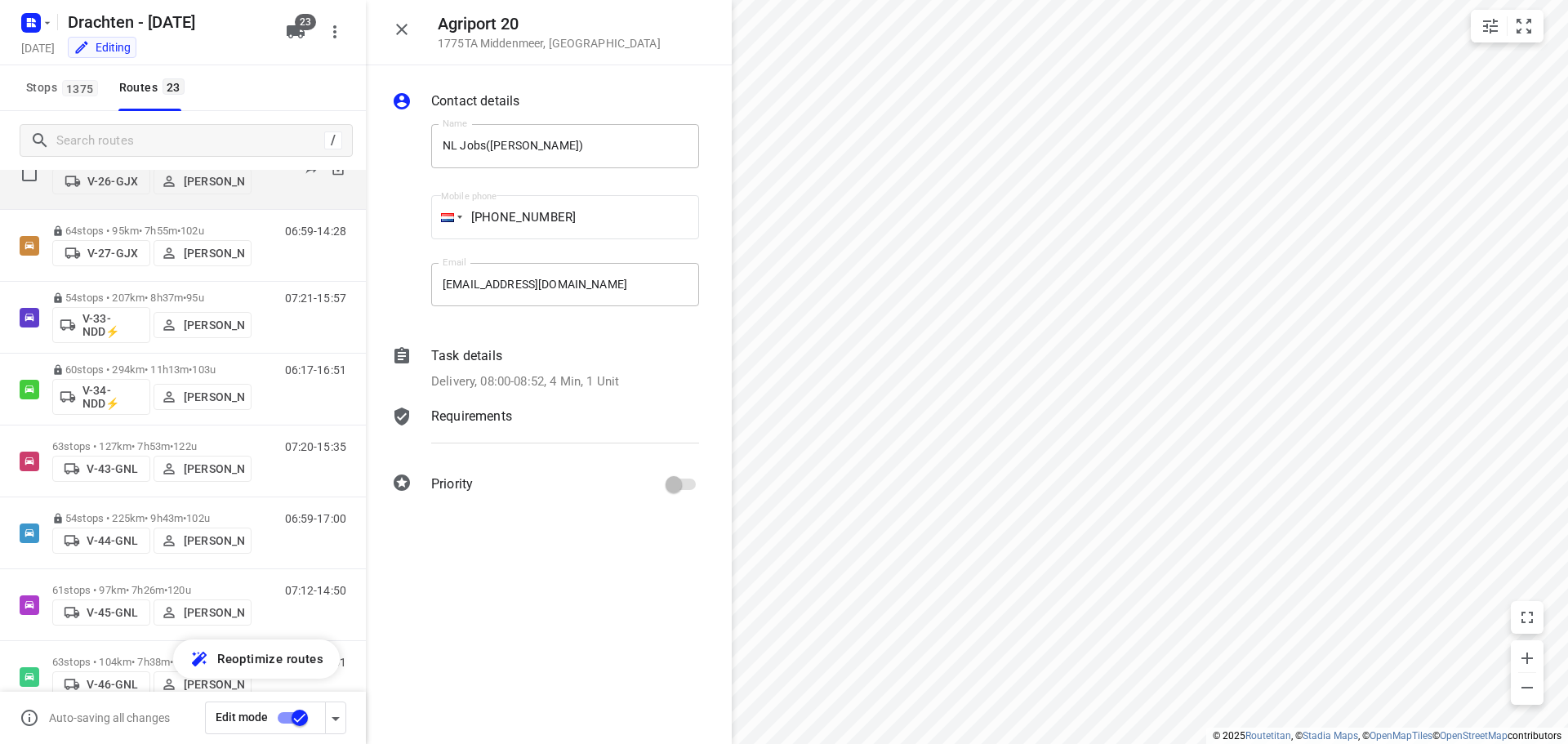
scroll to position [326, 0]
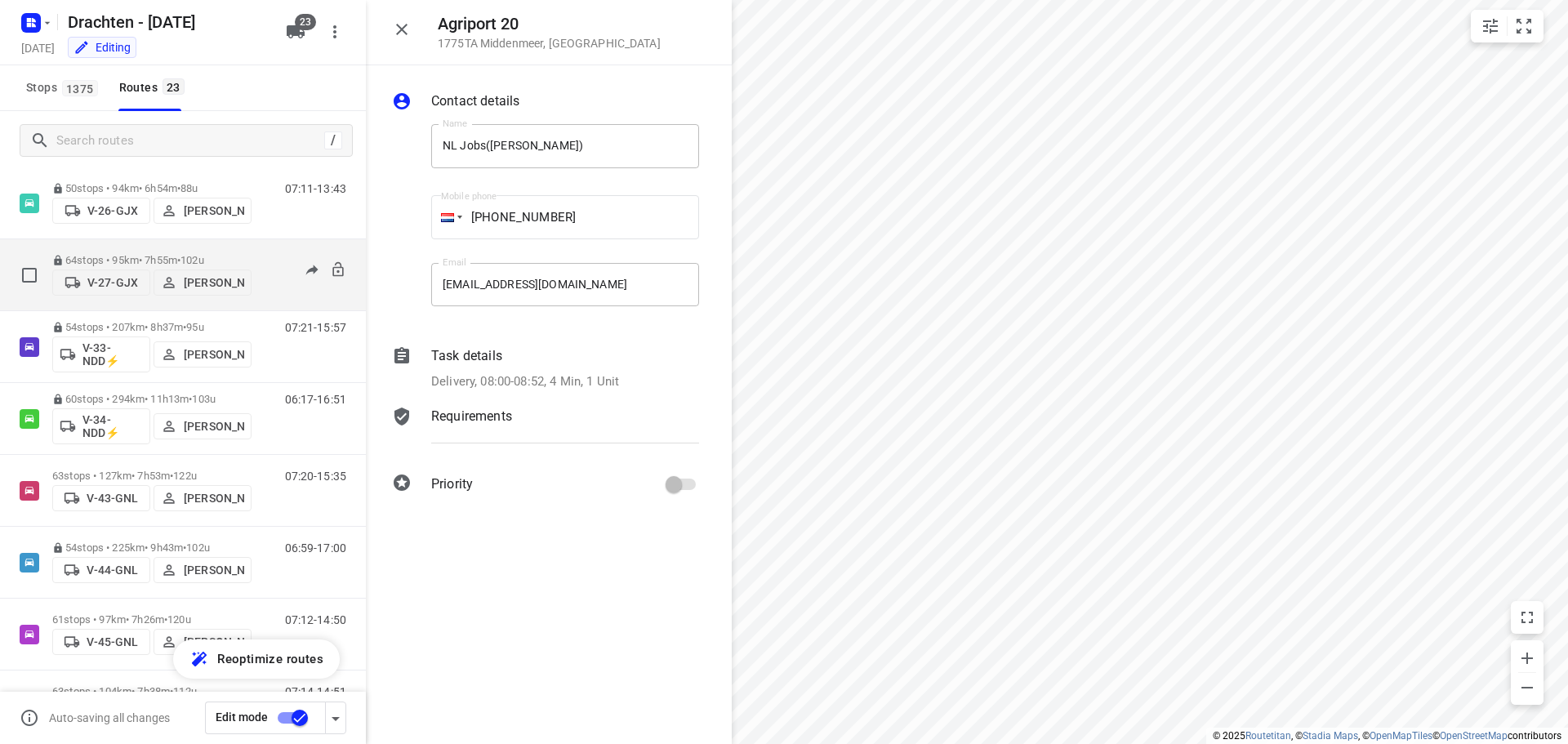
click at [134, 254] on p "64 stops • 95km • 7h55m • 102u" at bounding box center [151, 260] width 199 height 13
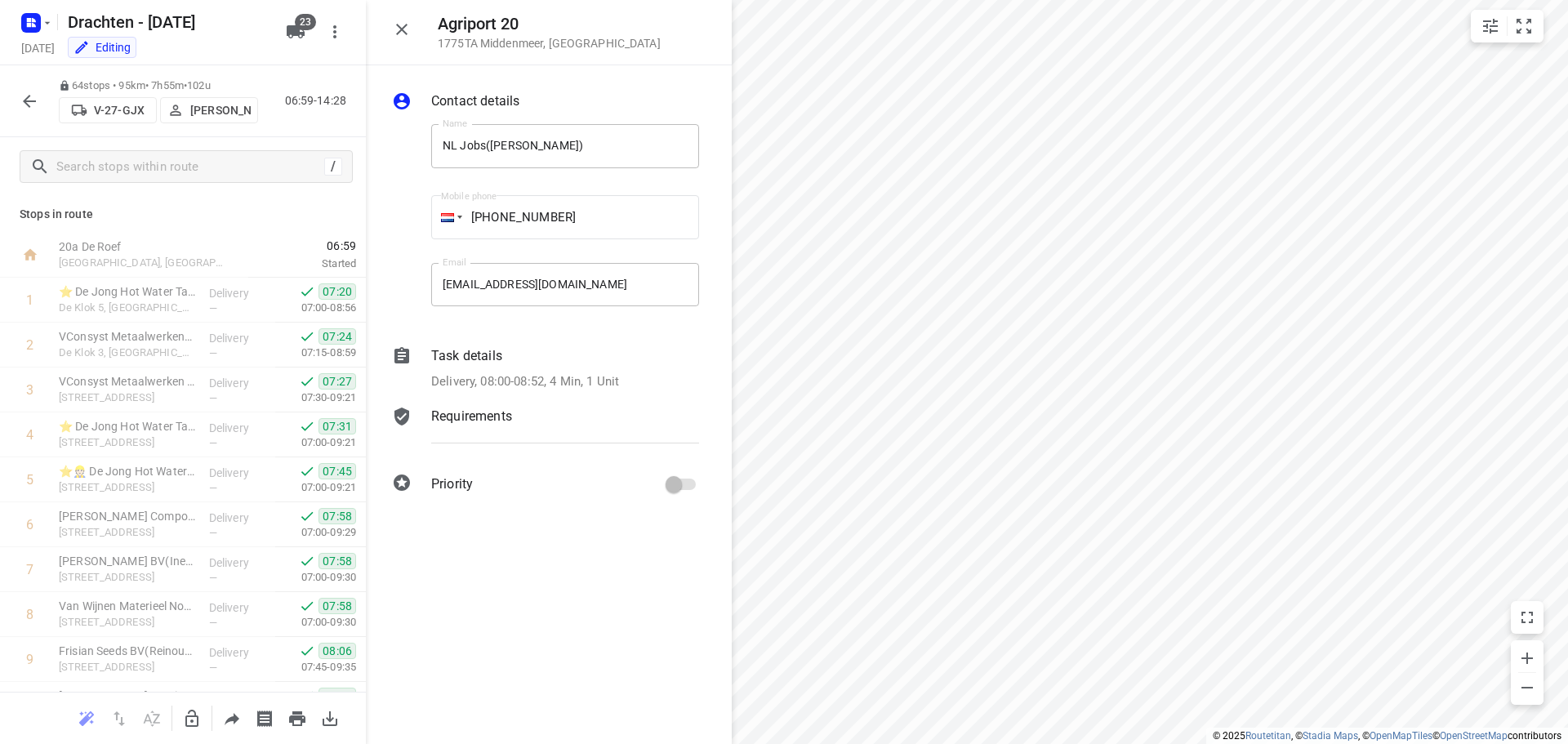
click at [34, 100] on icon "button" at bounding box center [30, 101] width 13 height 13
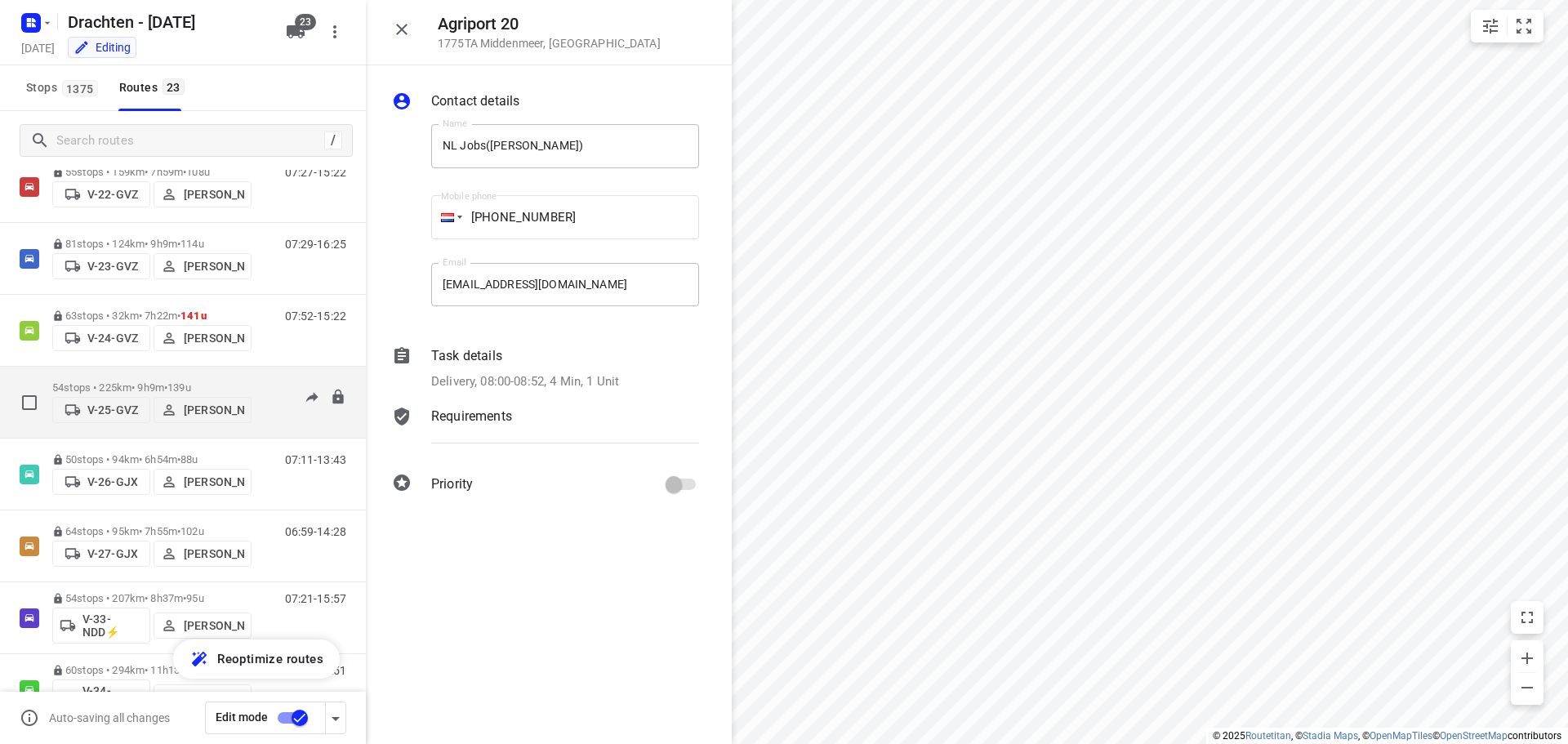
scroll to position [81, 0]
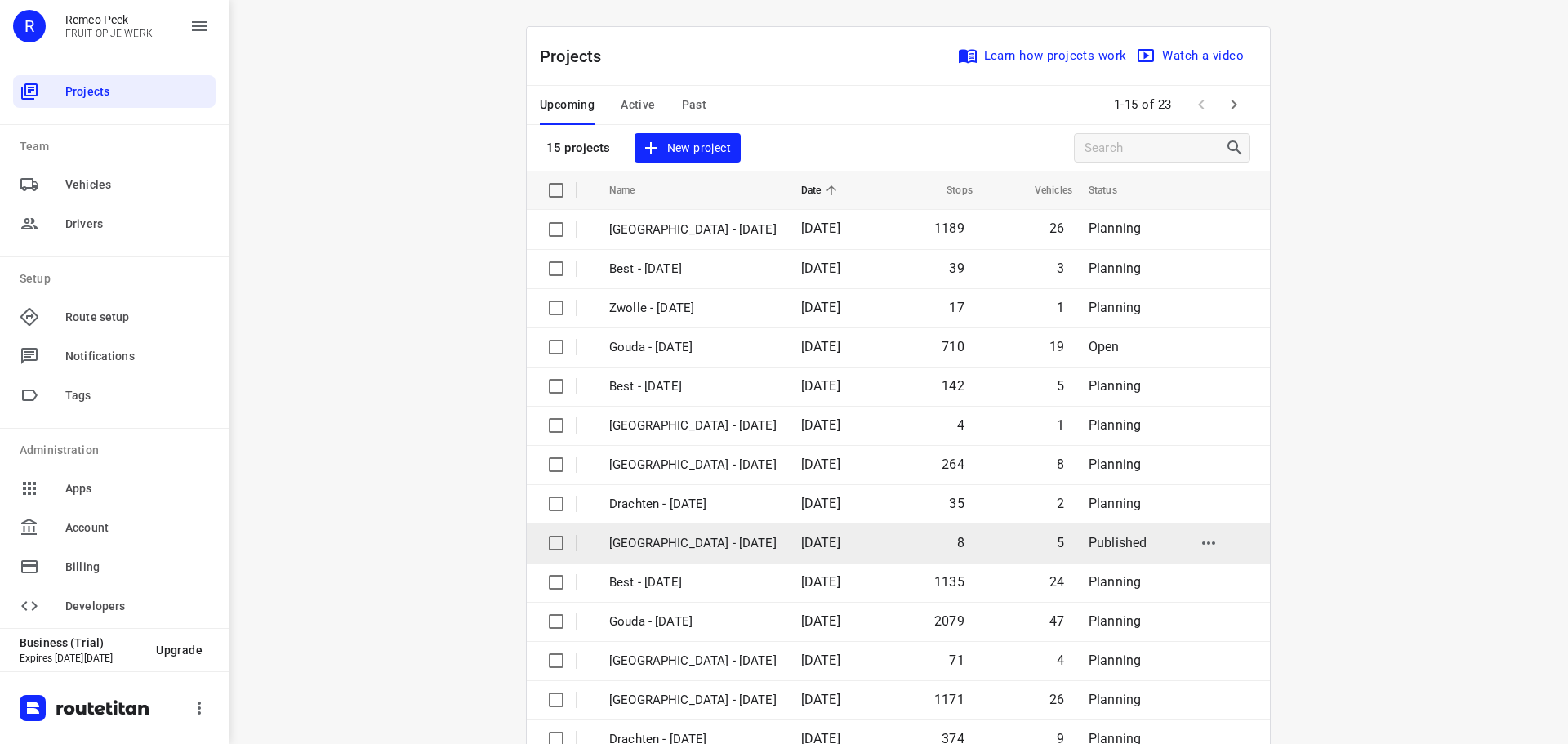
scroll to position [81, 0]
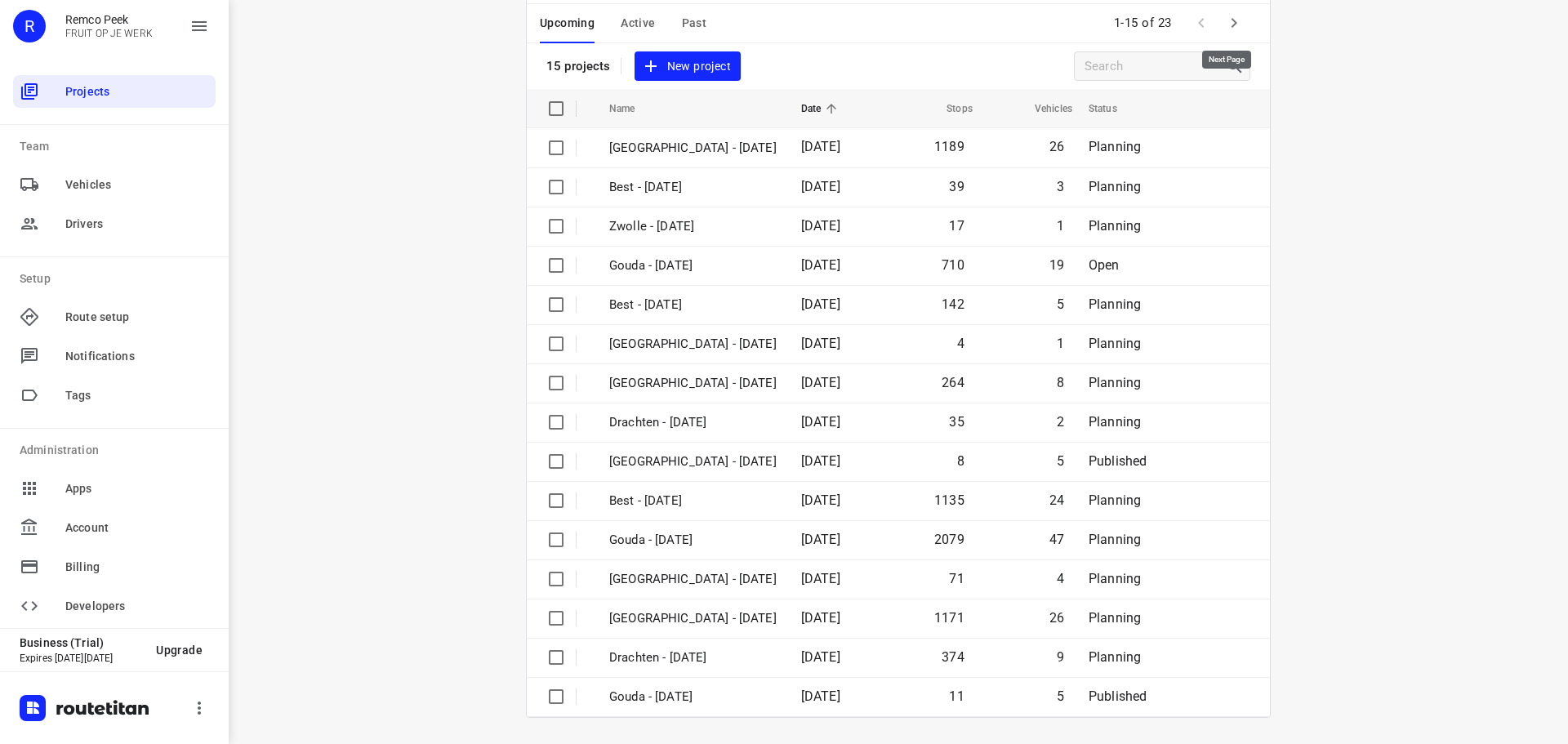
click at [1240, 25] on button "button" at bounding box center [1234, 22] width 33 height 33
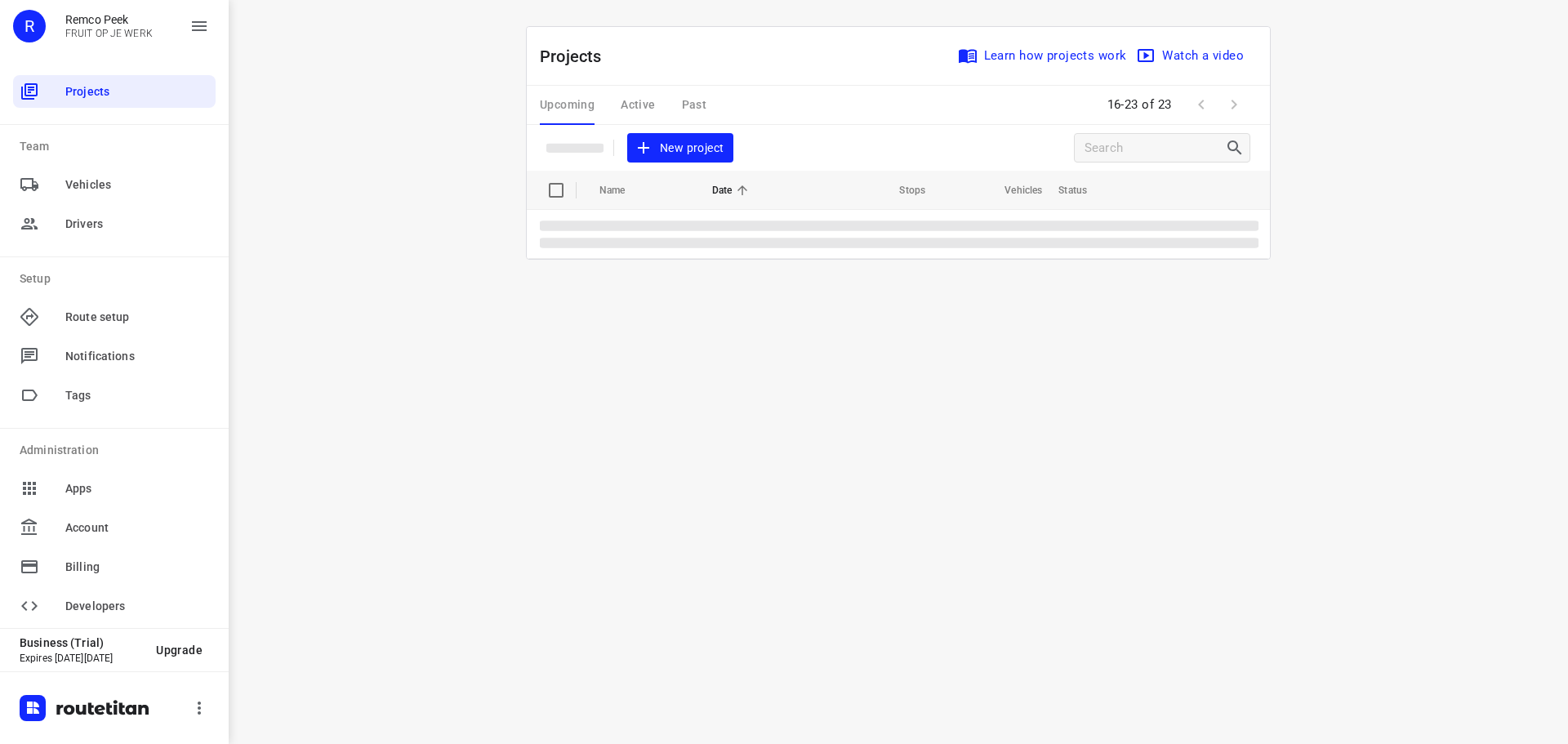
scroll to position [0, 0]
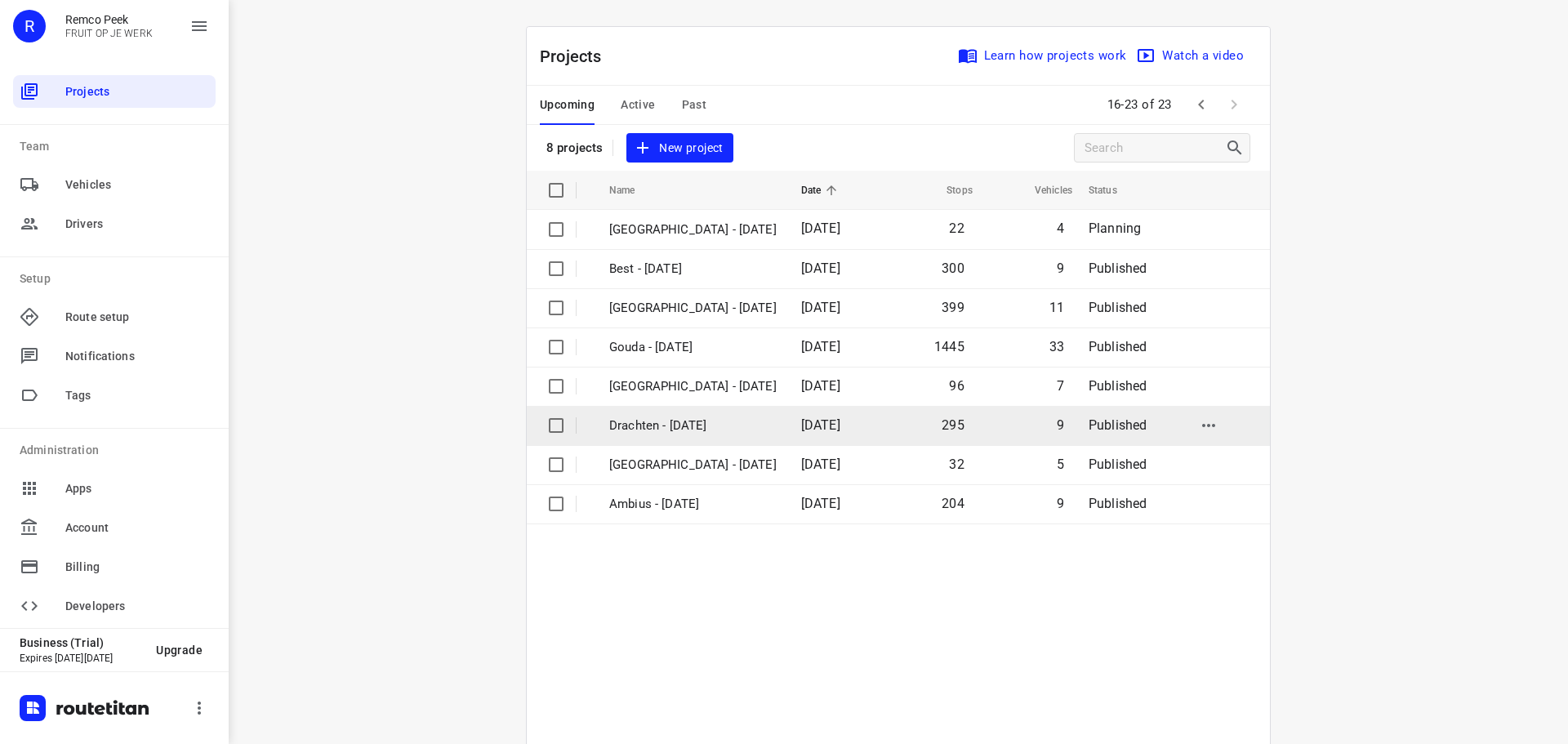
click at [661, 420] on p "Drachten - Tuesday" at bounding box center [692, 426] width 167 height 19
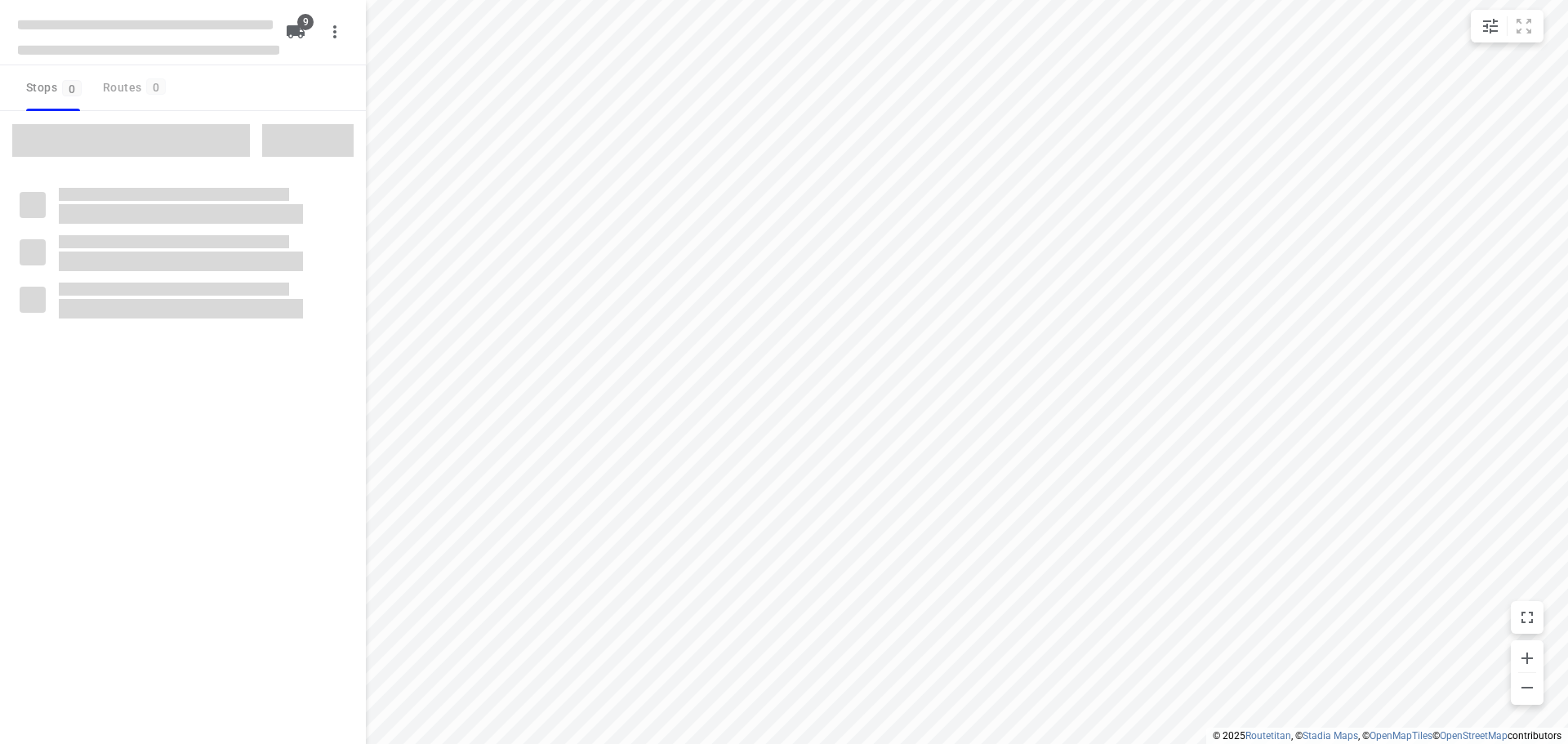
checkbox input "true"
